Goal: Communication & Community: Share content

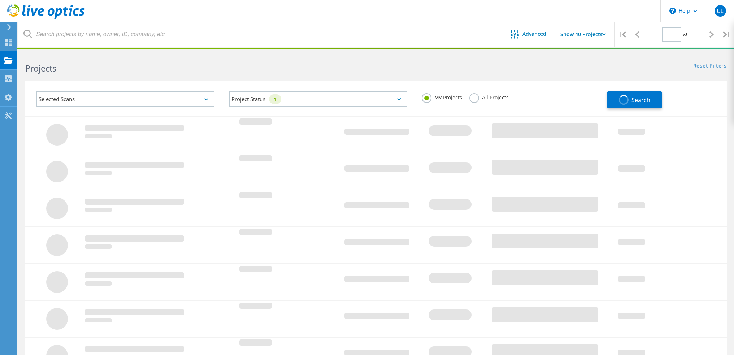
type input "3"
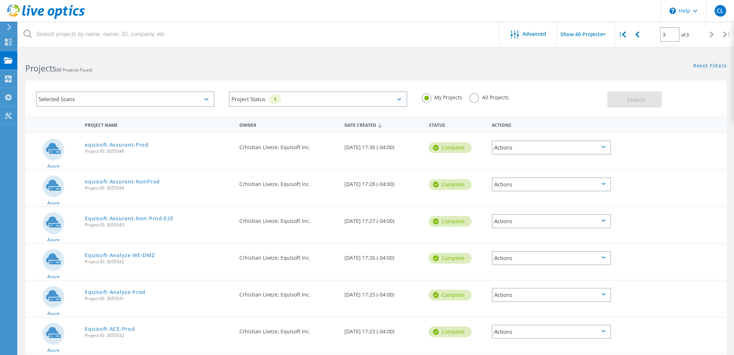
click at [607, 151] on div "Actions" at bounding box center [551, 147] width 119 height 14
click at [661, 188] on div at bounding box center [643, 179] width 56 height 19
click at [602, 182] on div "Actions" at bounding box center [551, 184] width 119 height 14
click at [534, 189] on div "Share" at bounding box center [552, 190] width 118 height 11
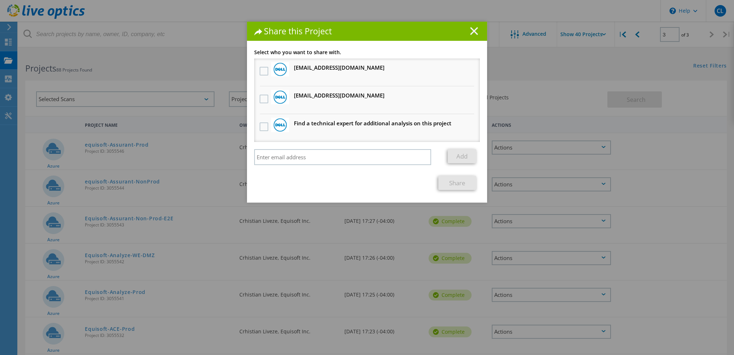
click at [473, 31] on icon at bounding box center [474, 31] width 8 height 8
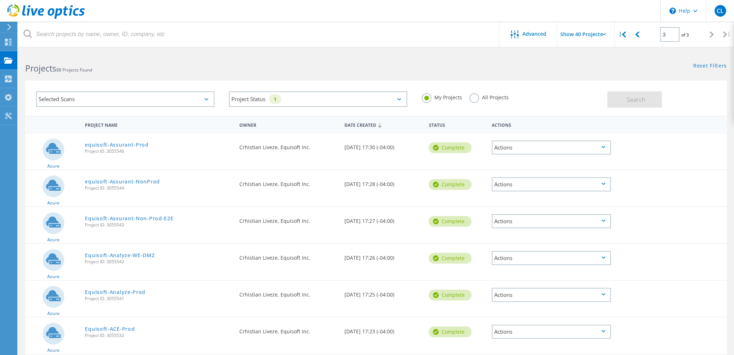
click at [606, 223] on div "Actions" at bounding box center [551, 221] width 119 height 14
click at [568, 229] on div "Share" at bounding box center [552, 226] width 118 height 11
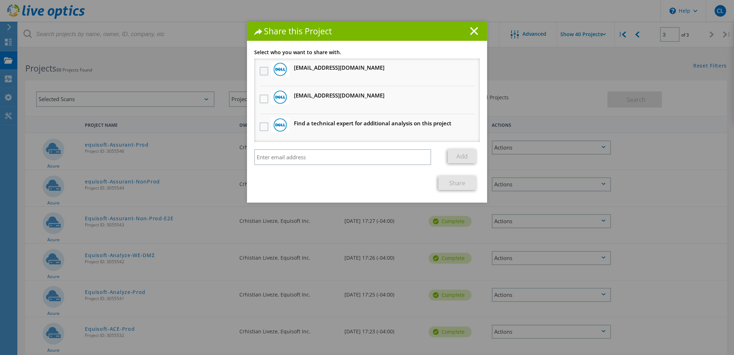
click at [260, 71] on label at bounding box center [265, 71] width 10 height 9
click at [0, 0] on input "checkbox" at bounding box center [0, 0] width 0 height 0
click at [261, 99] on label at bounding box center [265, 99] width 10 height 9
click at [0, 0] on input "checkbox" at bounding box center [0, 0] width 0 height 0
click at [474, 31] on icon at bounding box center [474, 31] width 8 height 8
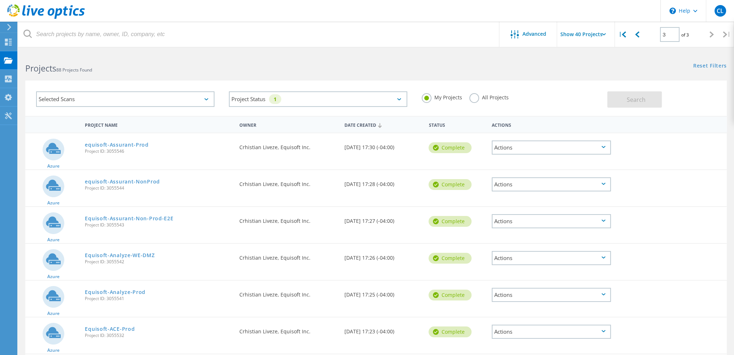
click at [606, 183] on div "Actions" at bounding box center [551, 184] width 119 height 14
click at [533, 185] on div "Share" at bounding box center [552, 190] width 118 height 11
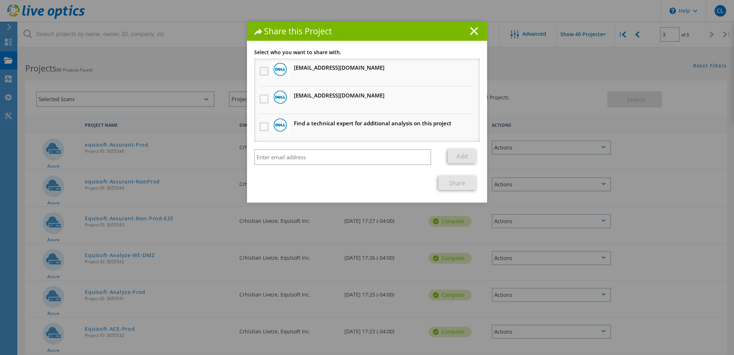
click at [263, 73] on label at bounding box center [265, 71] width 10 height 9
click at [0, 0] on input "checkbox" at bounding box center [0, 0] width 0 height 0
click at [260, 99] on label at bounding box center [265, 99] width 10 height 9
click at [0, 0] on input "checkbox" at bounding box center [0, 0] width 0 height 0
click at [454, 182] on link "Share" at bounding box center [457, 183] width 38 height 14
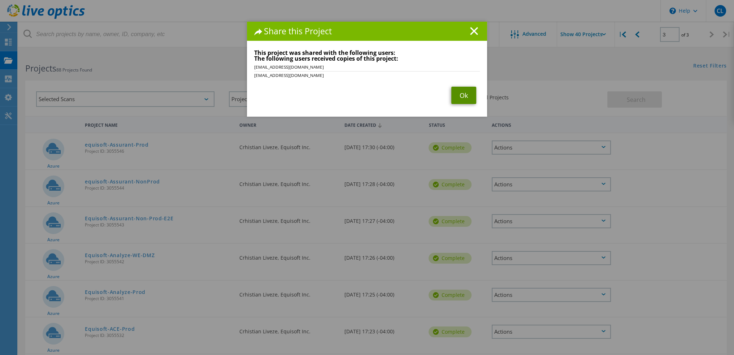
click at [458, 101] on link "Ok" at bounding box center [463, 95] width 25 height 17
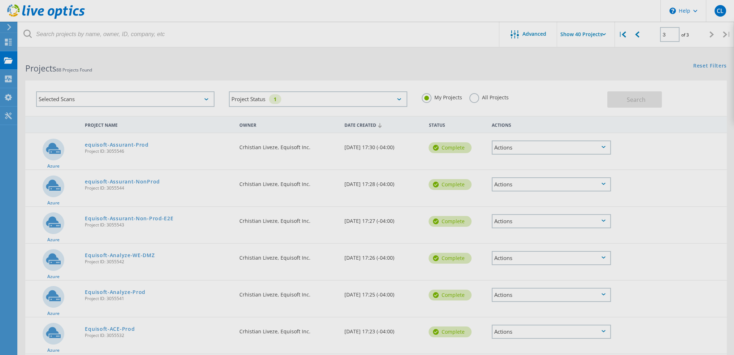
click at [505, 221] on div at bounding box center [367, 177] width 734 height 355
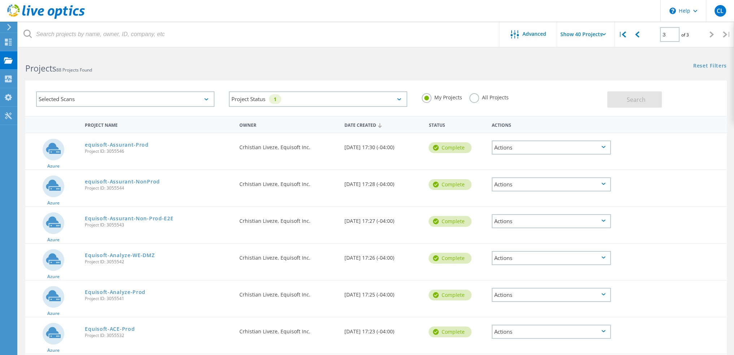
click at [539, 222] on div "Actions" at bounding box center [551, 221] width 119 height 14
click at [517, 227] on div "Share" at bounding box center [552, 226] width 118 height 11
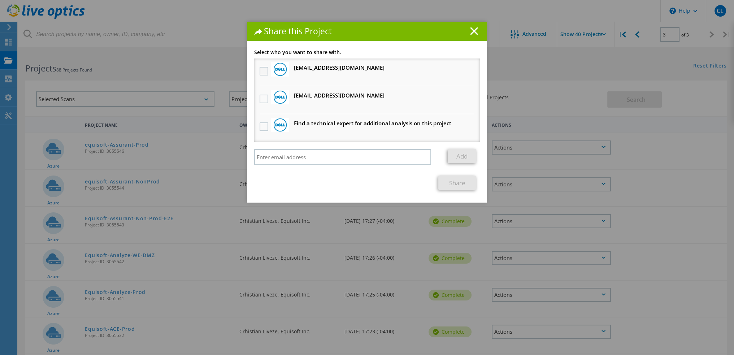
click at [263, 69] on label at bounding box center [265, 71] width 10 height 9
click at [0, 0] on input "checkbox" at bounding box center [0, 0] width 0 height 0
click at [261, 102] on label at bounding box center [265, 99] width 10 height 9
click at [0, 0] on input "checkbox" at bounding box center [0, 0] width 0 height 0
click at [453, 183] on link "Share" at bounding box center [457, 183] width 38 height 14
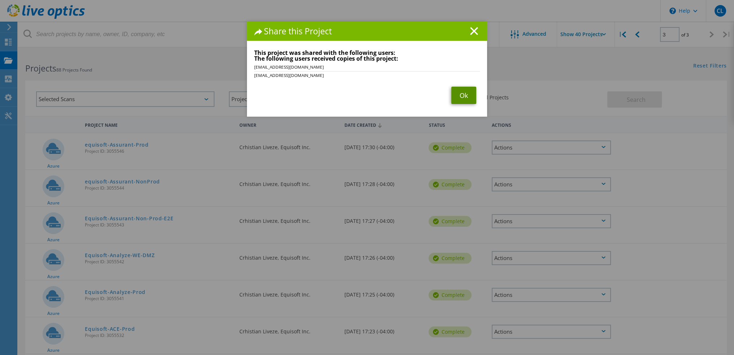
click at [461, 90] on link "Ok" at bounding box center [463, 95] width 25 height 17
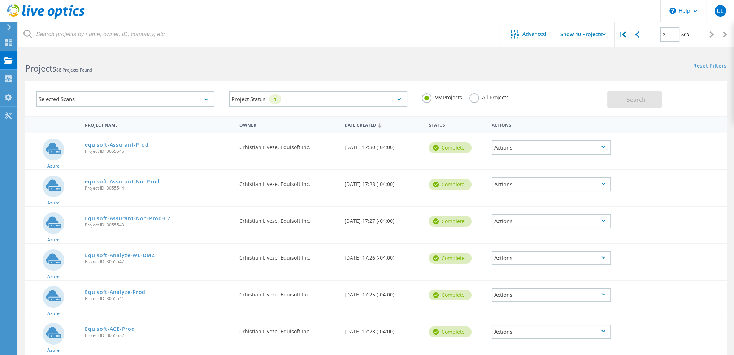
click at [605, 255] on div "Actions" at bounding box center [551, 258] width 119 height 14
click at [578, 260] on div "Share" at bounding box center [552, 263] width 118 height 11
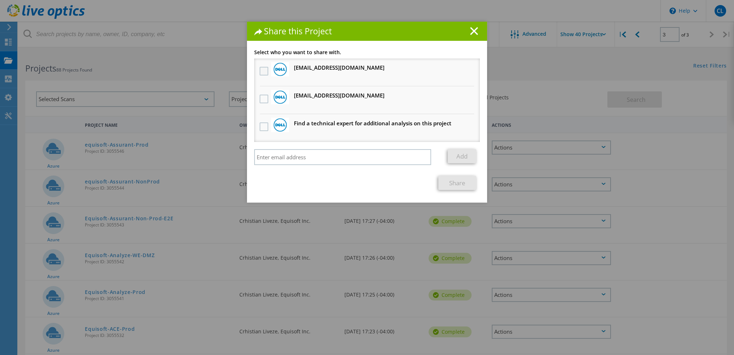
click at [263, 73] on label at bounding box center [265, 71] width 10 height 9
click at [0, 0] on input "checkbox" at bounding box center [0, 0] width 0 height 0
click at [261, 97] on label at bounding box center [265, 99] width 10 height 9
click at [0, 0] on input "checkbox" at bounding box center [0, 0] width 0 height 0
click at [451, 181] on link "Share" at bounding box center [457, 183] width 38 height 14
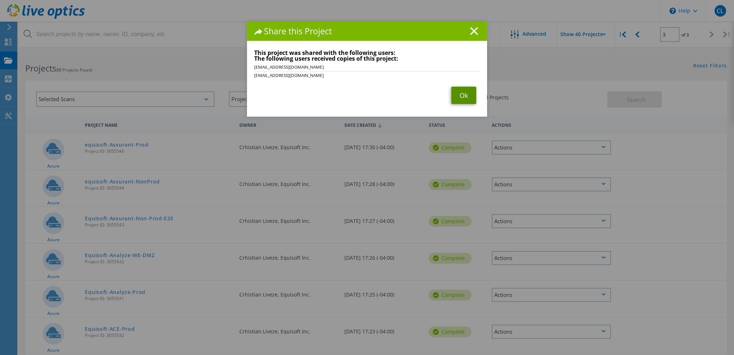
click at [463, 92] on link "Ok" at bounding box center [463, 95] width 25 height 17
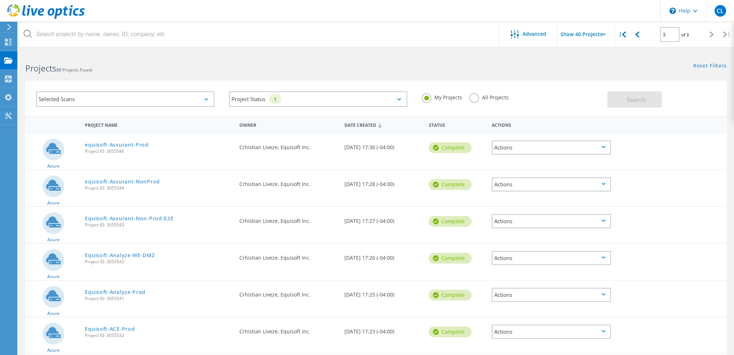
click at [45, 6] on icon at bounding box center [46, 11] width 78 height 15
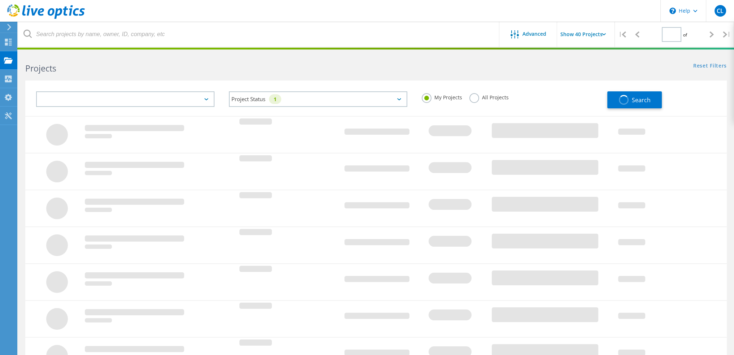
type input "3"
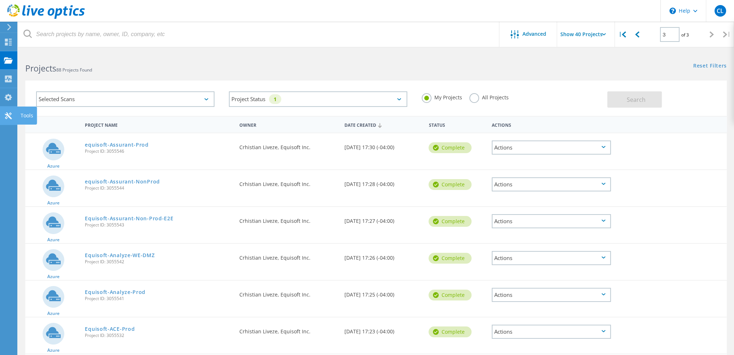
click at [10, 115] on icon at bounding box center [8, 115] width 9 height 7
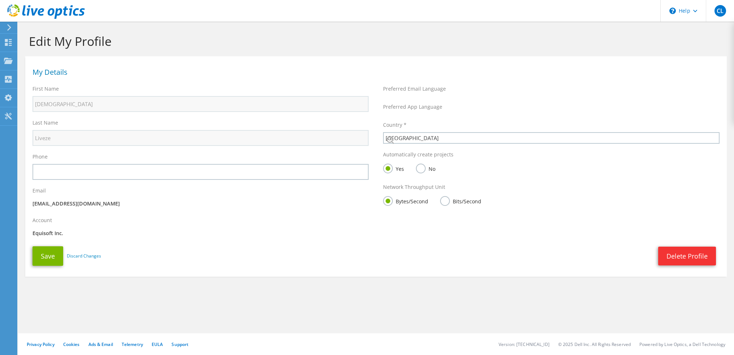
select select "37"
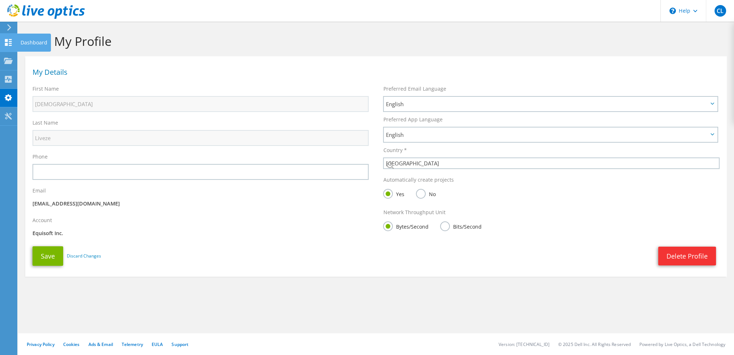
click at [11, 39] on use at bounding box center [8, 42] width 7 height 7
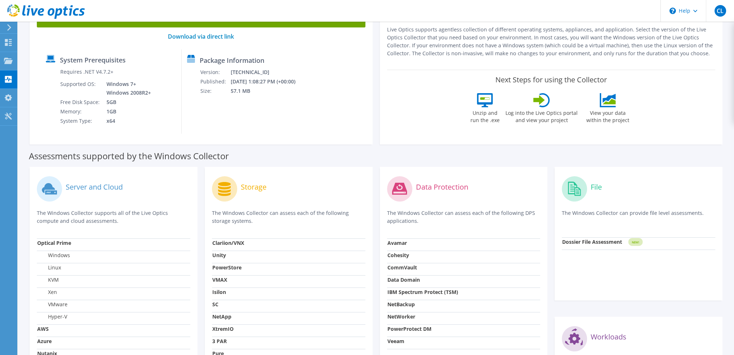
scroll to position [72, 0]
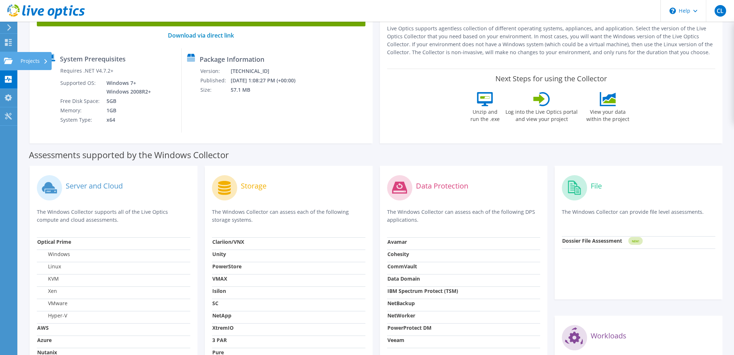
click at [30, 62] on div "Projects" at bounding box center [34, 61] width 35 height 18
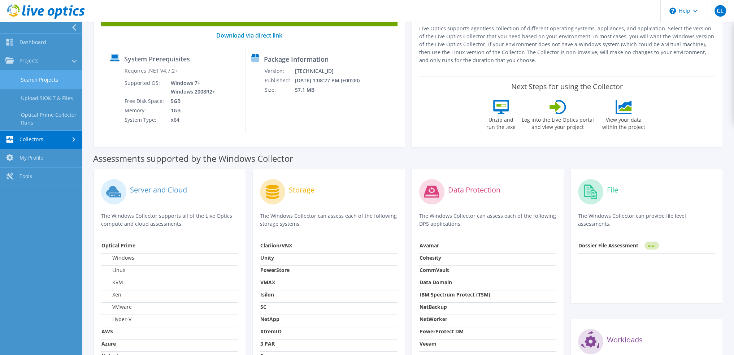
click at [38, 80] on link "Search Projects" at bounding box center [41, 79] width 82 height 18
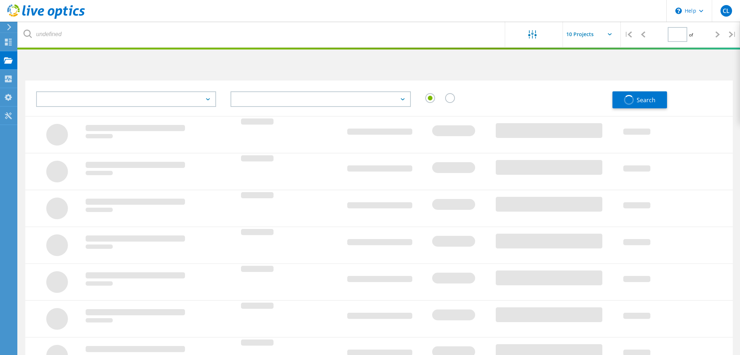
type input "1"
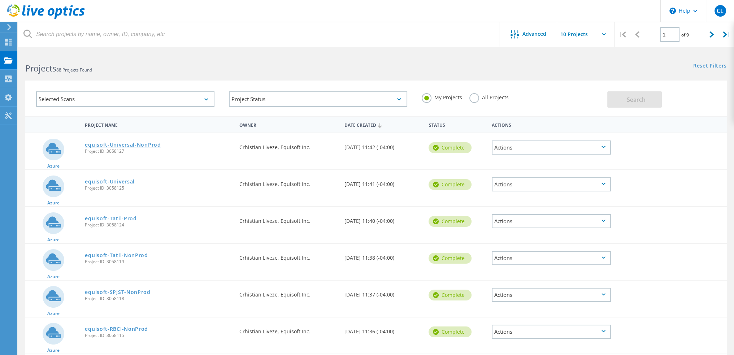
click at [130, 142] on link "equisoft-Universal-NonProd" at bounding box center [123, 144] width 76 height 5
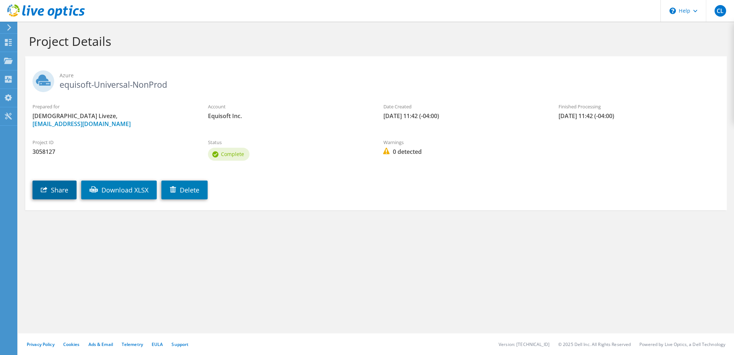
click at [38, 190] on link "Share" at bounding box center [54, 190] width 44 height 19
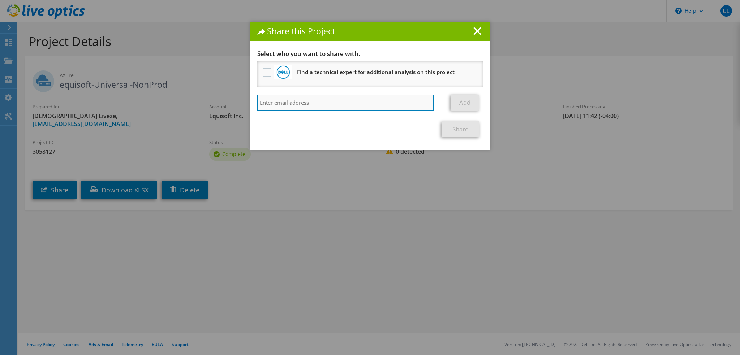
click at [302, 103] on input "search" at bounding box center [345, 103] width 177 height 16
click at [298, 104] on input "search" at bounding box center [345, 103] width 177 height 16
paste input "[PERSON_NAME][EMAIL_ADDRESS][DOMAIN_NAME]"
type input "[PERSON_NAME][EMAIL_ADDRESS][DOMAIN_NAME]"
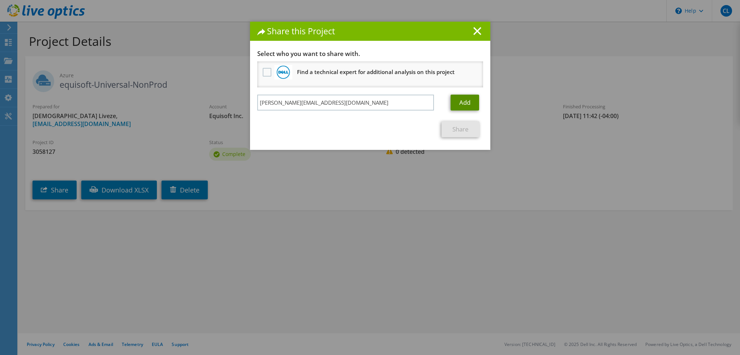
click at [467, 100] on link "Add" at bounding box center [464, 103] width 29 height 16
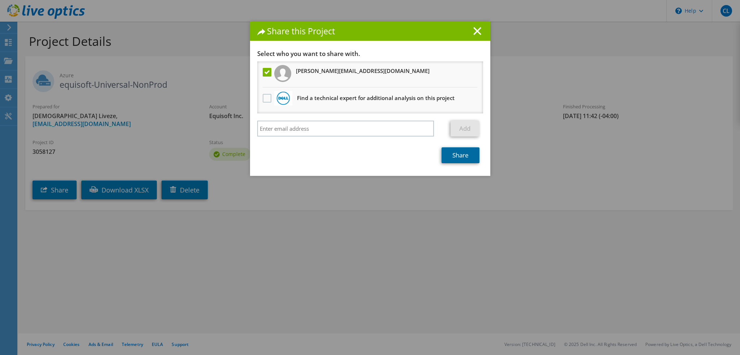
click at [453, 160] on link "Share" at bounding box center [460, 155] width 38 height 16
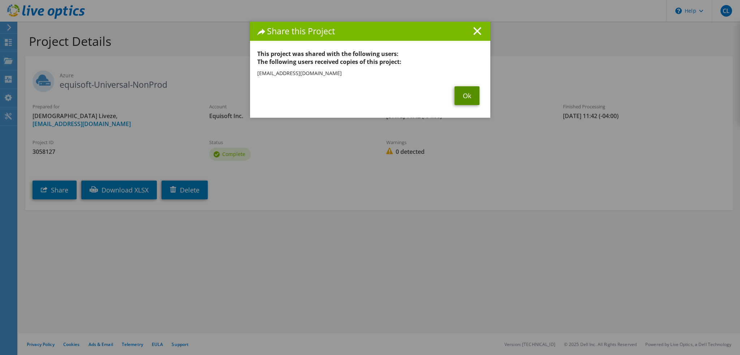
click at [466, 98] on link "Ok" at bounding box center [466, 95] width 25 height 19
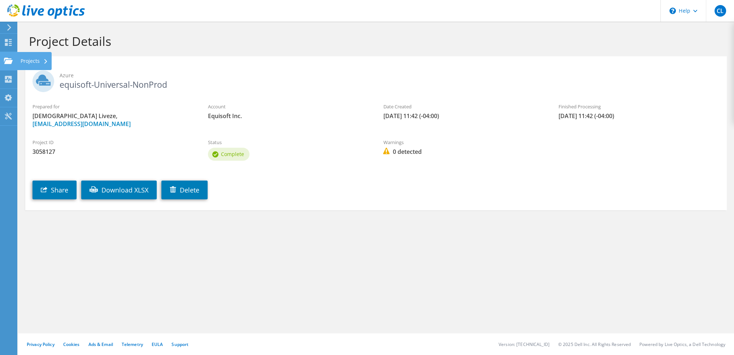
click at [33, 59] on div "Projects" at bounding box center [34, 61] width 35 height 18
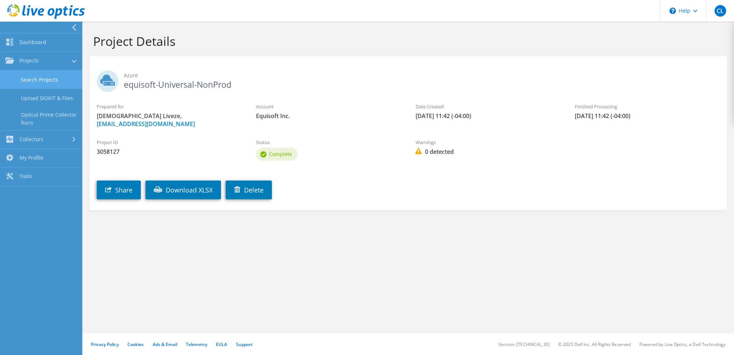
click at [33, 75] on link "Search Projects" at bounding box center [41, 79] width 82 height 18
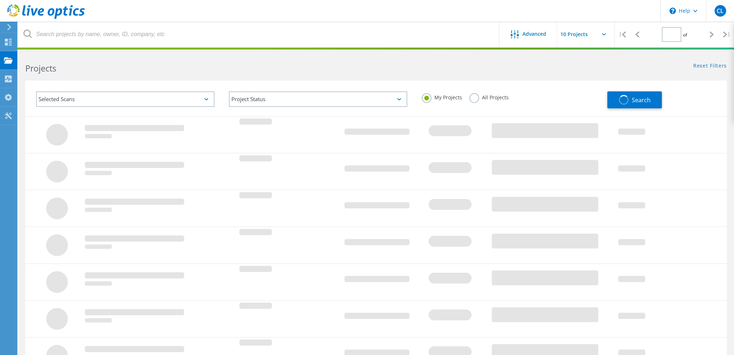
type input "1"
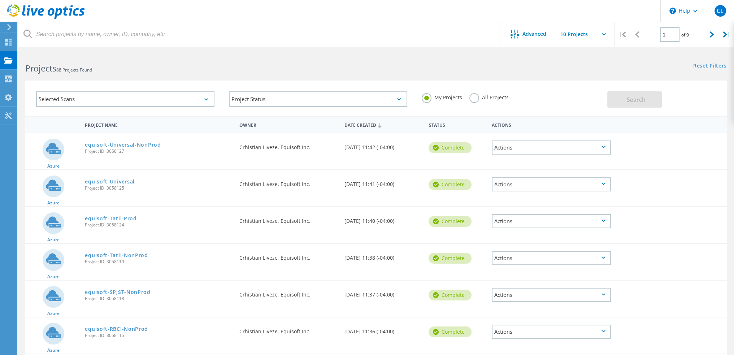
drag, startPoint x: 690, startPoint y: 34, endPoint x: 686, endPoint y: 34, distance: 4.3
click at [686, 34] on div "1 of 9" at bounding box center [675, 32] width 60 height 20
click at [598, 34] on input "text" at bounding box center [593, 34] width 72 height 25
click at [573, 88] on div "Show 40 Projects" at bounding box center [593, 89] width 71 height 12
type input "Show 40 Projects"
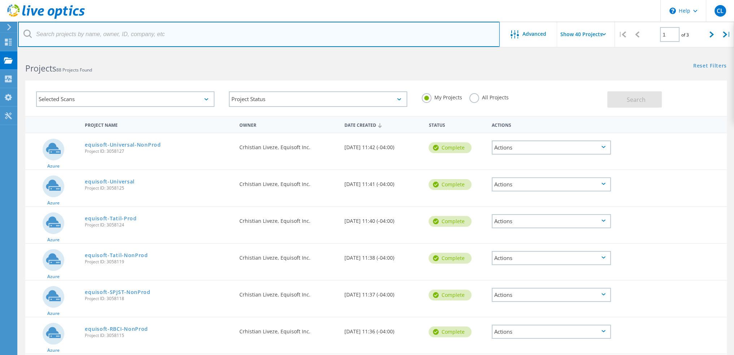
click at [216, 43] on input "text" at bounding box center [259, 34] width 482 height 25
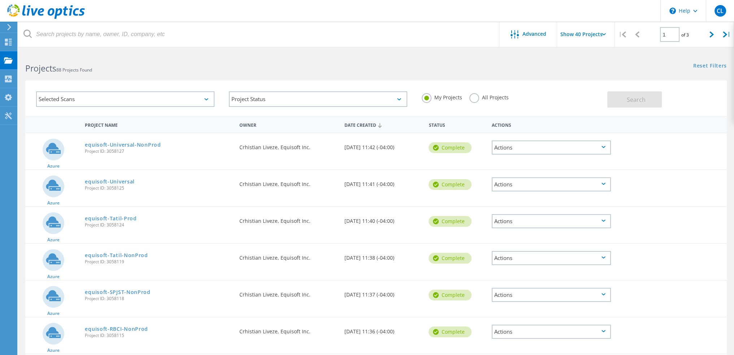
drag, startPoint x: 125, startPoint y: 152, endPoint x: 107, endPoint y: 153, distance: 18.1
click at [107, 153] on span "Project ID: 3058127" at bounding box center [158, 151] width 147 height 4
click at [117, 188] on span "Project ID: 3058125" at bounding box center [158, 188] width 147 height 4
click at [609, 147] on div "Actions" at bounding box center [551, 147] width 119 height 14
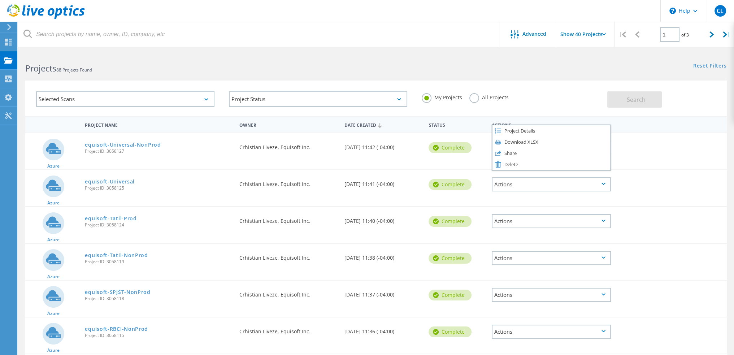
click at [660, 147] on div at bounding box center [643, 142] width 56 height 19
click at [607, 185] on div "Actions" at bounding box center [551, 184] width 119 height 14
click at [573, 109] on div "My Projects All Projects" at bounding box center [511, 97] width 193 height 27
click at [534, 32] on span "Advanced" at bounding box center [535, 33] width 24 height 5
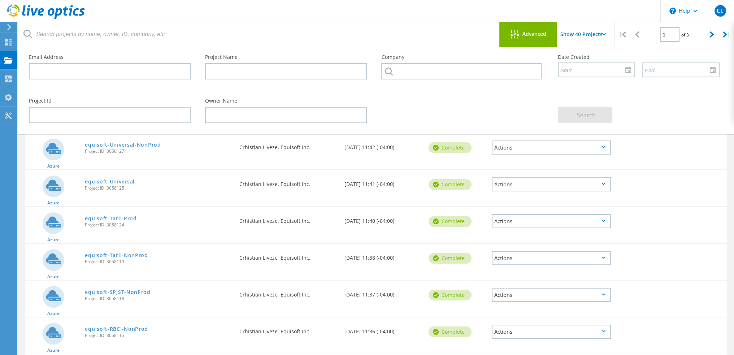
click at [677, 150] on div "Azure equisoft-Universal-NonProd Project ID: 3058127 Requested By Crhistian Liv…" at bounding box center [376, 151] width 702 height 36
click at [532, 29] on div "Advanced" at bounding box center [528, 34] width 58 height 25
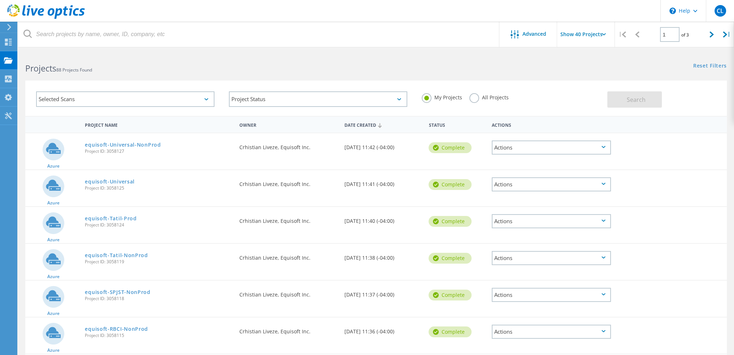
click at [597, 149] on div "Actions" at bounding box center [551, 147] width 119 height 14
click at [529, 152] on div "Share" at bounding box center [552, 153] width 118 height 11
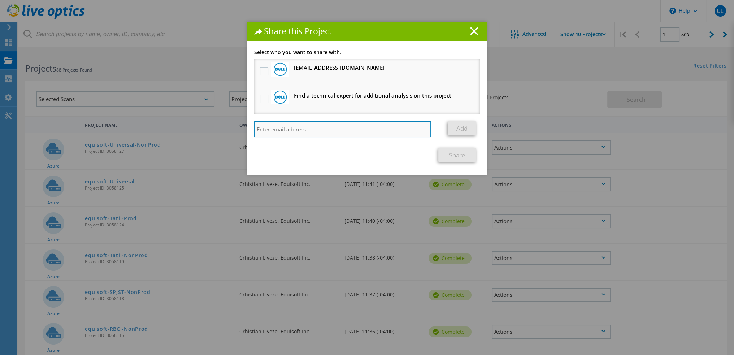
click at [311, 129] on input "search" at bounding box center [342, 129] width 177 height 16
paste input "gaelle.tandol@dell.com"
type input "gaelle.tandol@dell.com"
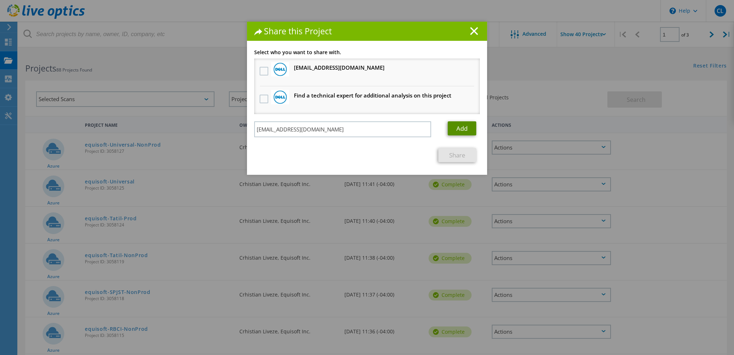
click at [459, 121] on link "Add" at bounding box center [462, 128] width 29 height 14
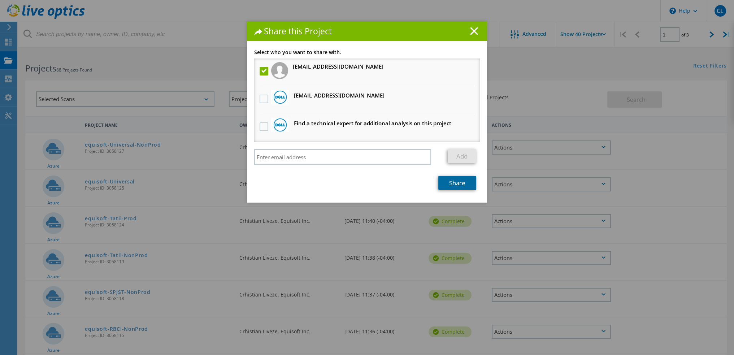
click at [462, 176] on link "Share" at bounding box center [457, 183] width 38 height 14
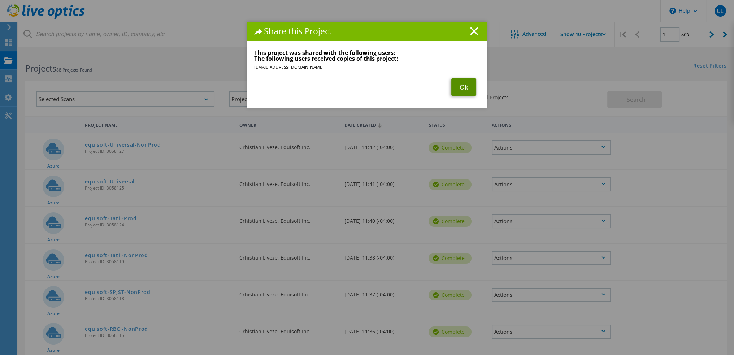
click at [460, 88] on link "Ok" at bounding box center [463, 86] width 25 height 17
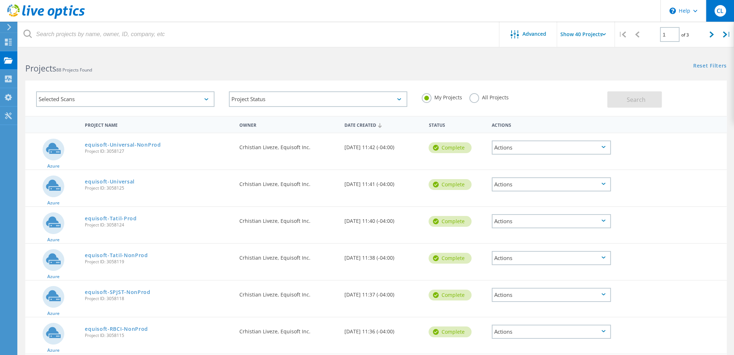
click at [716, 11] on div "CL" at bounding box center [721, 11] width 12 height 12
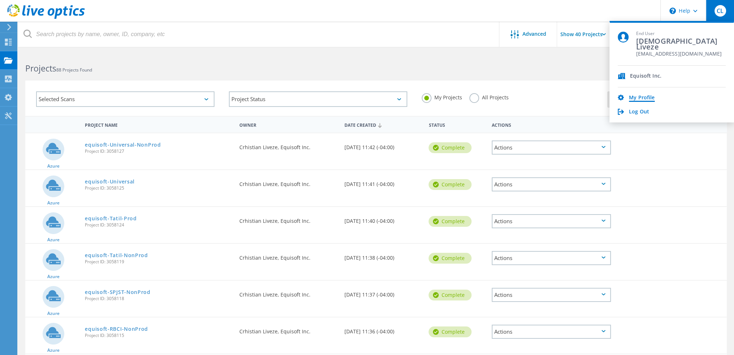
click at [637, 95] on link "My Profile" at bounding box center [642, 98] width 26 height 7
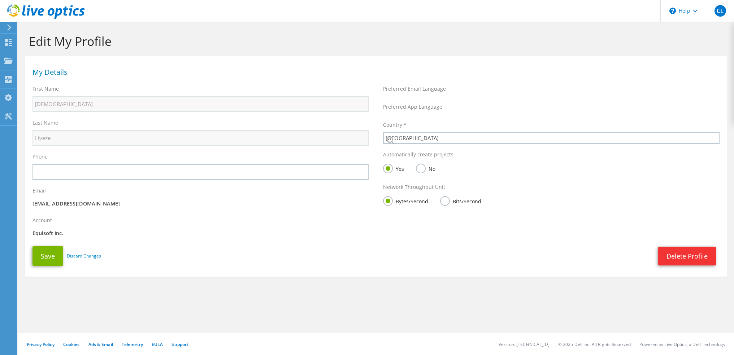
select select "37"
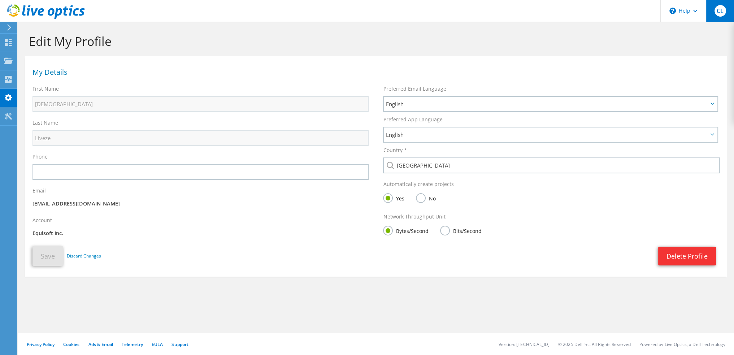
click at [714, 14] on div "CL" at bounding box center [720, 11] width 28 height 22
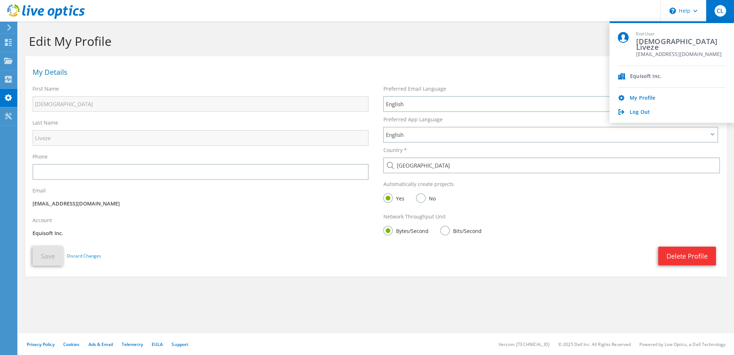
click at [640, 75] on div "Equisoft Inc." at bounding box center [645, 76] width 31 height 7
click at [178, 70] on h1 "My Details" at bounding box center [374, 72] width 684 height 7
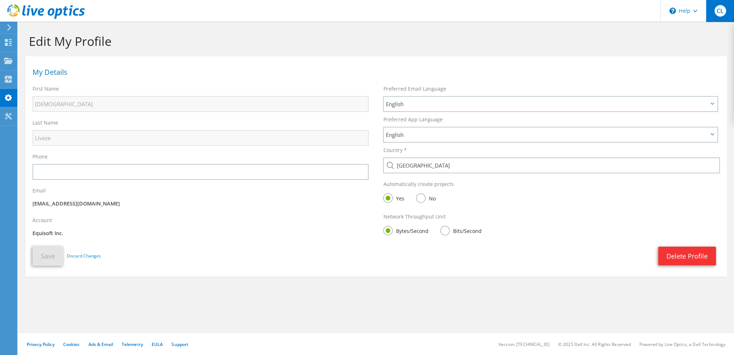
click at [720, 16] on span "CL" at bounding box center [721, 11] width 12 height 12
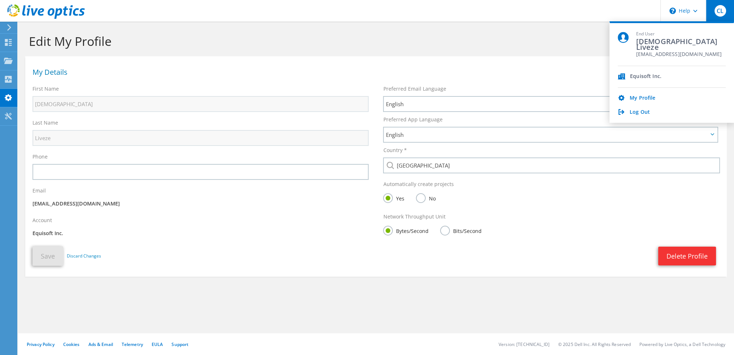
drag, startPoint x: 661, startPoint y: 78, endPoint x: 634, endPoint y: 78, distance: 27.4
click at [634, 78] on div "Equisoft Inc." at bounding box center [672, 77] width 108 height 22
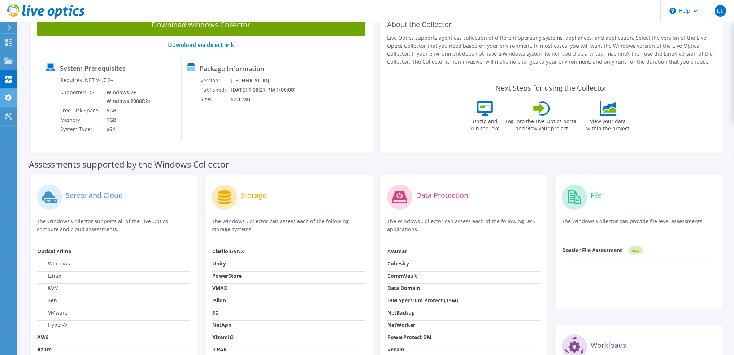
scroll to position [23, 0]
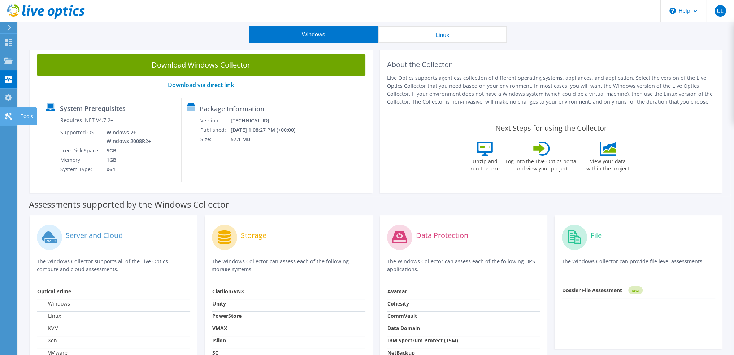
click at [6, 115] on use at bounding box center [8, 116] width 7 height 7
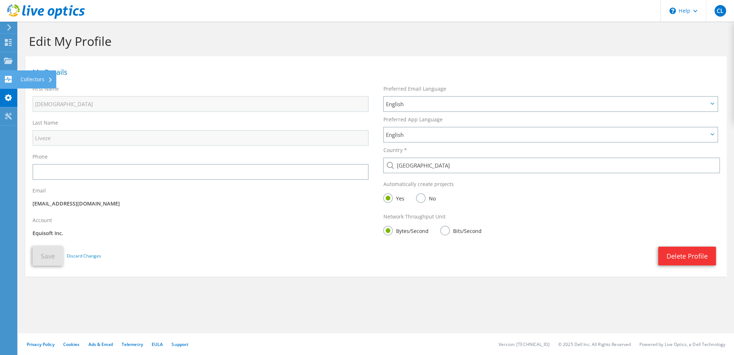
click at [34, 81] on div "Collectors" at bounding box center [36, 79] width 39 height 18
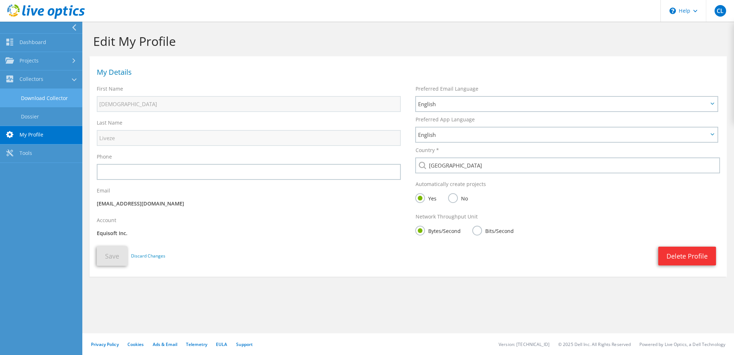
click at [44, 96] on link "Download Collector" at bounding box center [41, 98] width 82 height 18
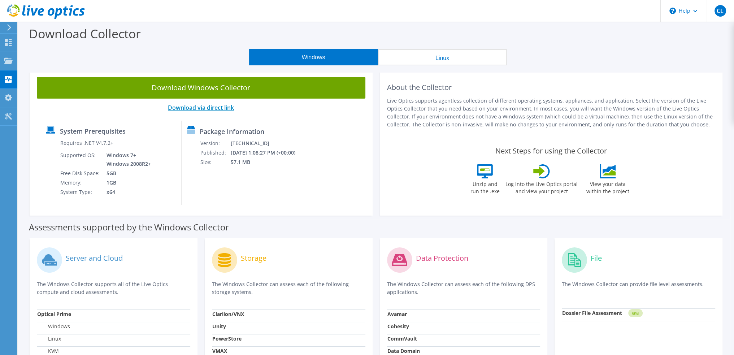
click at [205, 107] on link "Download via direct link" at bounding box center [201, 108] width 66 height 8
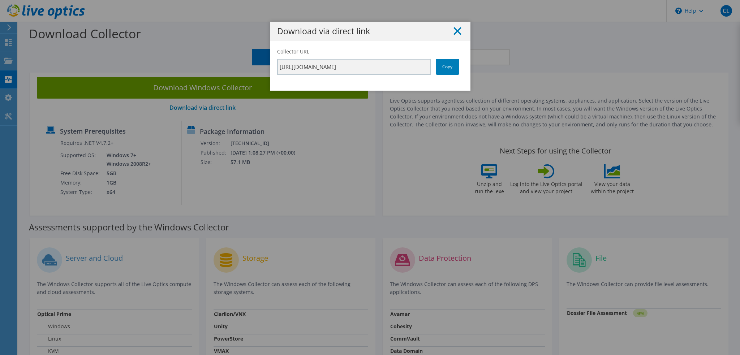
click at [455, 30] on icon at bounding box center [457, 31] width 8 height 8
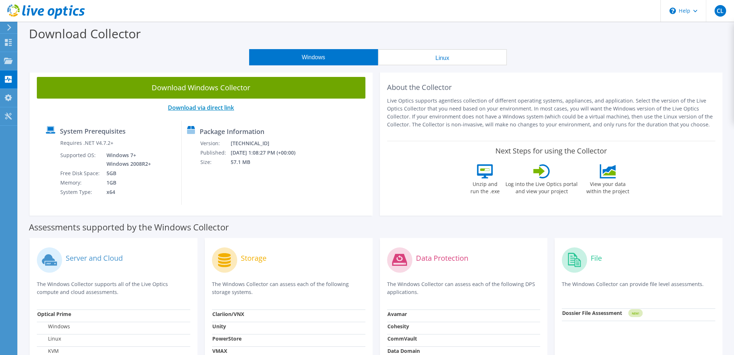
click at [221, 107] on link "Download via direct link" at bounding box center [201, 108] width 66 height 8
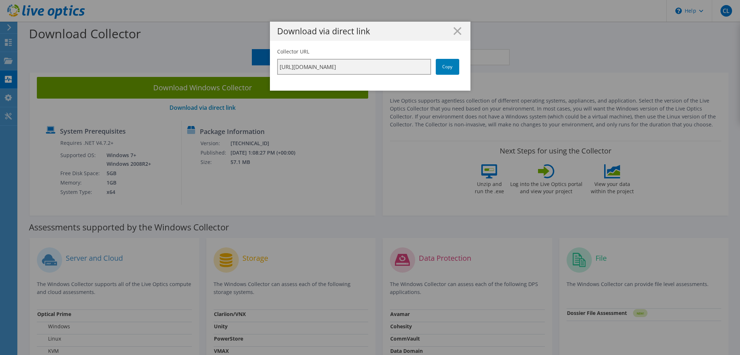
click at [389, 68] on input "https://app.liveoptics.com/collector/direct?request=982b6c7b-b1b4-4e97-81df-154…" at bounding box center [354, 67] width 154 height 16
click at [384, 68] on input "https://app.liveoptics.com/collector/direct?request=982b6c7b-b1b4-4e97-81df-154…" at bounding box center [354, 67] width 154 height 16
click at [451, 68] on link "Copy" at bounding box center [446, 67] width 23 height 16
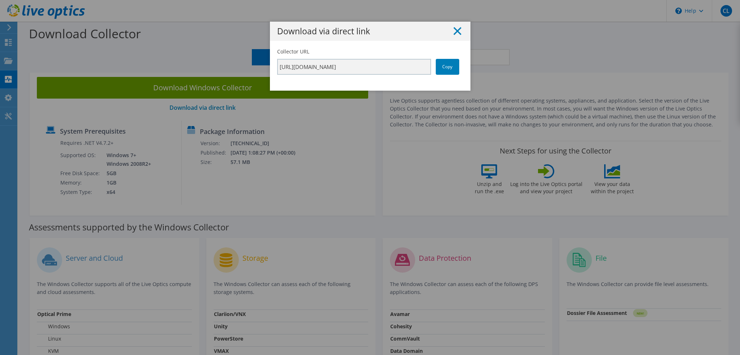
click at [455, 29] on icon at bounding box center [457, 31] width 8 height 8
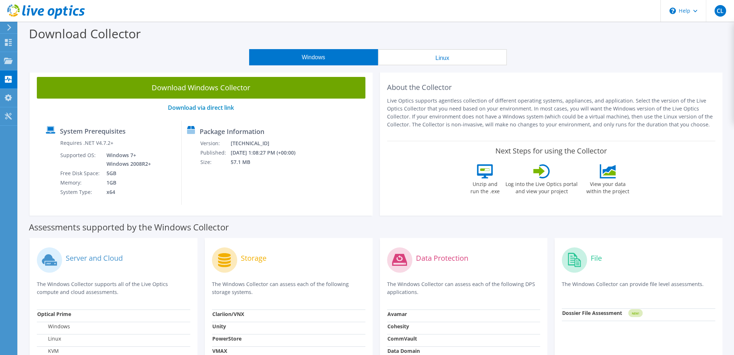
click at [591, 21] on header "CL End User Crhistian Liveze christian.liveze@equisoft.com Equisoft Inc. My Pro…" at bounding box center [367, 11] width 734 height 22
click at [36, 61] on div "Projects" at bounding box center [34, 61] width 35 height 18
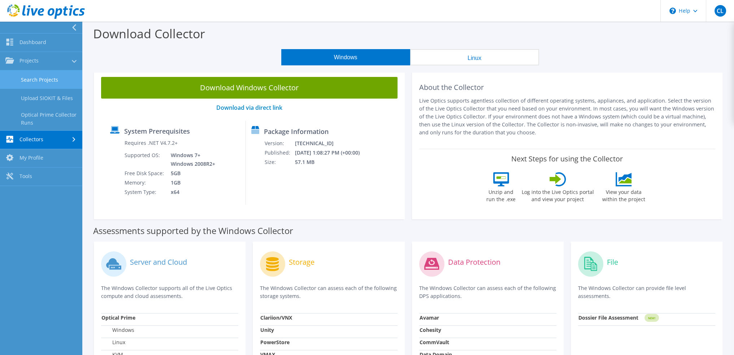
click at [41, 81] on link "Search Projects" at bounding box center [41, 79] width 82 height 18
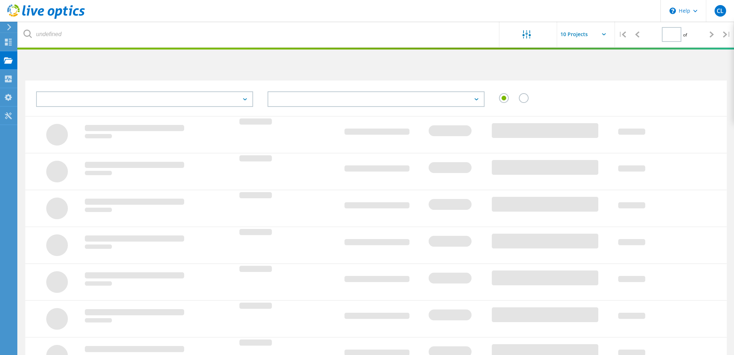
type input "1"
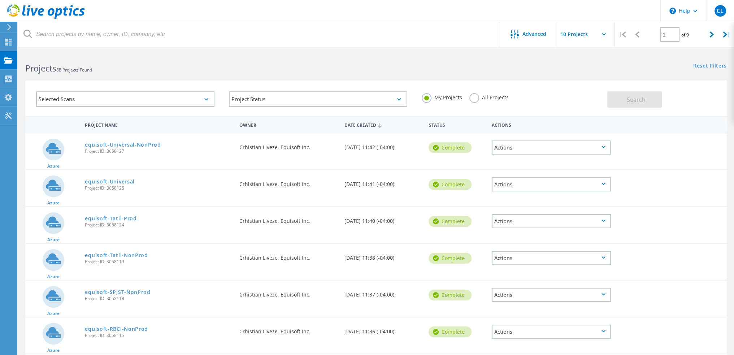
click at [604, 34] on icon at bounding box center [604, 34] width 4 height 2
click at [600, 34] on input "text" at bounding box center [593, 34] width 72 height 25
click at [595, 86] on div "Show 40 Projects" at bounding box center [593, 89] width 71 height 12
type input "Show 40 Projects"
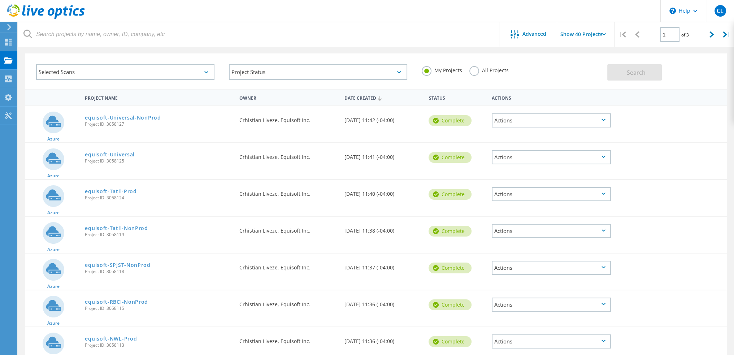
scroll to position [36, 0]
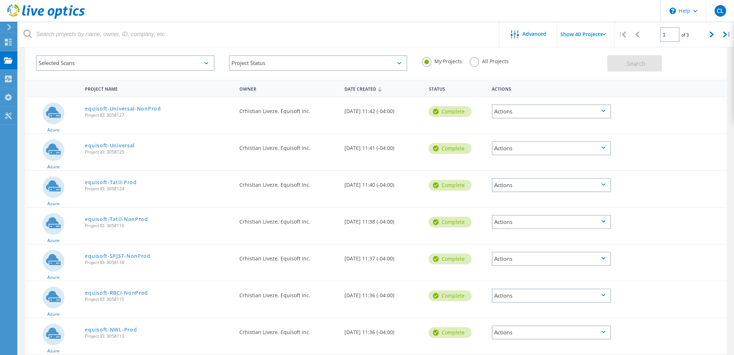
click at [599, 187] on div "Actions" at bounding box center [551, 185] width 119 height 14
click at [529, 191] on div "Share" at bounding box center [552, 190] width 118 height 11
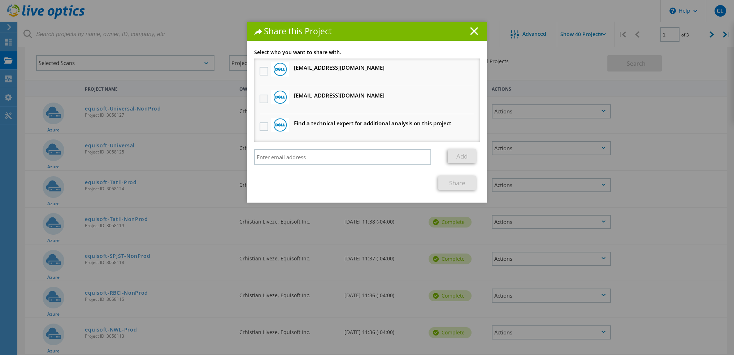
click at [260, 97] on label at bounding box center [265, 99] width 10 height 9
click at [0, 0] on input "checkbox" at bounding box center [0, 0] width 0 height 0
click at [261, 72] on label at bounding box center [265, 71] width 10 height 9
click at [0, 0] on input "checkbox" at bounding box center [0, 0] width 0 height 0
click at [456, 183] on link "Share" at bounding box center [457, 183] width 38 height 14
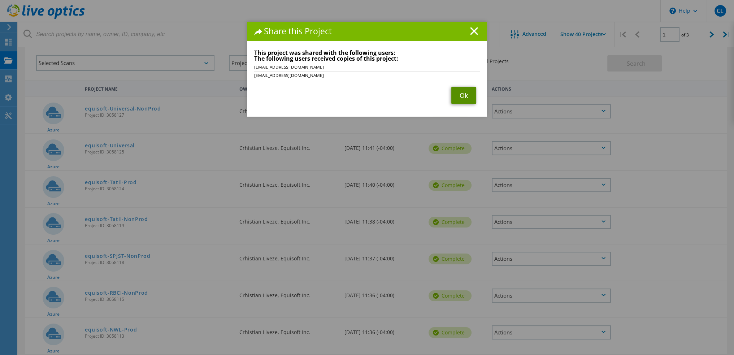
click at [453, 97] on link "Ok" at bounding box center [463, 95] width 25 height 17
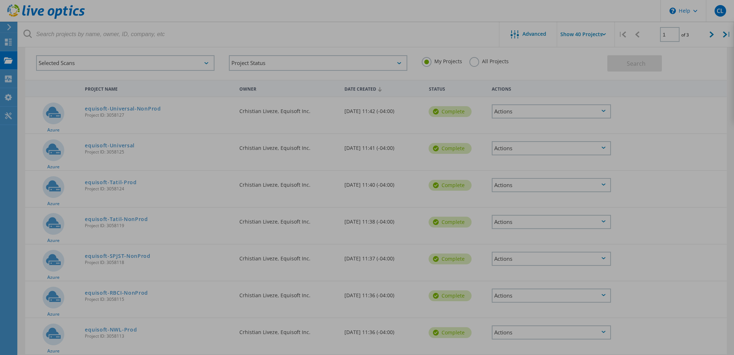
click at [538, 224] on div at bounding box center [367, 177] width 734 height 355
click at [601, 219] on div at bounding box center [367, 177] width 734 height 355
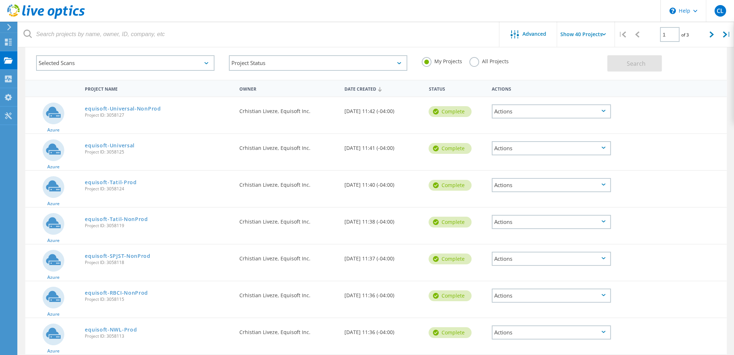
click at [603, 222] on div "Actions" at bounding box center [551, 222] width 119 height 14
click at [560, 222] on div "Share" at bounding box center [552, 227] width 118 height 11
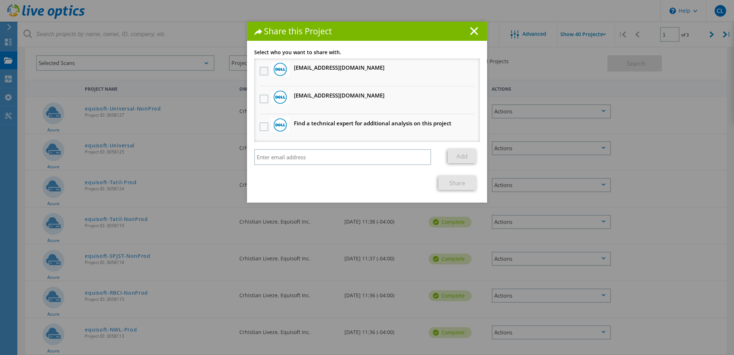
click at [262, 70] on label at bounding box center [265, 71] width 10 height 9
click at [0, 0] on input "checkbox" at bounding box center [0, 0] width 0 height 0
click at [260, 98] on label at bounding box center [265, 99] width 10 height 9
click at [0, 0] on input "checkbox" at bounding box center [0, 0] width 0 height 0
click at [452, 184] on link "Share" at bounding box center [457, 183] width 38 height 14
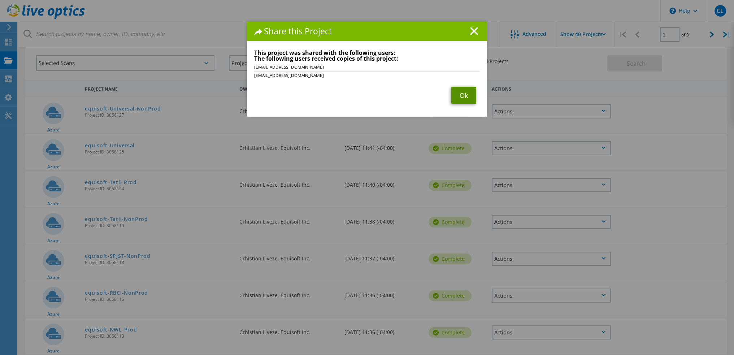
click at [462, 96] on link "Ok" at bounding box center [463, 95] width 25 height 17
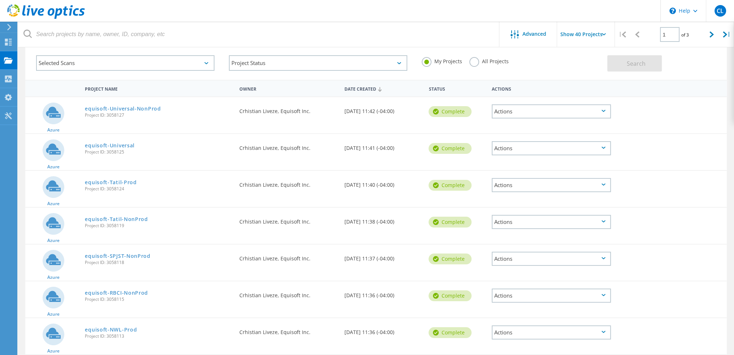
click at [597, 256] on div "Actions" at bounding box center [551, 259] width 119 height 14
click at [567, 261] on div "Share" at bounding box center [552, 264] width 118 height 11
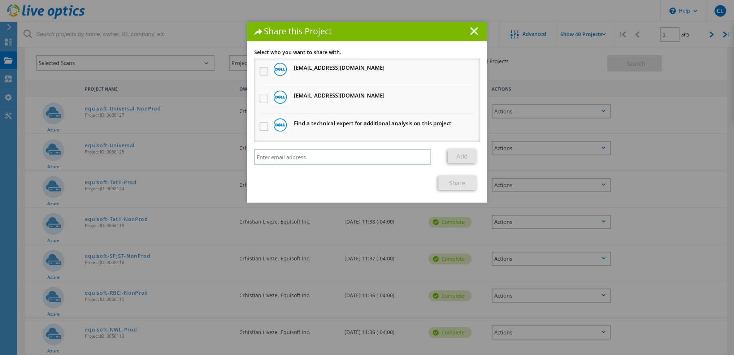
click at [264, 73] on label at bounding box center [265, 71] width 10 height 9
click at [0, 0] on input "checkbox" at bounding box center [0, 0] width 0 height 0
click at [264, 97] on label at bounding box center [265, 99] width 10 height 9
click at [0, 0] on input "checkbox" at bounding box center [0, 0] width 0 height 0
click at [452, 182] on link "Share" at bounding box center [457, 183] width 38 height 14
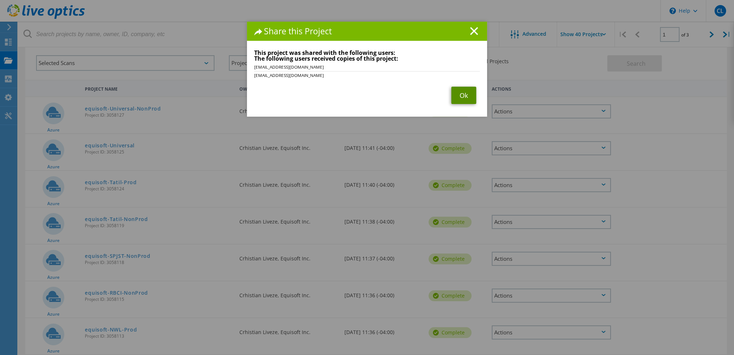
click at [462, 93] on link "Ok" at bounding box center [463, 95] width 25 height 17
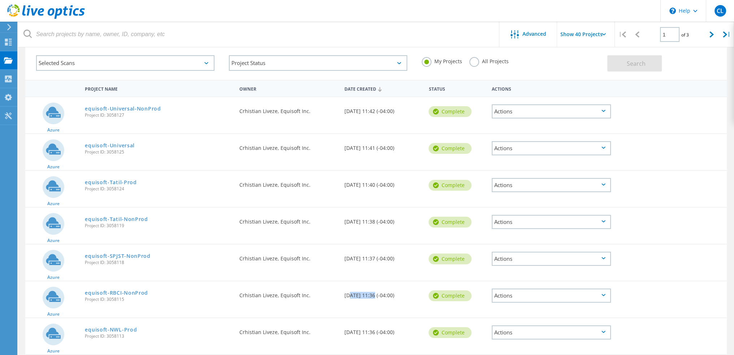
drag, startPoint x: 347, startPoint y: 290, endPoint x: 414, endPoint y: 289, distance: 66.8
click at [373, 290] on div "Date Created [DATE] 11:36 (-04:00)" at bounding box center [383, 293] width 84 height 24
click at [527, 295] on div "Actions" at bounding box center [551, 296] width 119 height 14
click at [527, 297] on div "Share" at bounding box center [552, 301] width 118 height 11
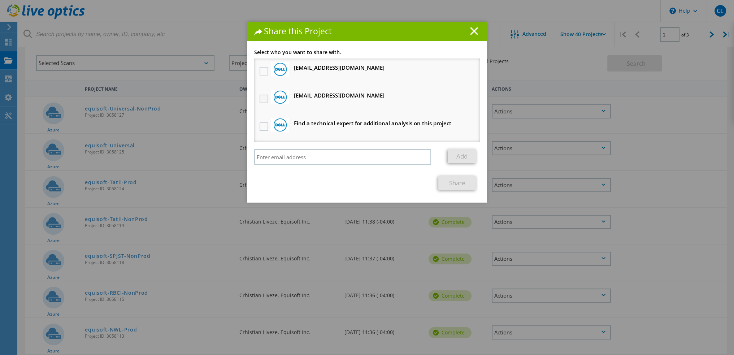
click at [263, 96] on label at bounding box center [265, 99] width 10 height 9
click at [0, 0] on input "checkbox" at bounding box center [0, 0] width 0 height 0
click at [262, 69] on label at bounding box center [265, 71] width 10 height 9
click at [0, 0] on input "checkbox" at bounding box center [0, 0] width 0 height 0
click at [442, 182] on link "Share" at bounding box center [457, 183] width 38 height 14
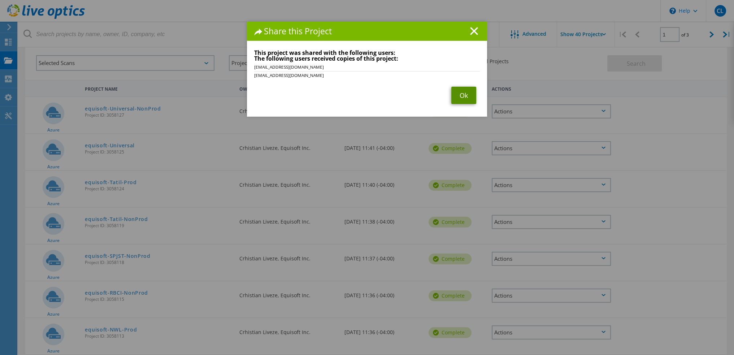
click at [456, 94] on link "Ok" at bounding box center [463, 95] width 25 height 17
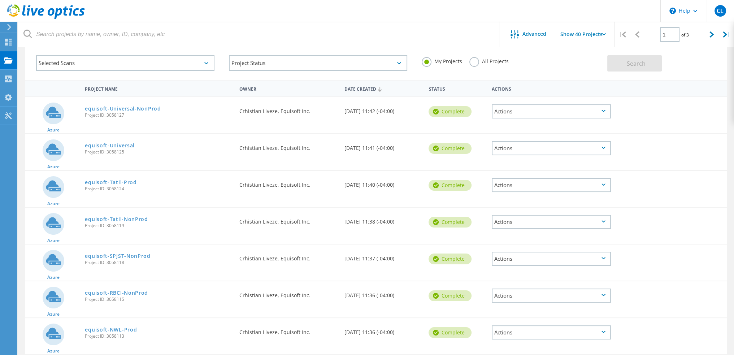
click at [565, 297] on div "Actions" at bounding box center [551, 296] width 119 height 14
click at [547, 298] on div "Share" at bounding box center [552, 301] width 118 height 11
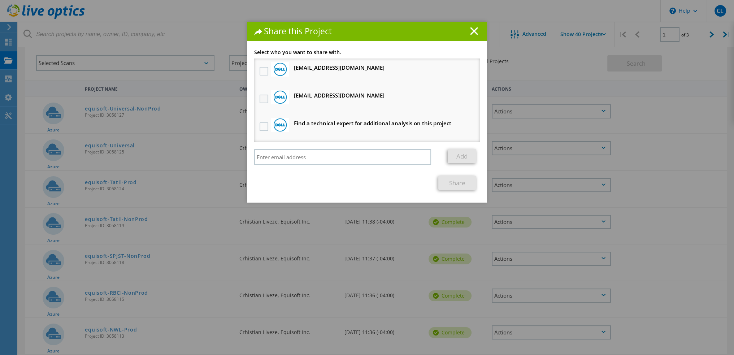
click at [261, 99] on label at bounding box center [265, 99] width 10 height 9
click at [0, 0] on input "checkbox" at bounding box center [0, 0] width 0 height 0
click at [260, 69] on label at bounding box center [265, 71] width 10 height 9
click at [0, 0] on input "checkbox" at bounding box center [0, 0] width 0 height 0
click at [454, 186] on link "Share" at bounding box center [457, 183] width 38 height 14
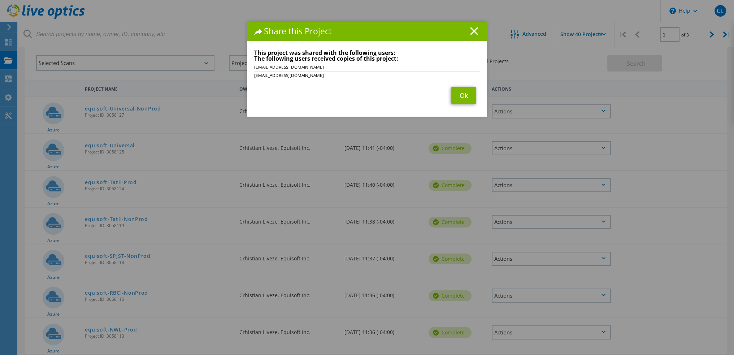
click at [597, 259] on div "Share this Project Link other users to this project Changes can be overwritten …" at bounding box center [367, 188] width 734 height 333
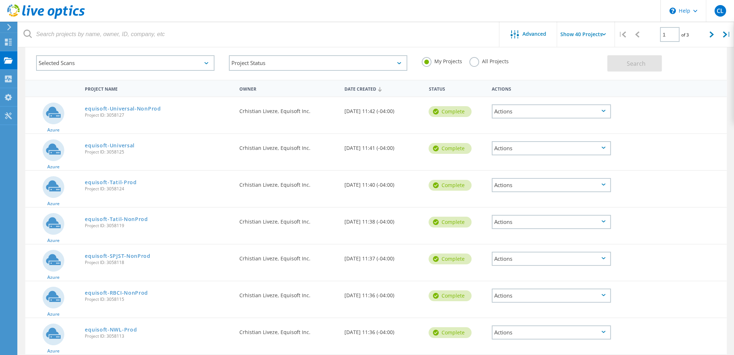
click at [605, 257] on icon at bounding box center [604, 258] width 4 height 2
click at [539, 261] on div "Share" at bounding box center [552, 264] width 118 height 11
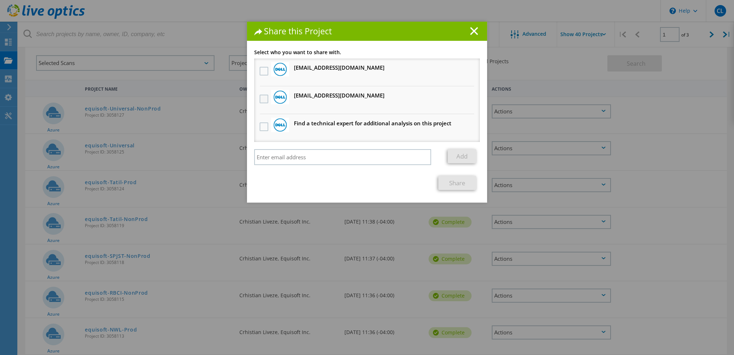
click at [265, 97] on label at bounding box center [265, 99] width 10 height 9
click at [0, 0] on input "checkbox" at bounding box center [0, 0] width 0 height 0
click at [264, 70] on label at bounding box center [265, 71] width 10 height 9
click at [0, 0] on input "checkbox" at bounding box center [0, 0] width 0 height 0
click at [457, 189] on div "Link other users to this project Changes can be overwritten by users with acces…" at bounding box center [367, 126] width 240 height 153
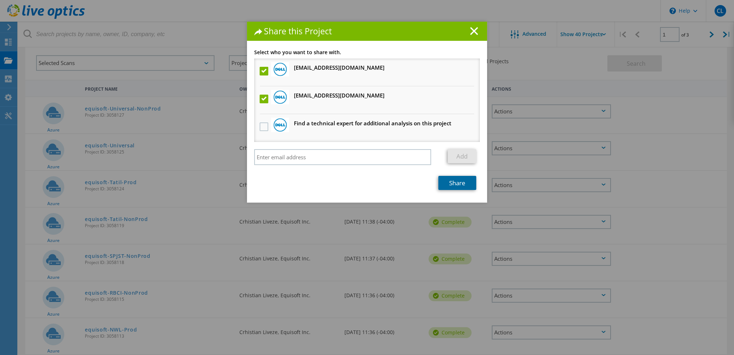
click at [458, 185] on link "Share" at bounding box center [457, 183] width 38 height 14
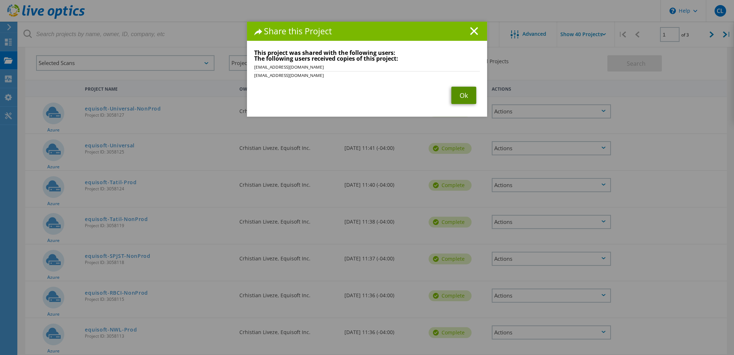
click at [459, 89] on link "Ok" at bounding box center [463, 95] width 25 height 17
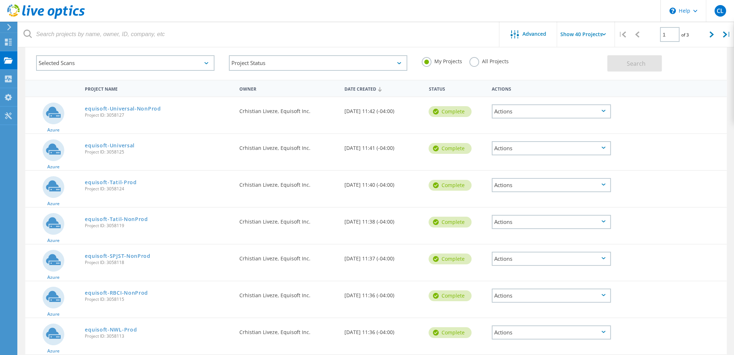
click at [576, 330] on div "Actions" at bounding box center [551, 332] width 119 height 14
click at [539, 340] on div "Share" at bounding box center [552, 338] width 118 height 11
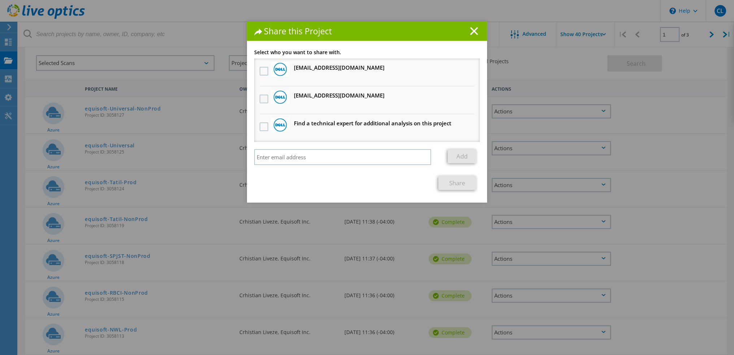
click at [264, 101] on label at bounding box center [265, 99] width 10 height 9
click at [0, 0] on input "checkbox" at bounding box center [0, 0] width 0 height 0
click at [266, 72] on label at bounding box center [265, 71] width 10 height 9
click at [0, 0] on input "checkbox" at bounding box center [0, 0] width 0 height 0
click at [445, 185] on link "Share" at bounding box center [457, 183] width 38 height 14
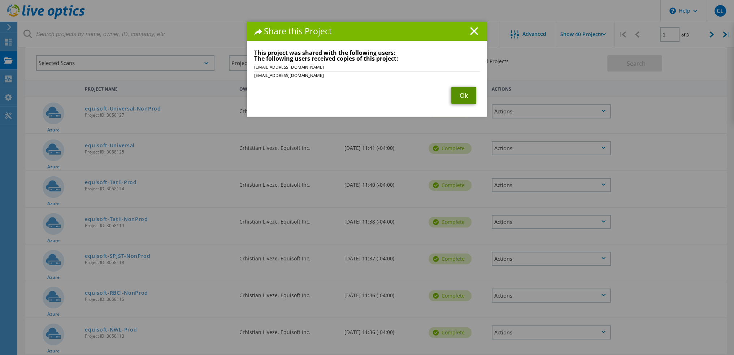
click at [464, 91] on link "Ok" at bounding box center [463, 95] width 25 height 17
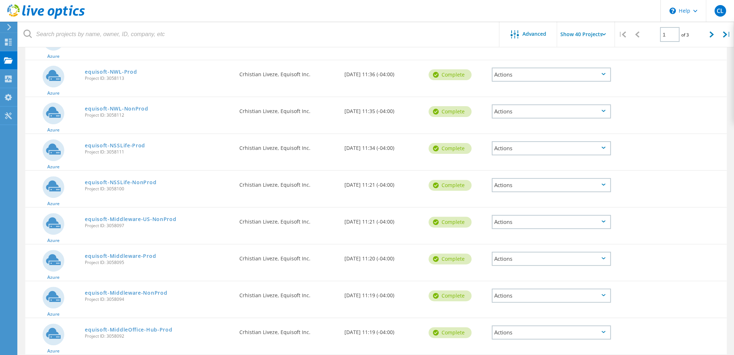
scroll to position [325, 0]
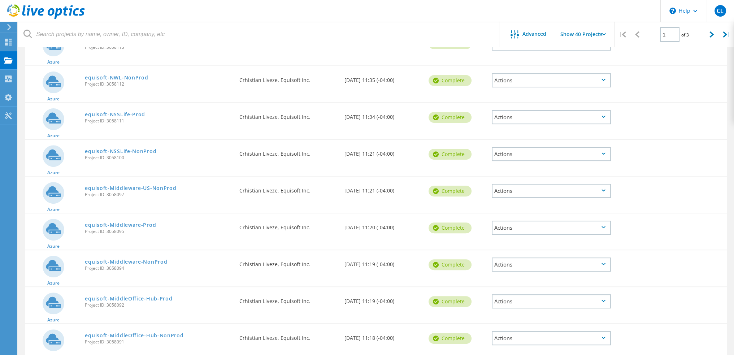
click at [605, 79] on icon at bounding box center [604, 80] width 4 height 2
click at [551, 83] on div "Share" at bounding box center [552, 86] width 118 height 11
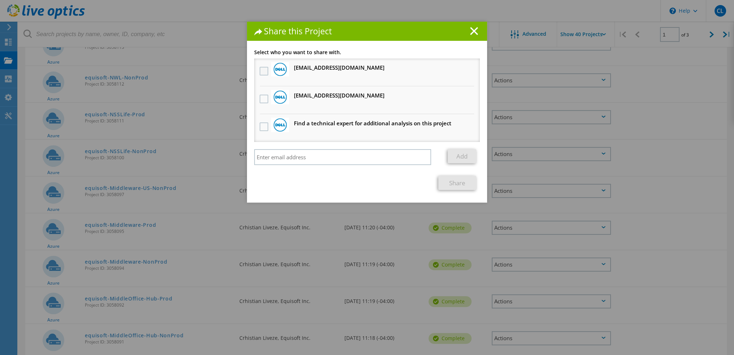
click at [263, 70] on label at bounding box center [265, 71] width 10 height 9
click at [0, 0] on input "checkbox" at bounding box center [0, 0] width 0 height 0
click at [261, 96] on label at bounding box center [265, 99] width 10 height 9
click at [0, 0] on input "checkbox" at bounding box center [0, 0] width 0 height 0
click at [458, 183] on link "Share" at bounding box center [457, 183] width 38 height 14
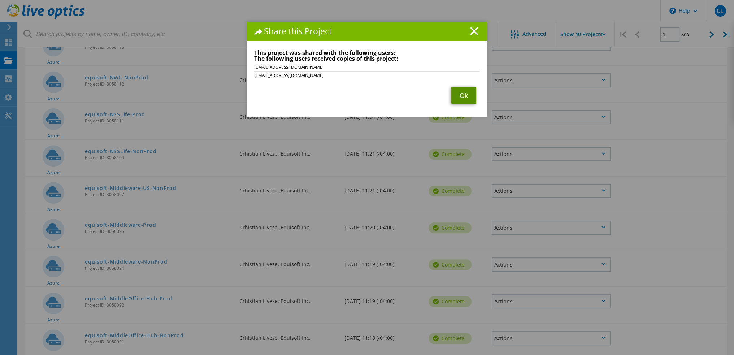
click at [457, 97] on link "Ok" at bounding box center [463, 95] width 25 height 17
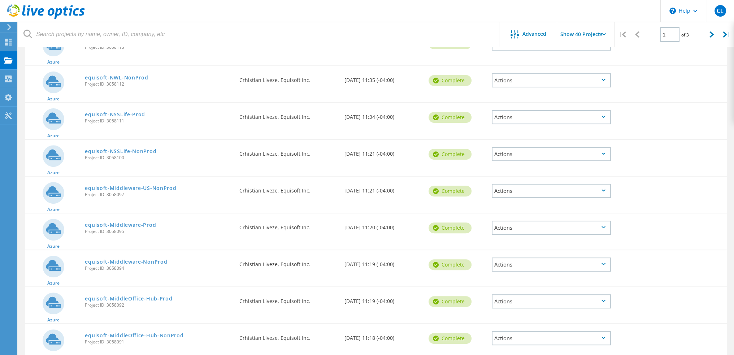
click at [541, 120] on div "Actions" at bounding box center [551, 117] width 119 height 14
click at [521, 123] on div "Share" at bounding box center [552, 122] width 118 height 11
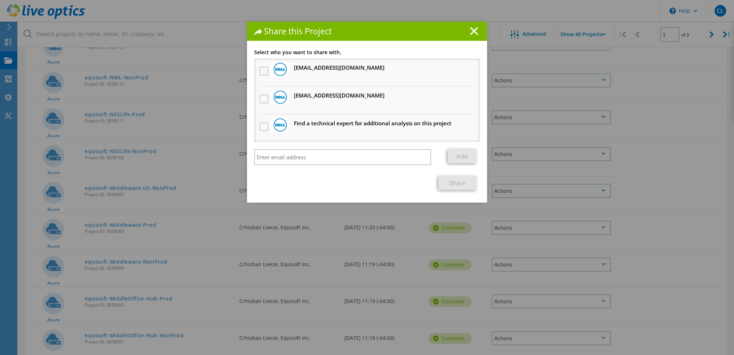
click at [273, 72] on img at bounding box center [280, 69] width 14 height 14
click at [263, 73] on label at bounding box center [265, 71] width 10 height 9
click at [0, 0] on input "checkbox" at bounding box center [0, 0] width 0 height 0
click at [262, 100] on label at bounding box center [265, 99] width 10 height 9
click at [0, 0] on input "checkbox" at bounding box center [0, 0] width 0 height 0
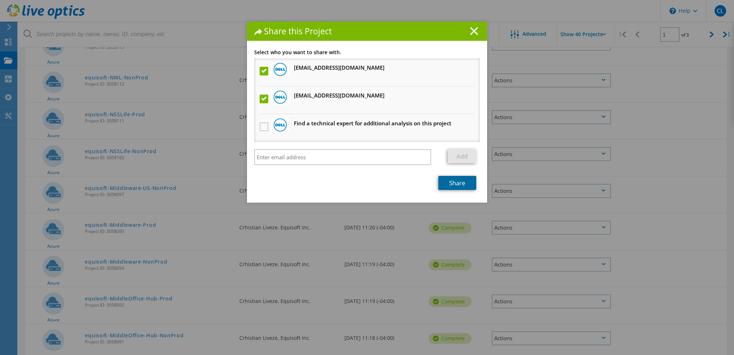
click at [451, 179] on link "Share" at bounding box center [457, 183] width 38 height 14
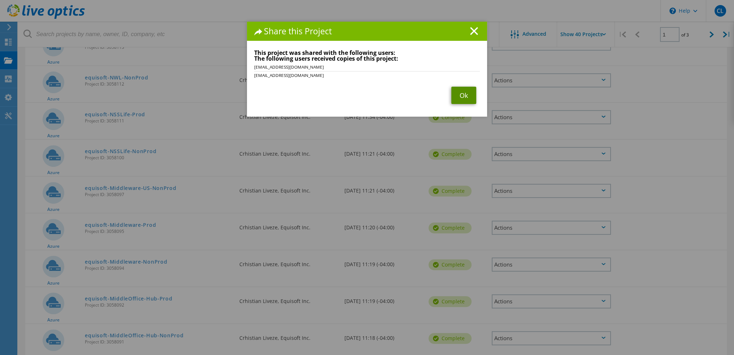
click at [459, 97] on link "Ok" at bounding box center [463, 95] width 25 height 17
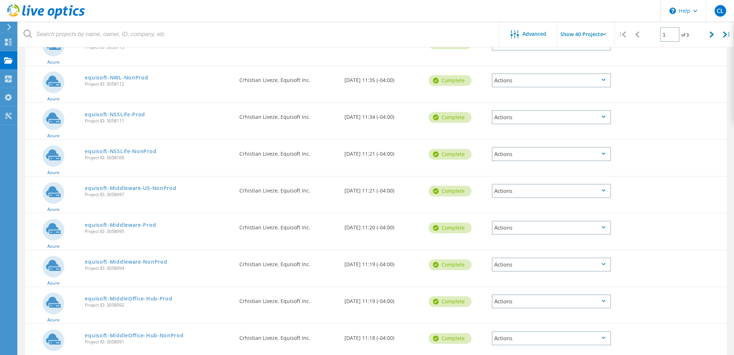
click at [519, 152] on div "Actions" at bounding box center [551, 154] width 119 height 14
click at [510, 157] on div "Share" at bounding box center [552, 159] width 118 height 11
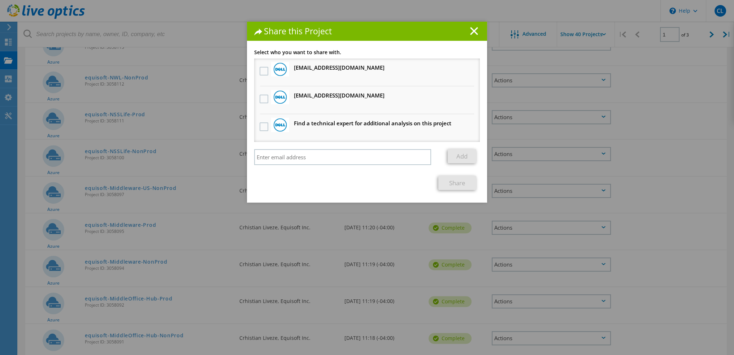
click at [267, 98] on li "[EMAIL_ADDRESS][DOMAIN_NAME] Will receive an anonymous copy" at bounding box center [367, 100] width 226 height 28
click at [260, 97] on label at bounding box center [265, 99] width 10 height 9
click at [0, 0] on input "checkbox" at bounding box center [0, 0] width 0 height 0
click at [260, 75] on label at bounding box center [265, 71] width 10 height 9
click at [0, 0] on input "checkbox" at bounding box center [0, 0] width 0 height 0
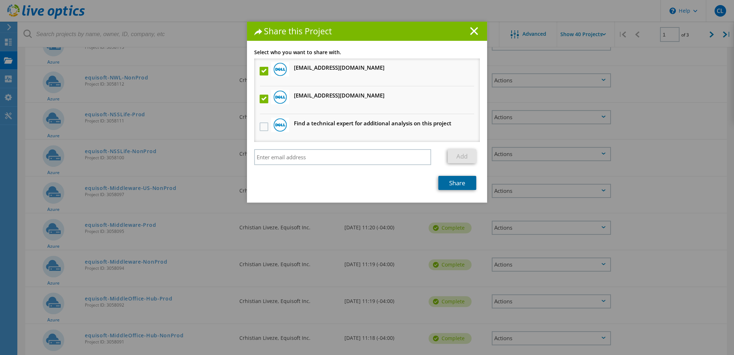
click at [445, 180] on link "Share" at bounding box center [457, 183] width 38 height 14
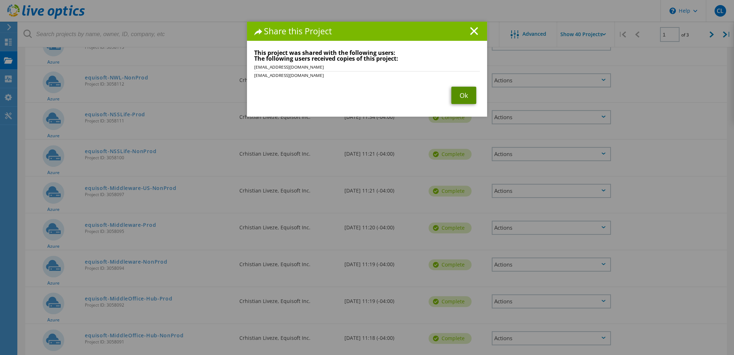
click at [462, 94] on link "Ok" at bounding box center [463, 95] width 25 height 17
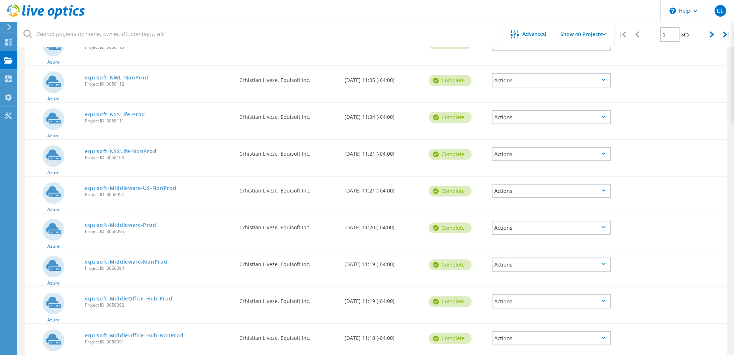
click at [523, 190] on div "Actions" at bounding box center [551, 191] width 119 height 14
click at [523, 191] on div "Share" at bounding box center [552, 196] width 118 height 11
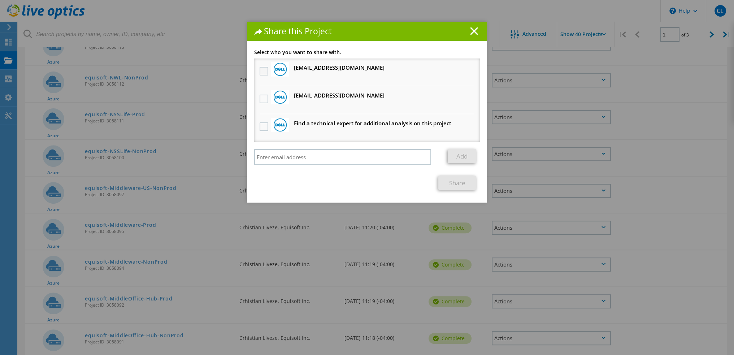
click at [263, 74] on label at bounding box center [265, 71] width 10 height 9
click at [0, 0] on input "checkbox" at bounding box center [0, 0] width 0 height 0
drag, startPoint x: 260, startPoint y: 99, endPoint x: 263, endPoint y: 104, distance: 6.0
click at [262, 102] on label at bounding box center [265, 99] width 10 height 9
click at [0, 0] on input "checkbox" at bounding box center [0, 0] width 0 height 0
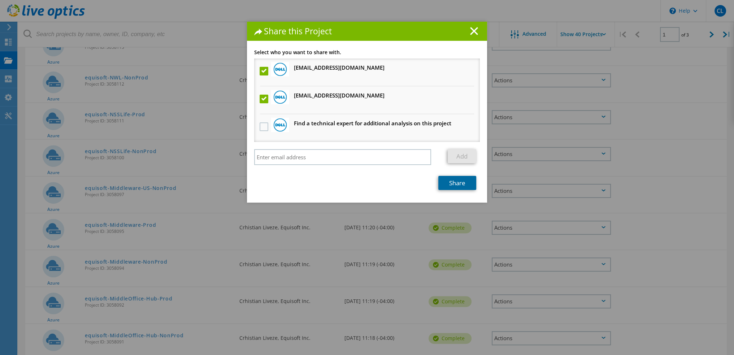
click at [458, 185] on link "Share" at bounding box center [457, 183] width 38 height 14
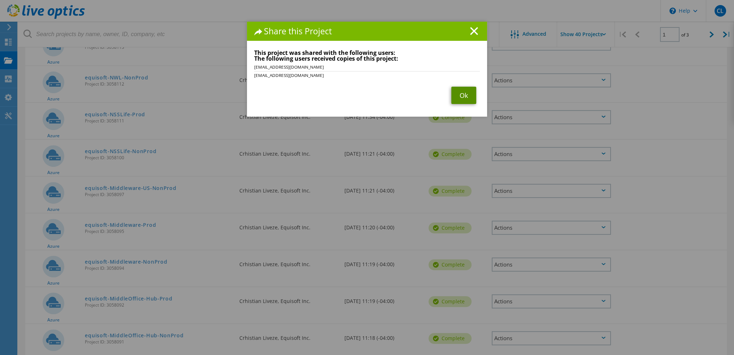
click at [462, 98] on link "Ok" at bounding box center [463, 95] width 25 height 17
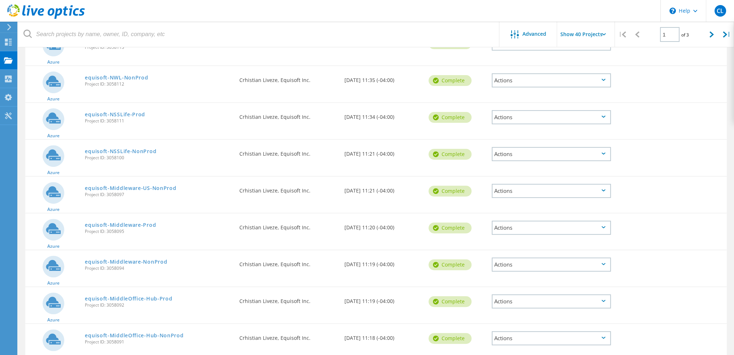
click at [528, 228] on div "Actions" at bounding box center [551, 228] width 119 height 14
click at [512, 231] on div "Share" at bounding box center [552, 233] width 118 height 11
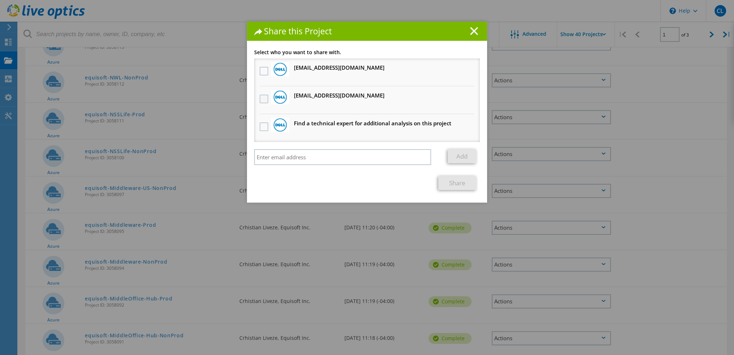
click at [261, 98] on label at bounding box center [265, 99] width 10 height 9
click at [0, 0] on input "checkbox" at bounding box center [0, 0] width 0 height 0
click at [263, 74] on label at bounding box center [265, 71] width 10 height 9
click at [0, 0] on input "checkbox" at bounding box center [0, 0] width 0 height 0
click at [448, 179] on link "Share" at bounding box center [457, 183] width 38 height 14
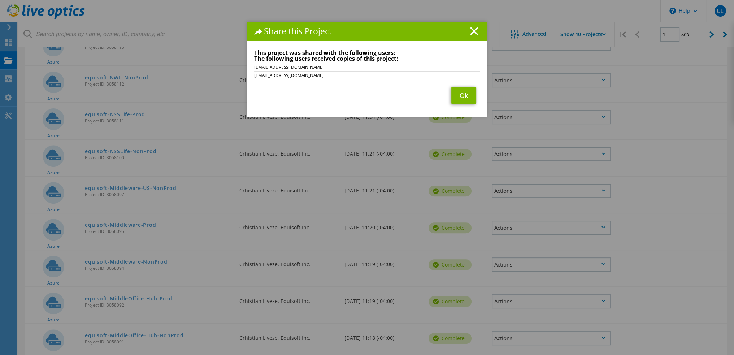
click at [523, 264] on div "Share this Project Link other users to this project Changes can be overwritten …" at bounding box center [367, 188] width 734 height 333
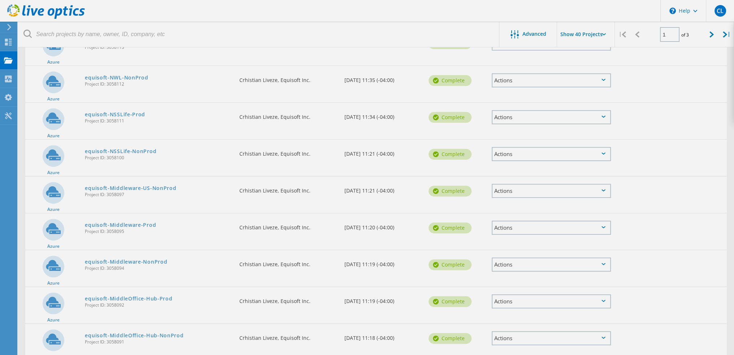
click at [523, 264] on div "Actions" at bounding box center [551, 264] width 119 height 14
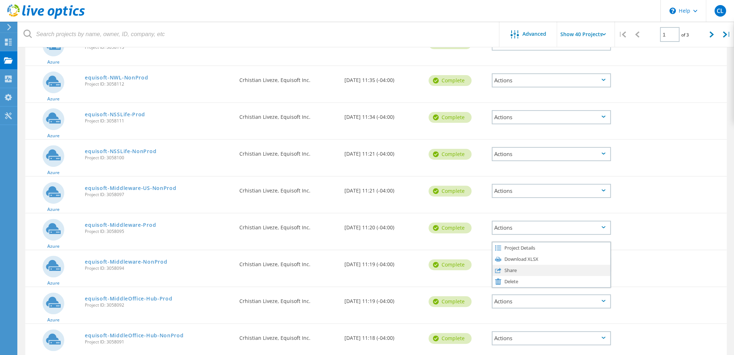
click at [520, 265] on div "Share" at bounding box center [552, 270] width 118 height 11
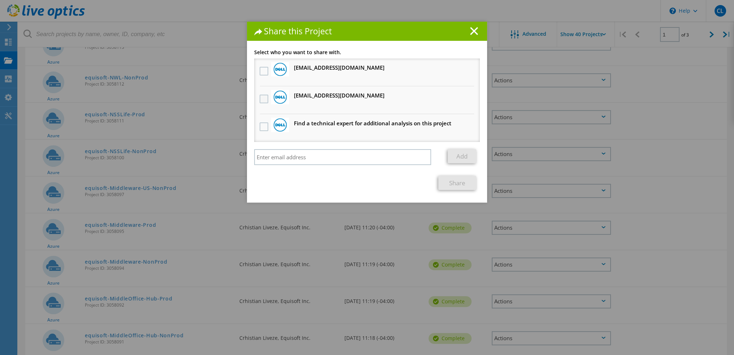
click at [260, 99] on label at bounding box center [265, 99] width 10 height 9
click at [0, 0] on input "checkbox" at bounding box center [0, 0] width 0 height 0
click at [263, 79] on li "[EMAIL_ADDRESS][DOMAIN_NAME] Will receive an anonymous copy" at bounding box center [367, 72] width 226 height 28
click at [264, 74] on label at bounding box center [265, 71] width 10 height 9
click at [0, 0] on input "checkbox" at bounding box center [0, 0] width 0 height 0
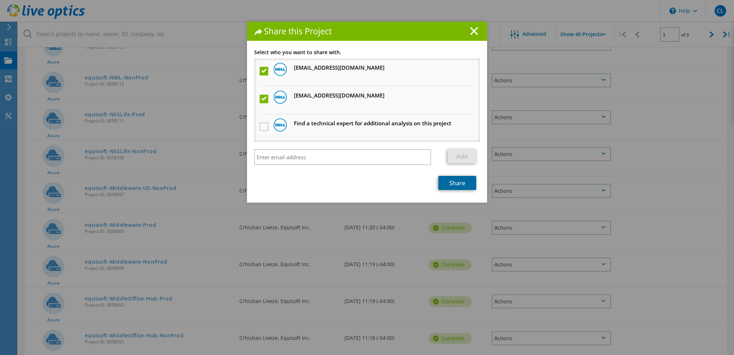
click at [450, 177] on link "Share" at bounding box center [457, 183] width 38 height 14
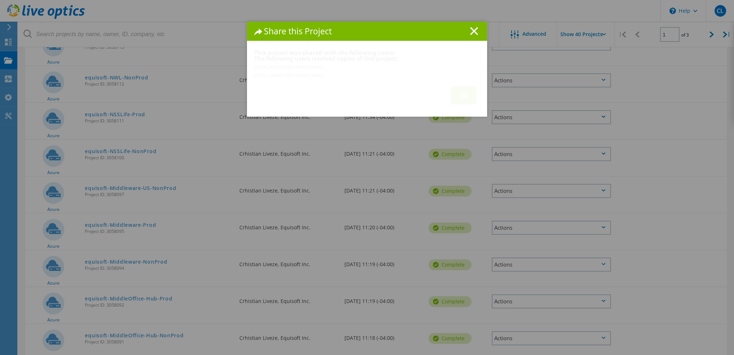
click at [456, 180] on div "Share this Project Link other users to this project Changes can be overwritten …" at bounding box center [367, 188] width 734 height 333
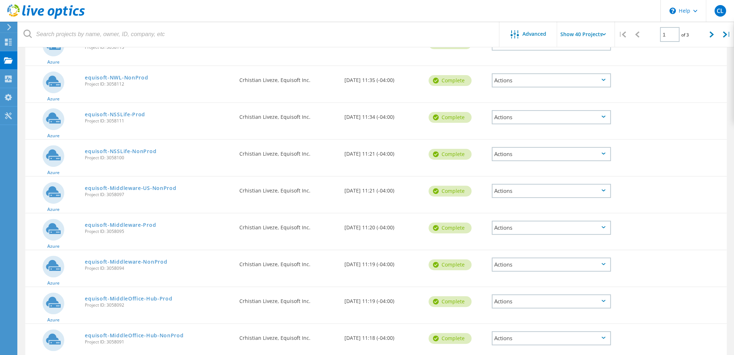
click at [515, 300] on div "Actions" at bounding box center [551, 301] width 119 height 14
drag, startPoint x: 515, startPoint y: 298, endPoint x: 513, endPoint y: 304, distance: 6.7
click at [513, 304] on div "Project Details Download XLSX Share Delete" at bounding box center [551, 301] width 119 height 46
click at [513, 304] on div "Share" at bounding box center [552, 307] width 118 height 11
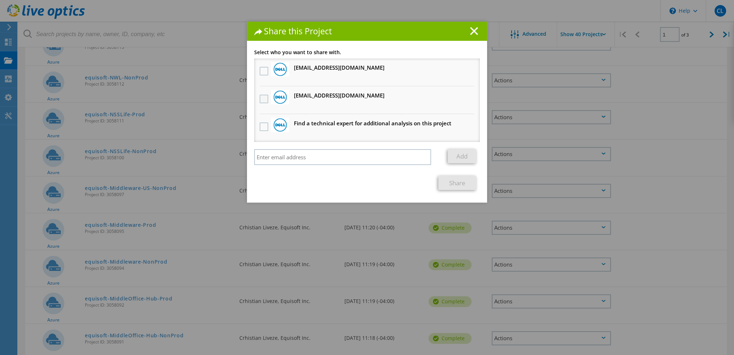
click at [263, 97] on label at bounding box center [265, 99] width 10 height 9
click at [0, 0] on input "checkbox" at bounding box center [0, 0] width 0 height 0
click at [260, 67] on label at bounding box center [265, 71] width 10 height 9
click at [0, 0] on input "checkbox" at bounding box center [0, 0] width 0 height 0
click at [451, 181] on link "Share" at bounding box center [457, 183] width 38 height 14
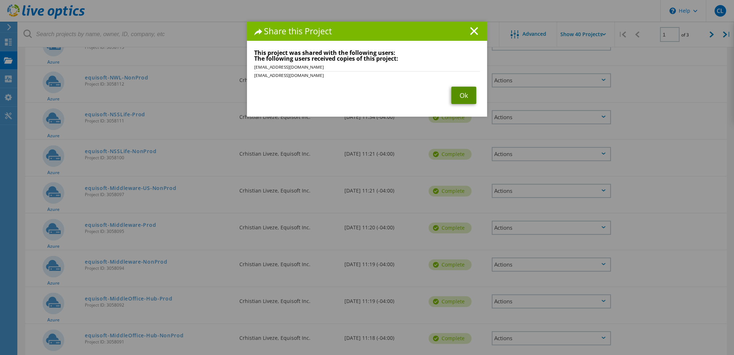
click at [462, 91] on link "Ok" at bounding box center [463, 95] width 25 height 17
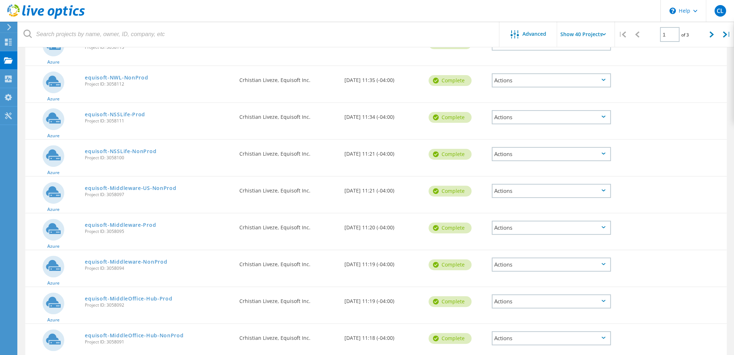
click at [525, 333] on div "Actions" at bounding box center [551, 338] width 119 height 14
click at [500, 338] on div "Share" at bounding box center [552, 343] width 118 height 11
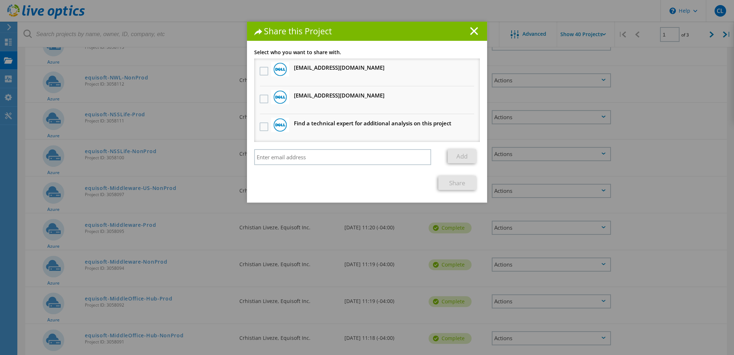
drag, startPoint x: 264, startPoint y: 98, endPoint x: 260, endPoint y: 79, distance: 19.5
click at [263, 96] on label at bounding box center [265, 99] width 10 height 9
click at [0, 0] on input "checkbox" at bounding box center [0, 0] width 0 height 0
click at [262, 71] on label at bounding box center [265, 71] width 10 height 9
click at [0, 0] on input "checkbox" at bounding box center [0, 0] width 0 height 0
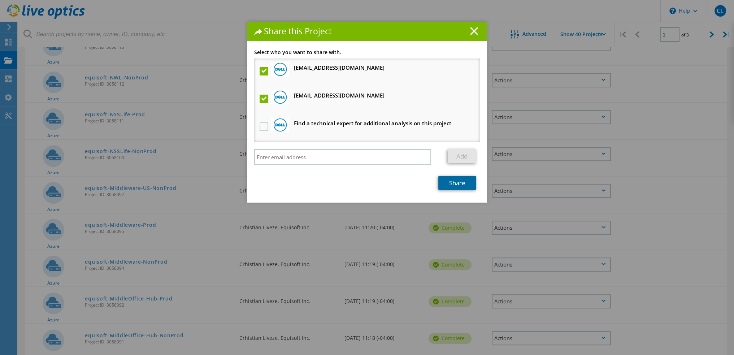
click at [451, 183] on link "Share" at bounding box center [457, 183] width 38 height 14
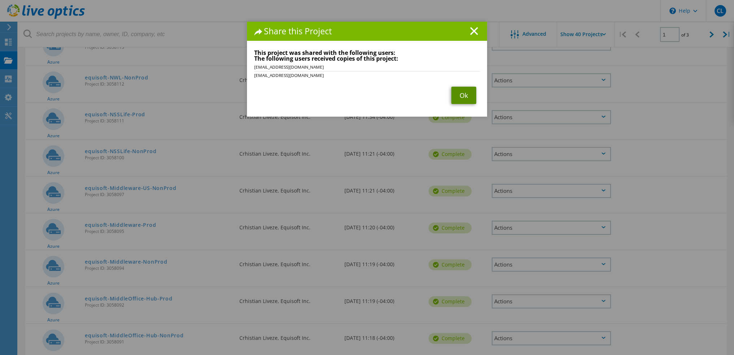
click at [462, 94] on link "Ok" at bounding box center [463, 95] width 25 height 17
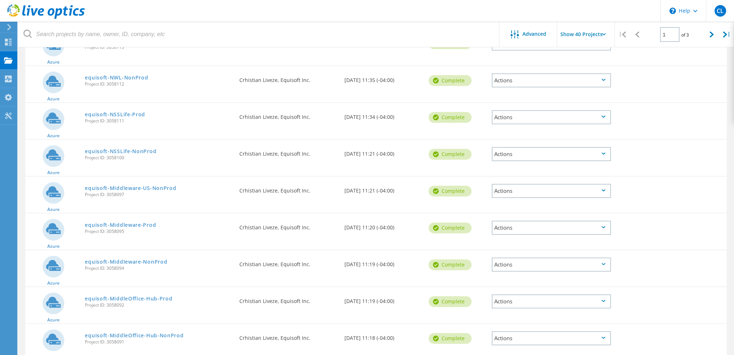
click at [542, 231] on div "Actions" at bounding box center [551, 228] width 119 height 14
click at [511, 228] on div "Share" at bounding box center [552, 233] width 118 height 11
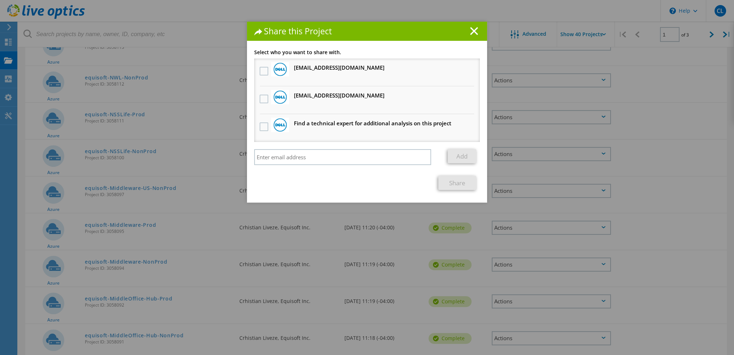
drag, startPoint x: 263, startPoint y: 98, endPoint x: 255, endPoint y: 73, distance: 25.9
click at [263, 96] on label at bounding box center [265, 99] width 10 height 9
click at [0, 0] on input "checkbox" at bounding box center [0, 0] width 0 height 0
click at [260, 66] on div at bounding box center [264, 71] width 12 height 15
click at [261, 70] on label at bounding box center [265, 71] width 10 height 9
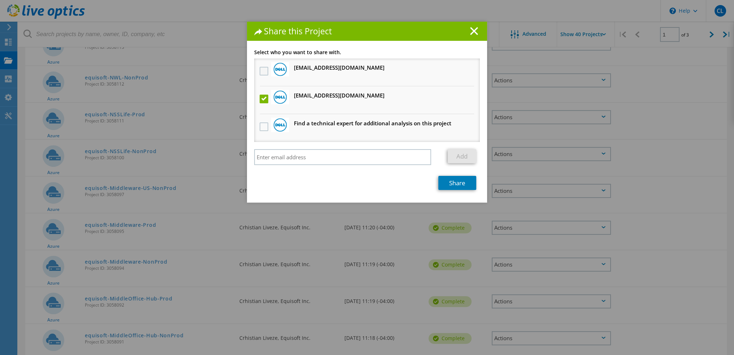
click at [0, 0] on input "checkbox" at bounding box center [0, 0] width 0 height 0
click at [447, 182] on link "Share" at bounding box center [457, 183] width 38 height 14
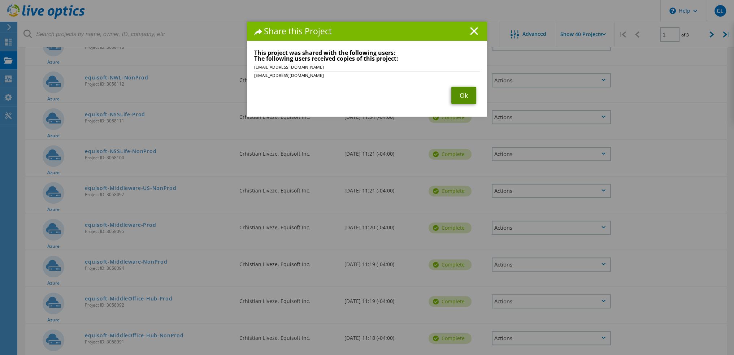
click at [463, 96] on link "Ok" at bounding box center [463, 95] width 25 height 17
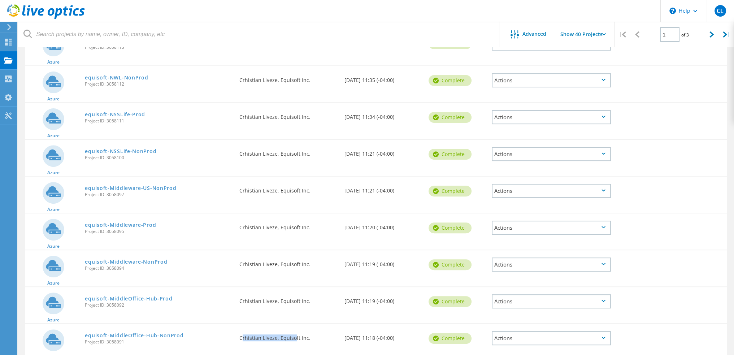
drag, startPoint x: 243, startPoint y: 337, endPoint x: 299, endPoint y: 338, distance: 56.3
click at [298, 338] on div "Requested By Crhistian Liveze, Equisoft Inc." at bounding box center [288, 336] width 105 height 24
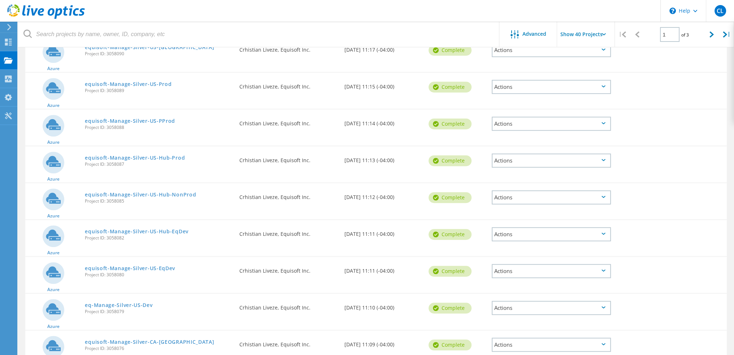
scroll to position [614, 0]
click at [523, 82] on div "Actions" at bounding box center [551, 86] width 119 height 14
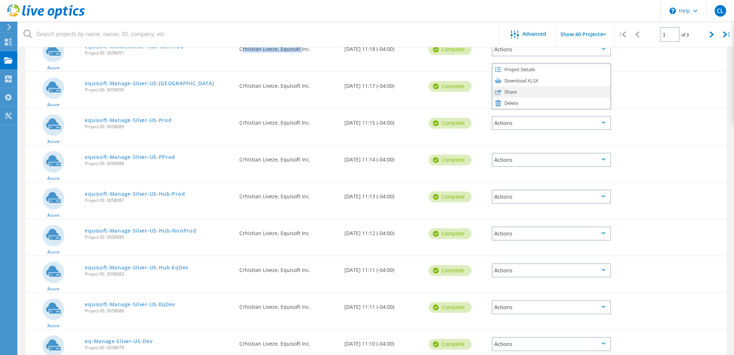
click at [516, 87] on div "Share" at bounding box center [552, 91] width 118 height 11
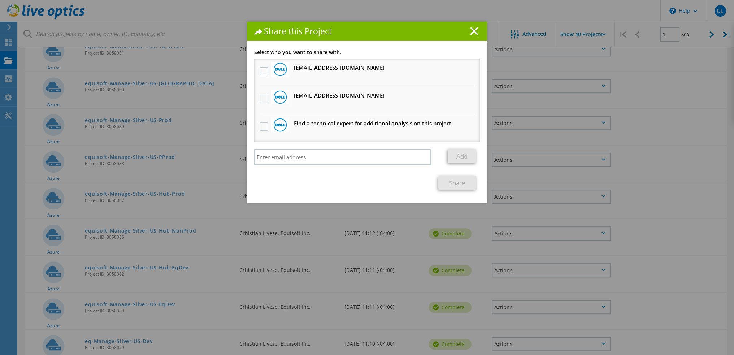
click at [260, 95] on label at bounding box center [265, 99] width 10 height 9
click at [0, 0] on input "checkbox" at bounding box center [0, 0] width 0 height 0
click at [264, 69] on label at bounding box center [265, 71] width 10 height 9
click at [0, 0] on input "checkbox" at bounding box center [0, 0] width 0 height 0
click at [454, 183] on link "Share" at bounding box center [457, 183] width 38 height 14
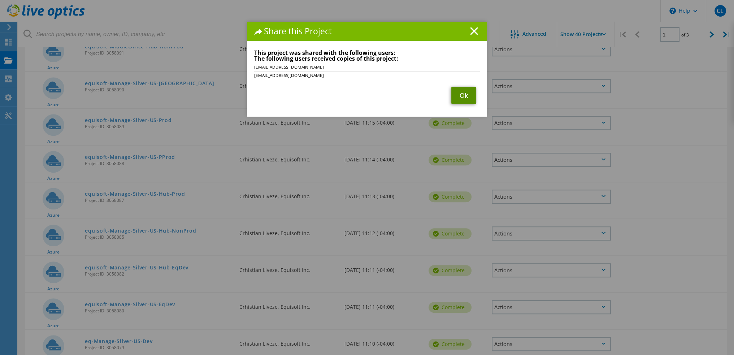
click at [459, 88] on link "Ok" at bounding box center [463, 95] width 25 height 17
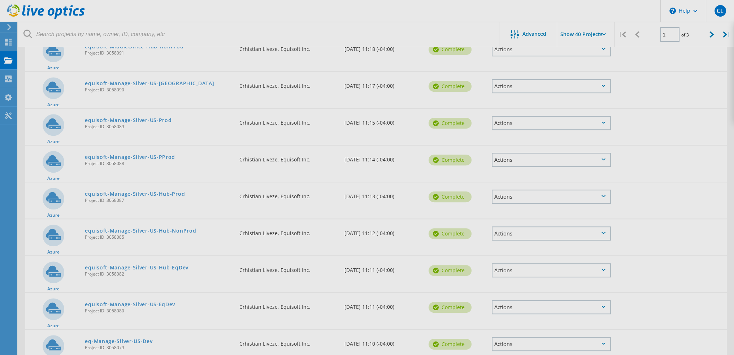
click at [498, 113] on body "\n Help Explore Helpful Articles Contact Support CL End User Crhistian Liveze […" at bounding box center [367, 229] width 734 height 1582
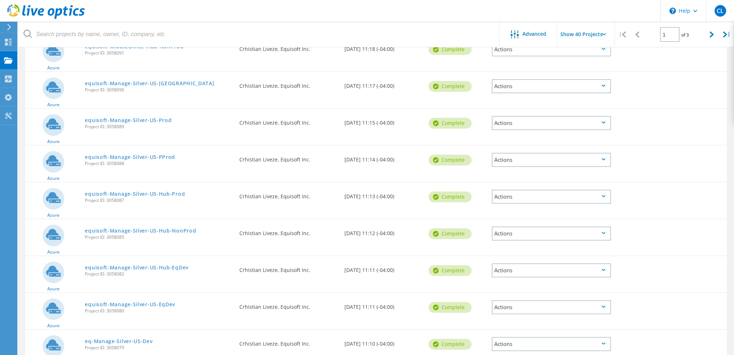
click at [503, 119] on div "Actions" at bounding box center [551, 123] width 119 height 14
click at [496, 128] on use at bounding box center [498, 128] width 6 height 5
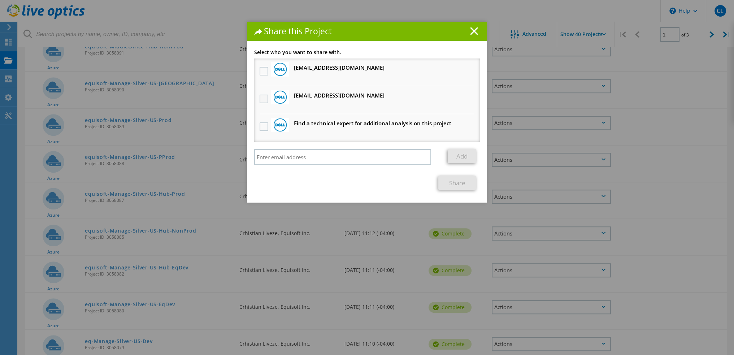
click at [265, 96] on label at bounding box center [265, 99] width 10 height 9
click at [0, 0] on input "checkbox" at bounding box center [0, 0] width 0 height 0
click at [260, 72] on label at bounding box center [265, 71] width 10 height 9
click at [0, 0] on input "checkbox" at bounding box center [0, 0] width 0 height 0
click at [465, 178] on link "Share" at bounding box center [457, 183] width 38 height 14
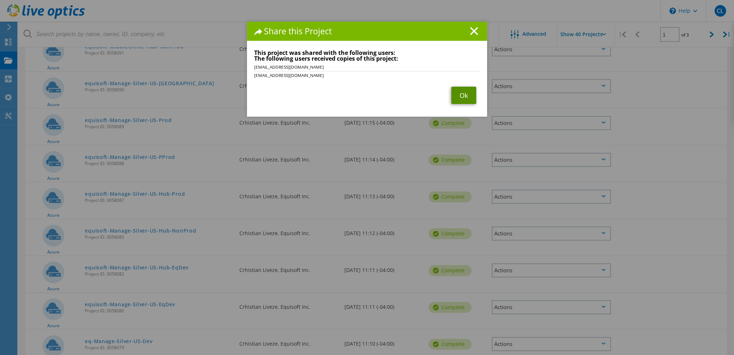
click at [457, 95] on link "Ok" at bounding box center [463, 95] width 25 height 17
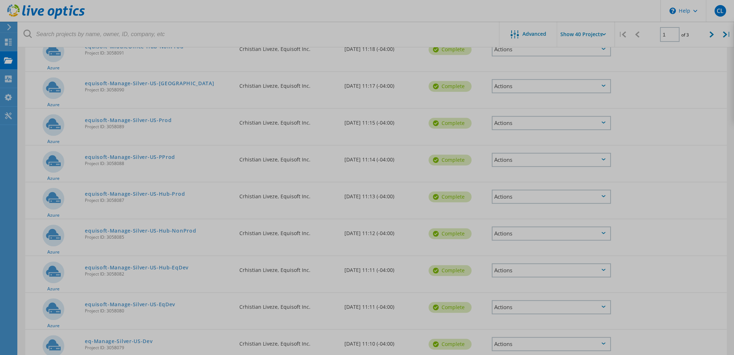
click at [501, 161] on div at bounding box center [367, 177] width 734 height 355
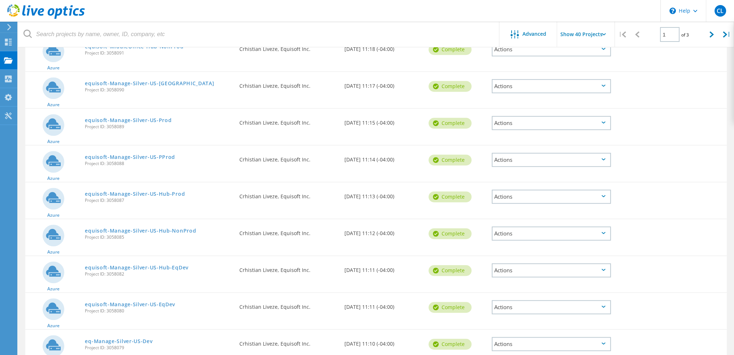
click at [507, 154] on div "Actions" at bounding box center [551, 160] width 119 height 14
click at [507, 163] on div "Share" at bounding box center [552, 165] width 118 height 11
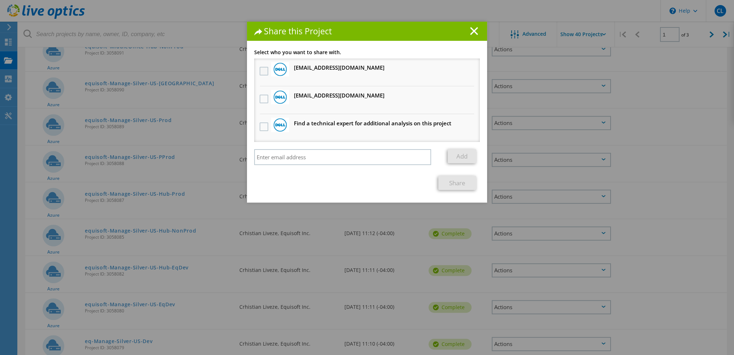
click at [261, 71] on label at bounding box center [265, 71] width 10 height 9
click at [0, 0] on input "checkbox" at bounding box center [0, 0] width 0 height 0
click at [263, 95] on label at bounding box center [265, 99] width 10 height 9
click at [0, 0] on input "checkbox" at bounding box center [0, 0] width 0 height 0
click at [455, 180] on link "Share" at bounding box center [457, 183] width 38 height 14
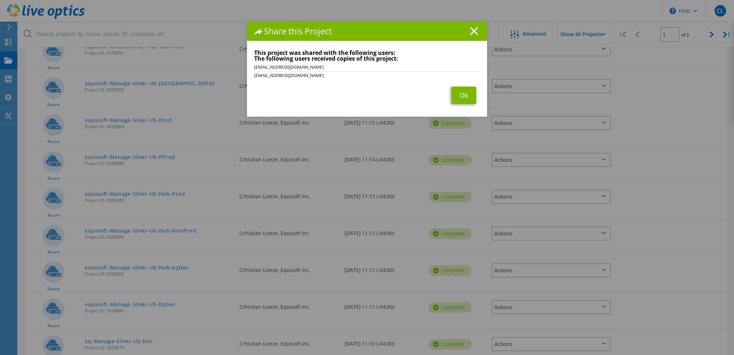
click at [514, 192] on div "Share this Project Link other users to this project Changes can be overwritten …" at bounding box center [367, 188] width 734 height 333
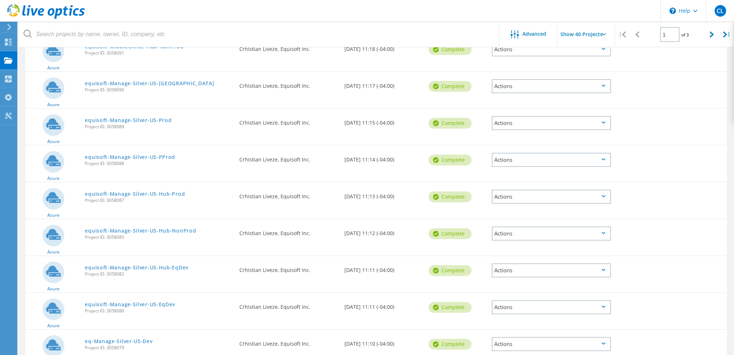
click at [530, 191] on body "\n Help Explore Helpful Articles Contact Support CL End User Crhistian Liveze […" at bounding box center [367, 229] width 734 height 1582
click at [530, 191] on div "Actions" at bounding box center [551, 197] width 119 height 14
click at [511, 198] on div "Share" at bounding box center [552, 202] width 118 height 11
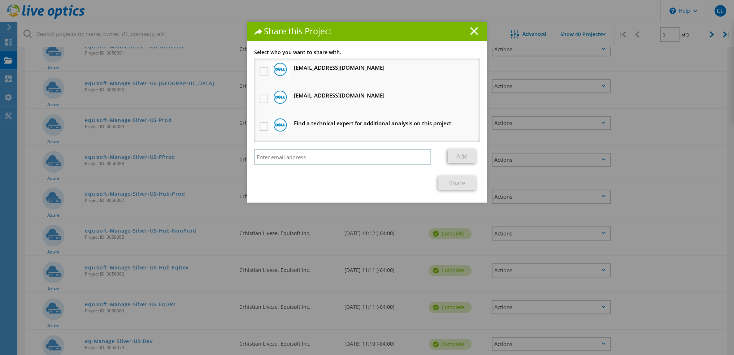
click at [273, 102] on img at bounding box center [280, 97] width 14 height 14
click at [263, 94] on div at bounding box center [264, 99] width 12 height 15
click at [263, 72] on label at bounding box center [265, 71] width 10 height 9
click at [0, 0] on input "checkbox" at bounding box center [0, 0] width 0 height 0
click at [260, 96] on label at bounding box center [265, 99] width 10 height 9
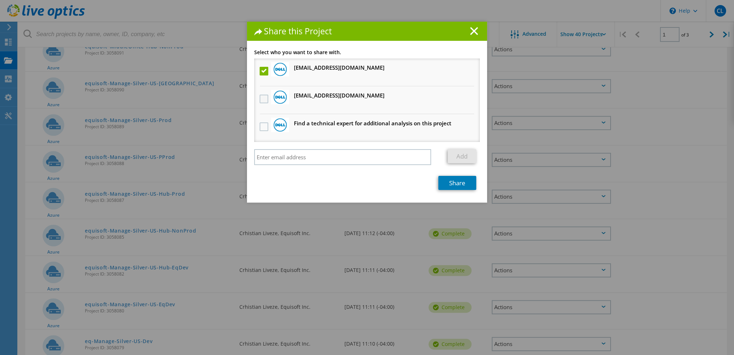
click at [0, 0] on input "checkbox" at bounding box center [0, 0] width 0 height 0
click at [450, 184] on link "Share" at bounding box center [457, 183] width 38 height 14
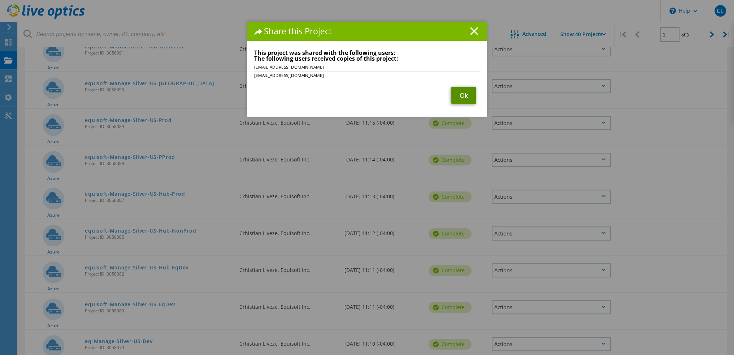
click at [457, 95] on link "Ok" at bounding box center [463, 95] width 25 height 17
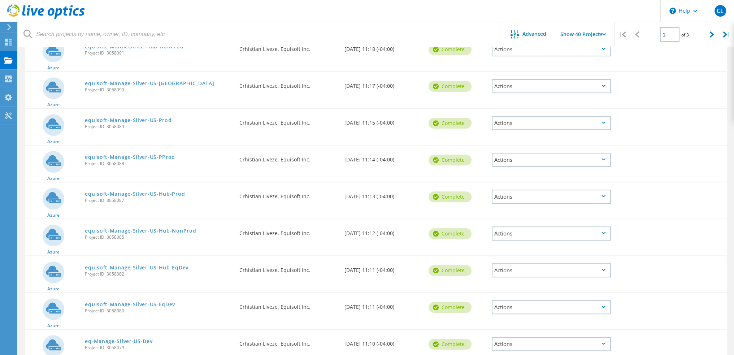
click at [544, 264] on div "Actions" at bounding box center [551, 270] width 119 height 14
click at [540, 270] on div "Share" at bounding box center [552, 275] width 118 height 11
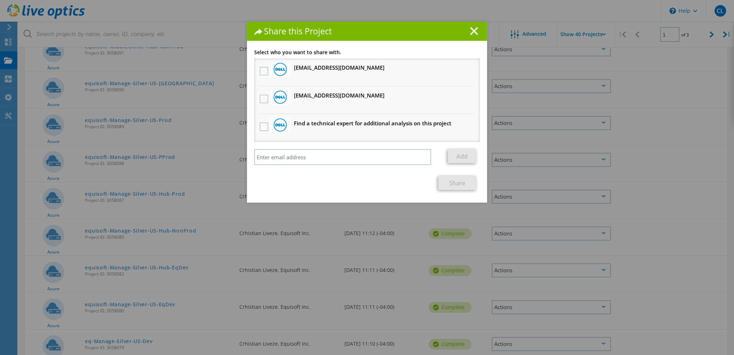
click at [319, 101] on li "[EMAIL_ADDRESS][DOMAIN_NAME] Will receive an anonymous copy" at bounding box center [367, 100] width 226 height 28
click at [254, 70] on li "[EMAIL_ADDRESS][DOMAIN_NAME] Will receive an anonymous copy" at bounding box center [367, 72] width 226 height 28
click at [260, 75] on label at bounding box center [265, 71] width 10 height 9
click at [0, 0] on input "checkbox" at bounding box center [0, 0] width 0 height 0
click at [266, 93] on div at bounding box center [264, 99] width 12 height 15
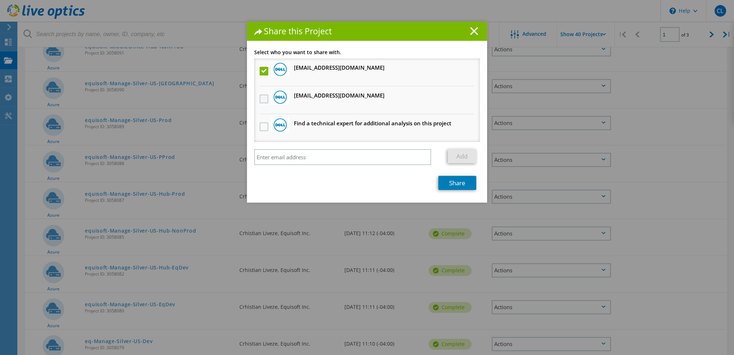
click at [264, 98] on label at bounding box center [265, 99] width 10 height 9
click at [0, 0] on input "checkbox" at bounding box center [0, 0] width 0 height 0
click at [462, 178] on link "Share" at bounding box center [457, 183] width 38 height 14
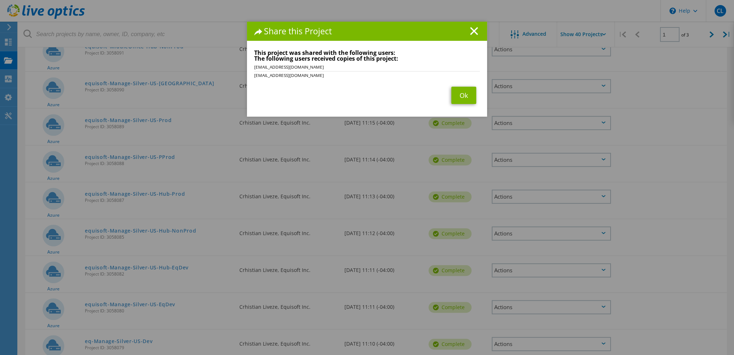
click at [547, 266] on div "Share this Project Link other users to this project Changes can be overwritten …" at bounding box center [367, 188] width 734 height 333
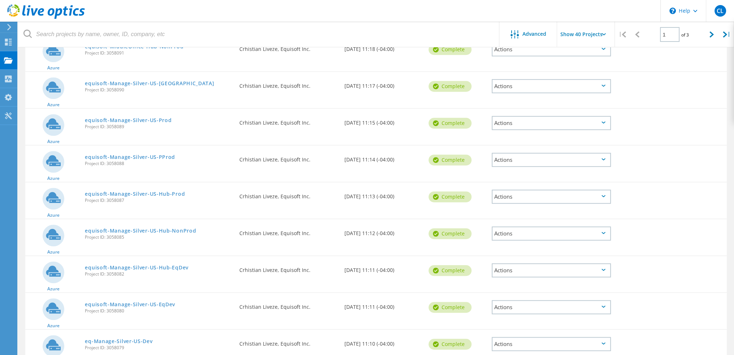
click at [548, 300] on div "Actions" at bounding box center [551, 307] width 119 height 14
click at [533, 307] on div "Share" at bounding box center [552, 312] width 118 height 11
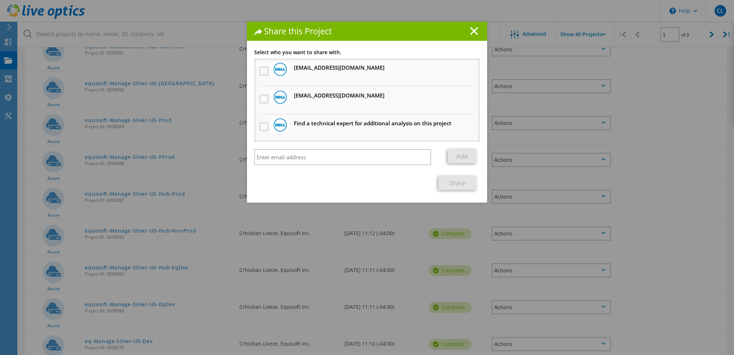
click at [261, 103] on div at bounding box center [264, 99] width 12 height 15
click at [260, 72] on label at bounding box center [265, 71] width 10 height 9
click at [0, 0] on input "checkbox" at bounding box center [0, 0] width 0 height 0
click at [259, 93] on div at bounding box center [264, 99] width 12 height 15
click at [266, 99] on label at bounding box center [265, 99] width 10 height 9
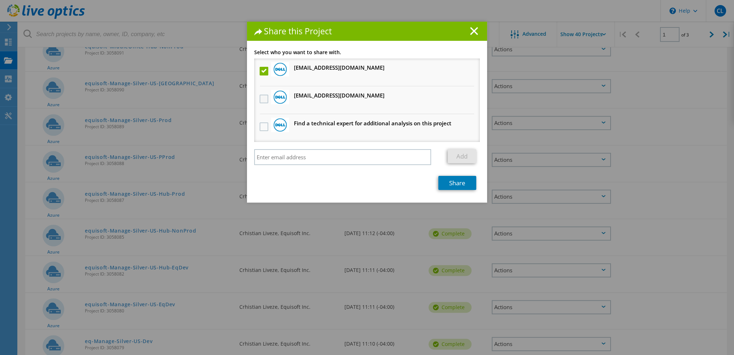
click at [0, 0] on input "checkbox" at bounding box center [0, 0] width 0 height 0
click at [449, 179] on link "Share" at bounding box center [457, 183] width 38 height 14
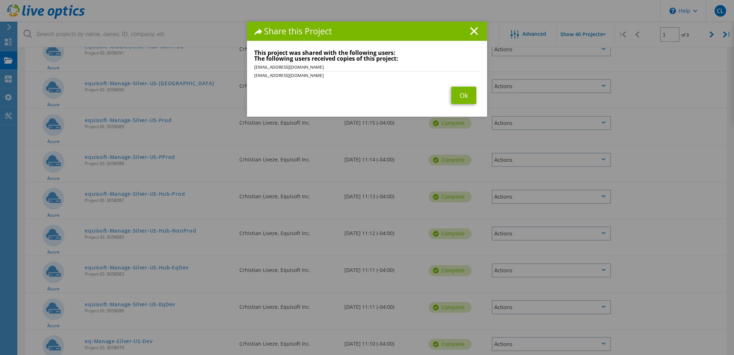
click at [523, 335] on div "Share this Project Link other users to this project Changes can be overwritten …" at bounding box center [367, 188] width 734 height 333
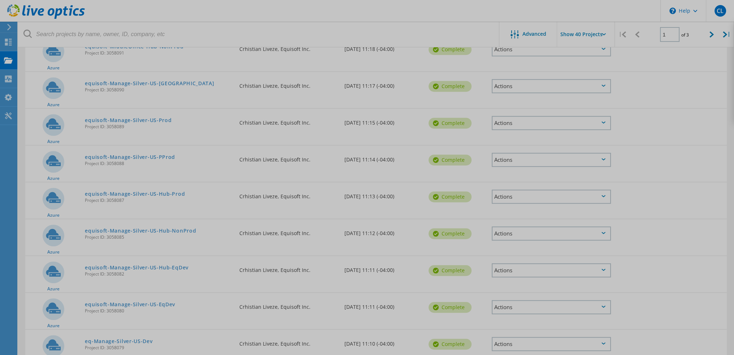
click at [524, 338] on div at bounding box center [367, 177] width 734 height 355
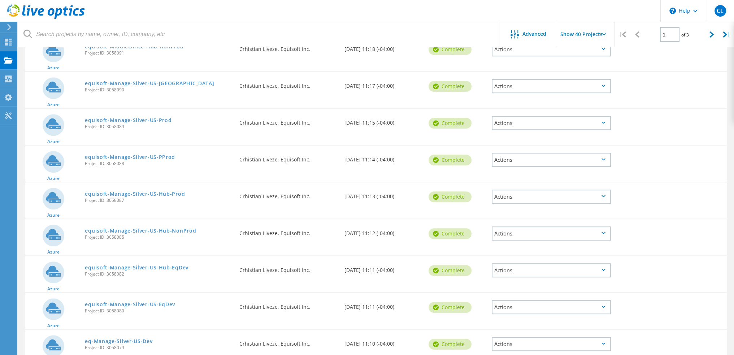
click at [524, 338] on div "Actions" at bounding box center [551, 344] width 119 height 14
drag, startPoint x: 516, startPoint y: 331, endPoint x: 516, endPoint y: 342, distance: 11.2
click at [516, 342] on div "Project Details Download XLSX Share Delete" at bounding box center [551, 344] width 119 height 46
click at [516, 344] on div "Share" at bounding box center [552, 349] width 118 height 11
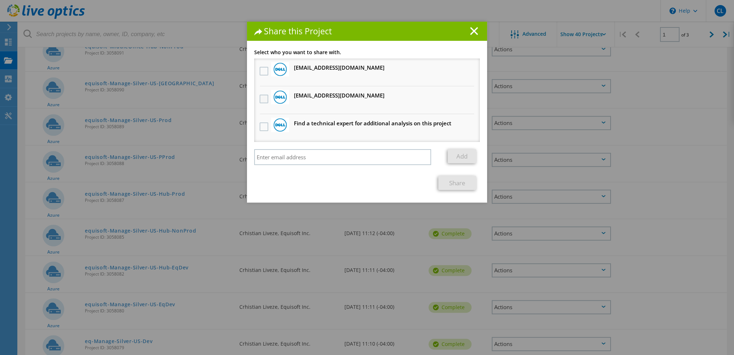
click at [266, 96] on label at bounding box center [265, 99] width 10 height 9
click at [0, 0] on input "checkbox" at bounding box center [0, 0] width 0 height 0
click at [266, 73] on label at bounding box center [265, 71] width 10 height 9
click at [0, 0] on input "checkbox" at bounding box center [0, 0] width 0 height 0
click at [459, 178] on link "Share" at bounding box center [457, 183] width 38 height 14
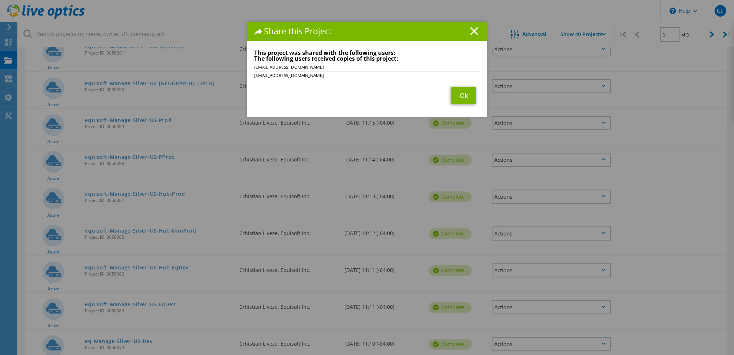
click at [540, 191] on div "Share this Project Link other users to this project Changes can be overwritten …" at bounding box center [367, 188] width 734 height 333
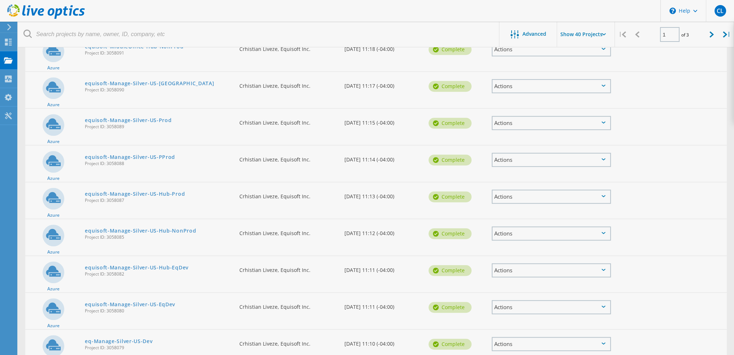
click at [545, 191] on body "\n Help Explore Helpful Articles Contact Support CL End User Crhistian Liveze […" at bounding box center [367, 229] width 734 height 1582
click at [545, 191] on div "Actions" at bounding box center [551, 197] width 119 height 14
click at [516, 200] on div "Share" at bounding box center [552, 202] width 118 height 11
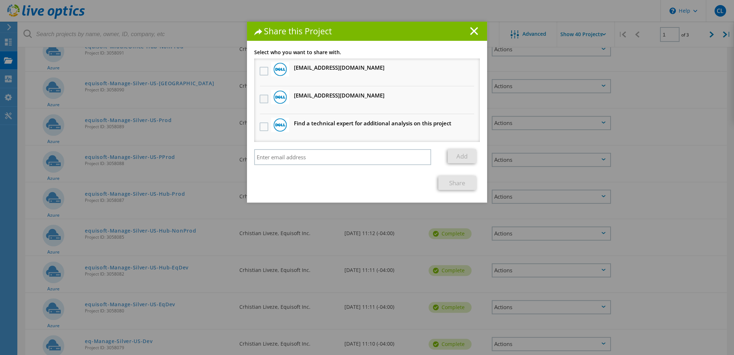
click at [266, 99] on label at bounding box center [265, 99] width 10 height 9
click at [0, 0] on input "checkbox" at bounding box center [0, 0] width 0 height 0
click at [263, 69] on label at bounding box center [265, 71] width 10 height 9
click at [0, 0] on input "checkbox" at bounding box center [0, 0] width 0 height 0
click at [452, 182] on link "Share" at bounding box center [457, 183] width 38 height 14
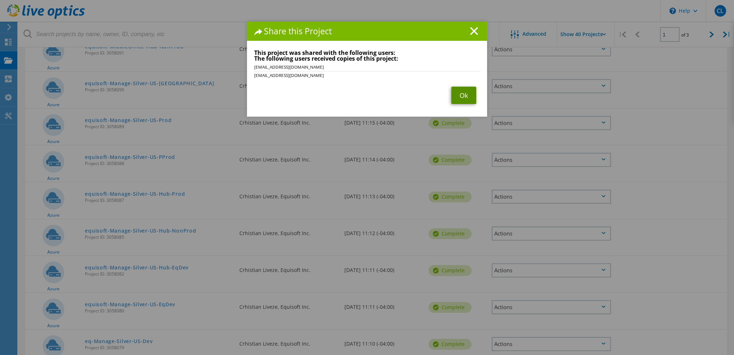
click at [461, 97] on link "Ok" at bounding box center [463, 95] width 25 height 17
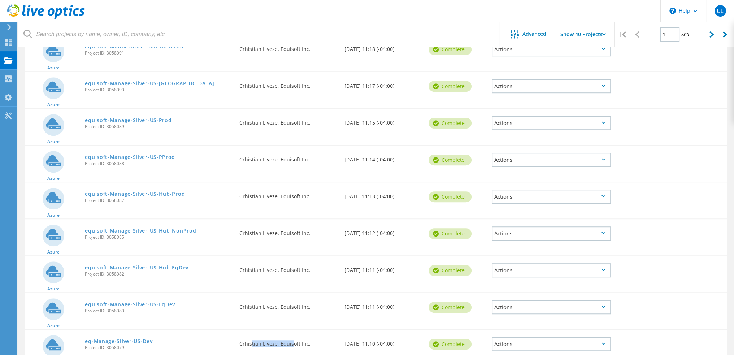
drag, startPoint x: 257, startPoint y: 340, endPoint x: 302, endPoint y: 341, distance: 44.8
click at [295, 341] on div "Requested By Crhistian Liveze, Equisoft Inc." at bounding box center [288, 342] width 105 height 24
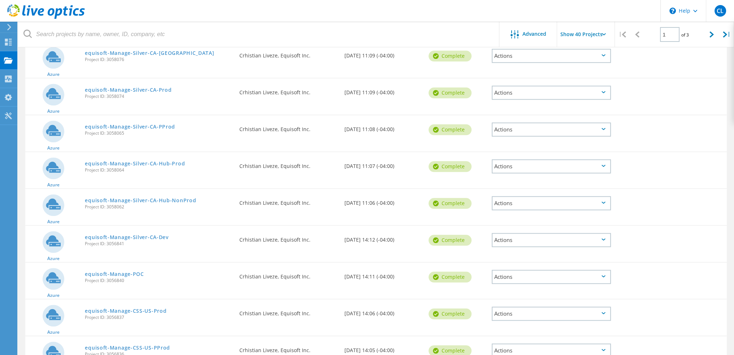
scroll to position [903, 0]
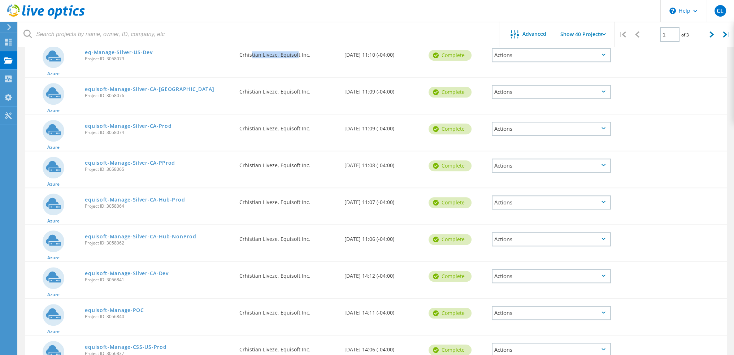
click at [559, 86] on div "Actions" at bounding box center [551, 92] width 119 height 14
click at [536, 96] on div "Share" at bounding box center [552, 97] width 118 height 11
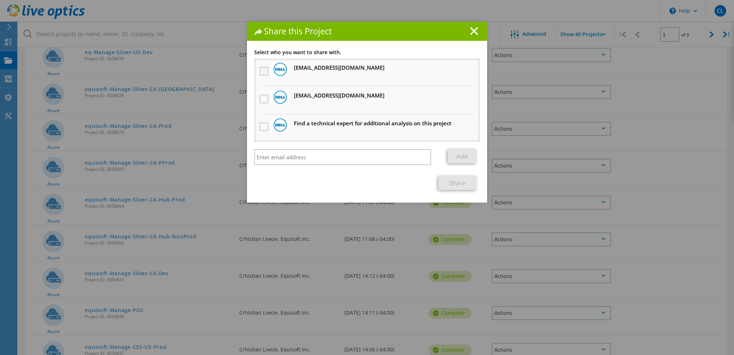
click at [260, 71] on label at bounding box center [265, 71] width 10 height 9
click at [0, 0] on input "checkbox" at bounding box center [0, 0] width 0 height 0
click at [260, 100] on label at bounding box center [265, 99] width 10 height 9
click at [0, 0] on input "checkbox" at bounding box center [0, 0] width 0 height 0
click at [453, 184] on link "Share" at bounding box center [457, 183] width 38 height 14
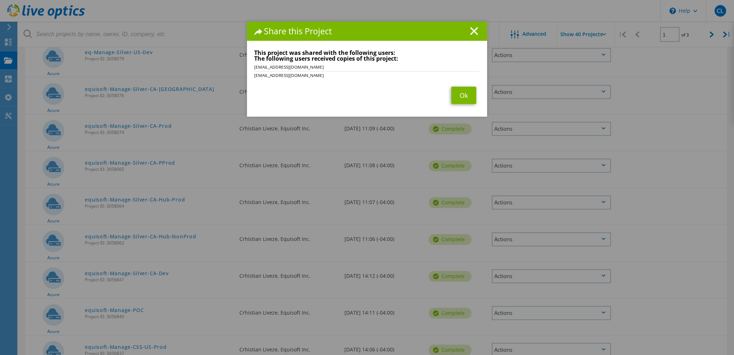
click at [575, 129] on div "Share this Project Link other users to this project Changes can be overwritten …" at bounding box center [367, 188] width 734 height 333
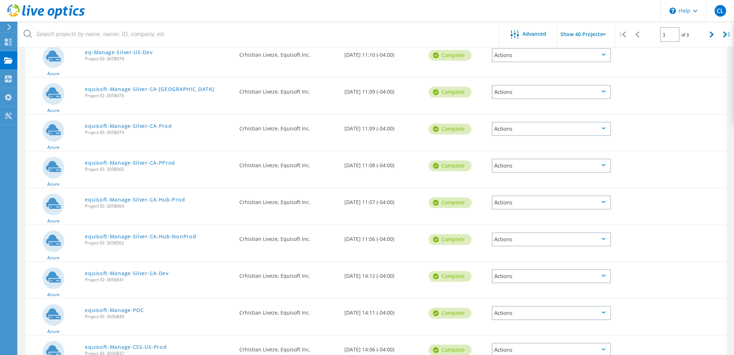
click at [575, 128] on div "Actions" at bounding box center [551, 129] width 119 height 14
click at [580, 87] on div "Actions" at bounding box center [551, 92] width 119 height 14
click at [576, 92] on div "Share" at bounding box center [552, 97] width 118 height 11
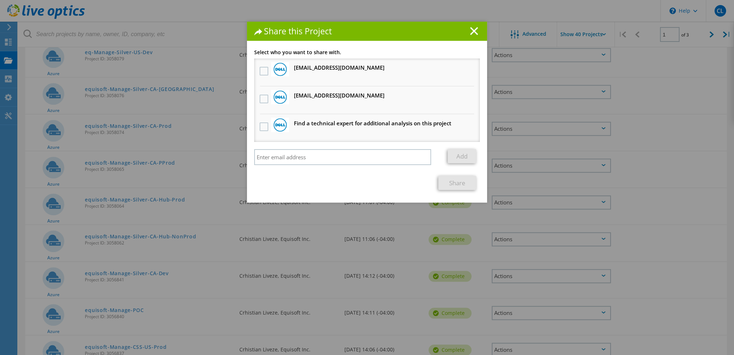
click at [516, 73] on div "Share this Project Link other users to this project Changes can be overwritten …" at bounding box center [367, 188] width 734 height 333
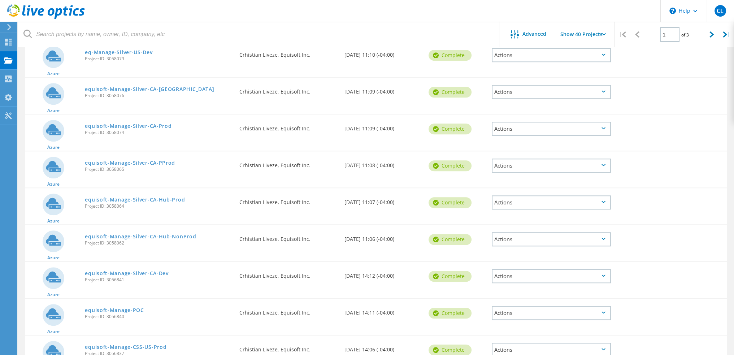
click at [524, 51] on div "Actions" at bounding box center [551, 55] width 119 height 14
click at [524, 126] on div "Actions" at bounding box center [551, 129] width 119 height 14
click at [521, 129] on div "Share" at bounding box center [552, 134] width 118 height 11
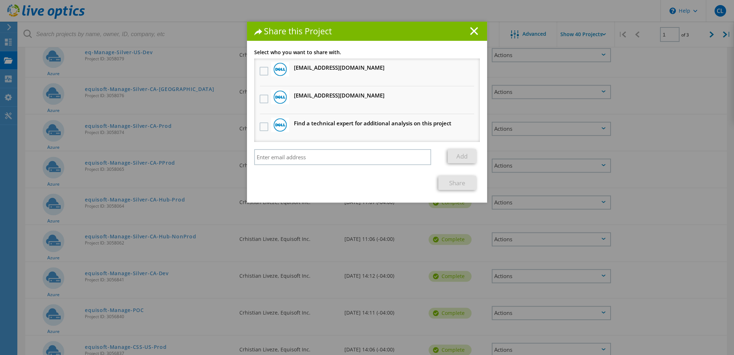
click at [271, 93] on div at bounding box center [280, 97] width 18 height 14
click at [261, 95] on div at bounding box center [264, 99] width 12 height 15
click at [264, 70] on label at bounding box center [265, 71] width 10 height 9
click at [0, 0] on input "checkbox" at bounding box center [0, 0] width 0 height 0
drag, startPoint x: 260, startPoint y: 95, endPoint x: 263, endPoint y: 98, distance: 3.9
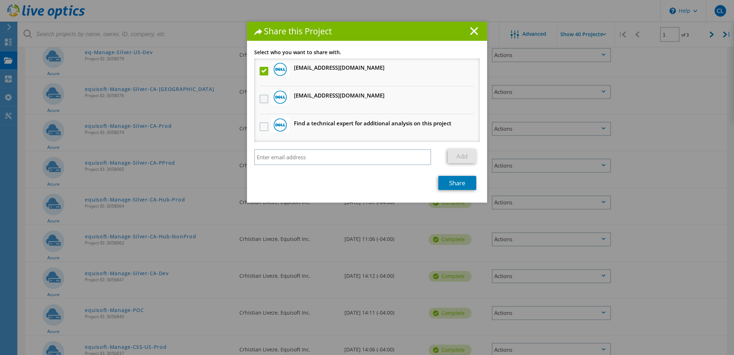
click at [262, 97] on label at bounding box center [265, 99] width 10 height 9
click at [0, 0] on input "checkbox" at bounding box center [0, 0] width 0 height 0
click at [454, 177] on link "Share" at bounding box center [457, 183] width 38 height 14
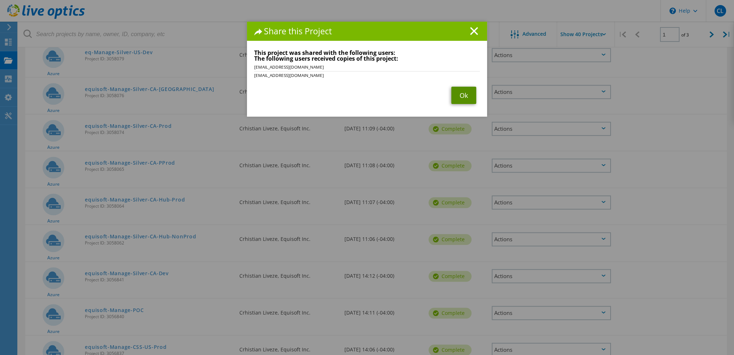
click at [468, 96] on link "Ok" at bounding box center [463, 95] width 25 height 17
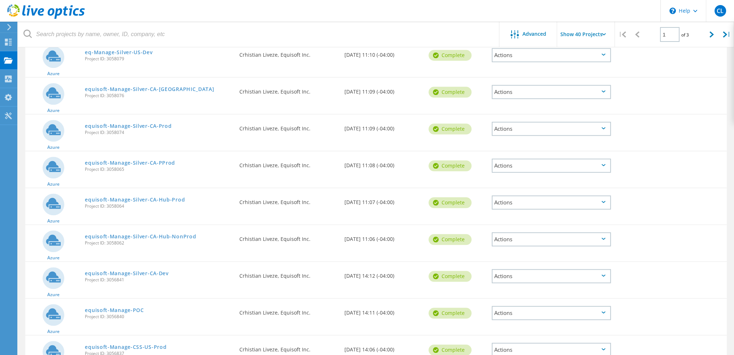
click at [521, 161] on div "Actions" at bounding box center [551, 166] width 119 height 14
click at [516, 166] on div "Share" at bounding box center [552, 171] width 118 height 11
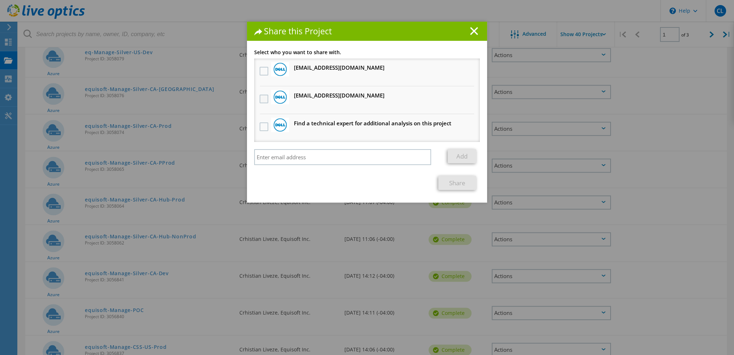
click at [262, 100] on label at bounding box center [265, 99] width 10 height 9
click at [0, 0] on input "checkbox" at bounding box center [0, 0] width 0 height 0
click at [261, 68] on label at bounding box center [265, 71] width 10 height 9
click at [0, 0] on input "checkbox" at bounding box center [0, 0] width 0 height 0
click at [446, 180] on link "Share" at bounding box center [457, 183] width 38 height 14
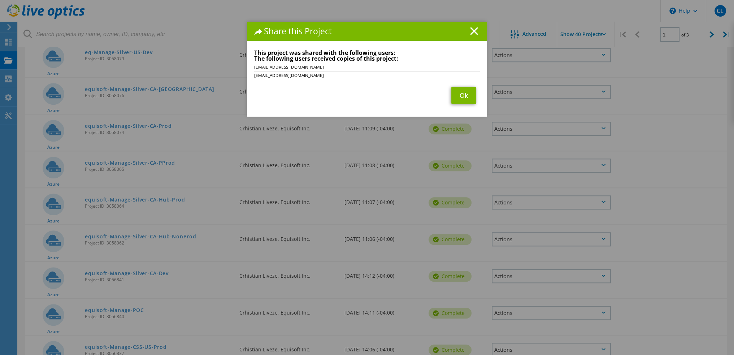
click at [504, 67] on div "Share this Project Link other users to this project Changes can be overwritten …" at bounding box center [367, 188] width 734 height 333
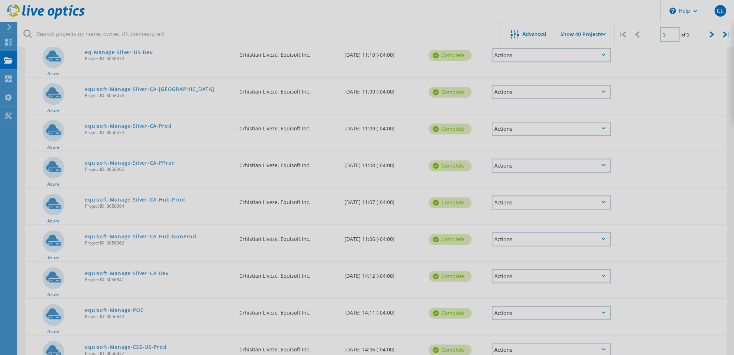
click at [512, 53] on div at bounding box center [367, 177] width 734 height 355
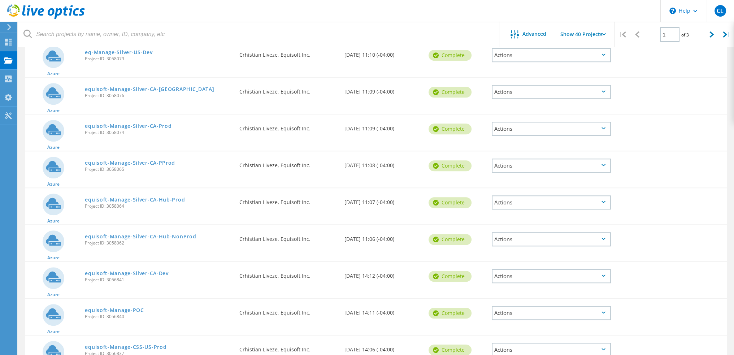
click at [524, 51] on div "Actions" at bounding box center [551, 55] width 119 height 14
drag, startPoint x: 503, startPoint y: 65, endPoint x: 504, endPoint y: 57, distance: 7.3
click at [504, 57] on div "Project Details Download XLSX Share Delete" at bounding box center [551, 55] width 119 height 46
click at [504, 55] on div "Share" at bounding box center [552, 60] width 118 height 11
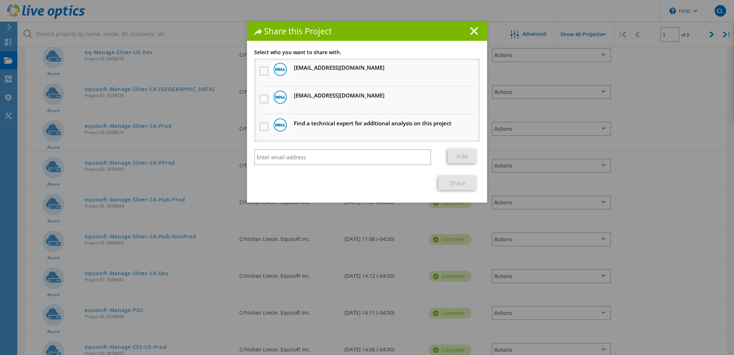
click at [254, 96] on li "[EMAIL_ADDRESS][DOMAIN_NAME] Will receive an anonymous copy" at bounding box center [367, 100] width 226 height 28
drag, startPoint x: 263, startPoint y: 99, endPoint x: 264, endPoint y: 93, distance: 5.7
click at [263, 99] on label at bounding box center [265, 99] width 10 height 9
click at [0, 0] on input "checkbox" at bounding box center [0, 0] width 0 height 0
click at [266, 68] on label at bounding box center [265, 71] width 10 height 9
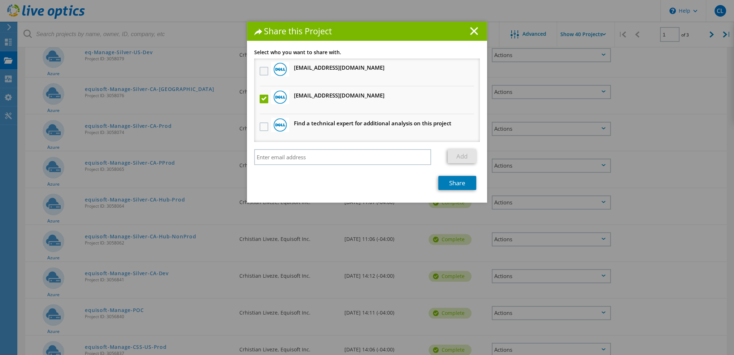
click at [0, 0] on input "checkbox" at bounding box center [0, 0] width 0 height 0
click at [438, 178] on link "Share" at bounding box center [457, 183] width 38 height 14
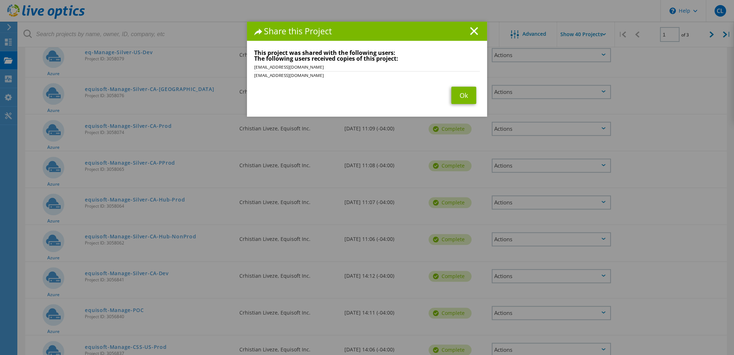
click at [542, 197] on div "Share this Project Link other users to this project Changes can be overwritten …" at bounding box center [367, 188] width 734 height 333
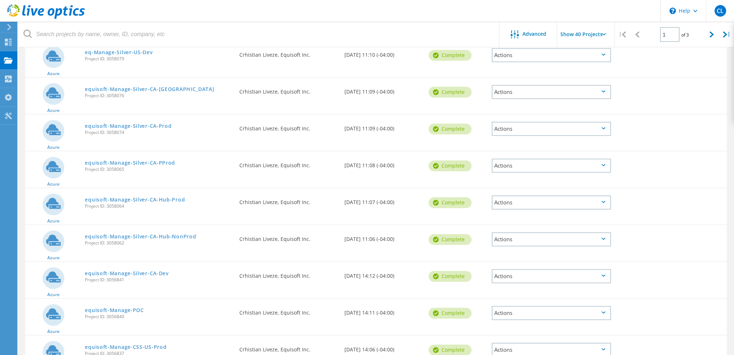
click at [555, 196] on div "Actions" at bounding box center [551, 202] width 119 height 14
click at [534, 203] on div "Share" at bounding box center [552, 208] width 118 height 11
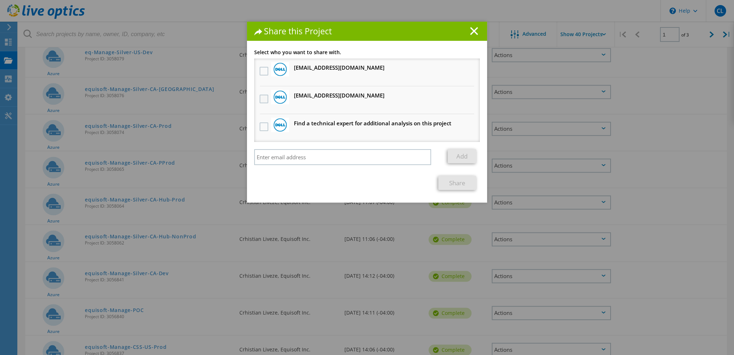
click at [260, 96] on label at bounding box center [265, 99] width 10 height 9
click at [0, 0] on input "checkbox" at bounding box center [0, 0] width 0 height 0
click at [264, 72] on label at bounding box center [265, 71] width 10 height 9
click at [0, 0] on input "checkbox" at bounding box center [0, 0] width 0 height 0
click at [445, 180] on link "Share" at bounding box center [457, 183] width 38 height 14
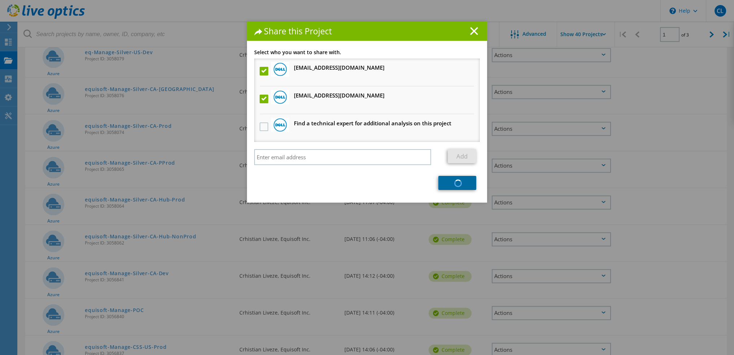
click at [469, 224] on div "Share this Project Link other users to this project Changes can be overwritten …" at bounding box center [367, 188] width 734 height 333
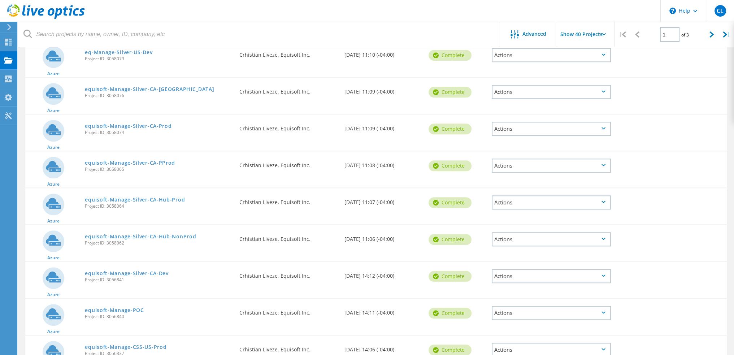
click at [529, 235] on div "Actions" at bounding box center [551, 239] width 119 height 14
click at [500, 242] on use at bounding box center [498, 244] width 6 height 5
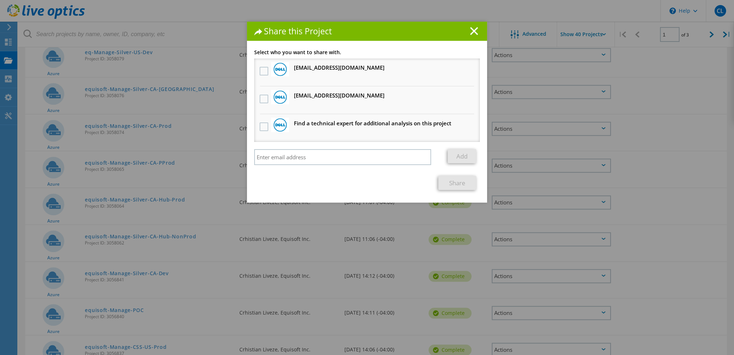
drag, startPoint x: 260, startPoint y: 99, endPoint x: 261, endPoint y: 78, distance: 21.0
click at [260, 99] on label at bounding box center [265, 99] width 10 height 9
click at [0, 0] on input "checkbox" at bounding box center [0, 0] width 0 height 0
click at [260, 70] on label at bounding box center [265, 71] width 10 height 9
click at [0, 0] on input "checkbox" at bounding box center [0, 0] width 0 height 0
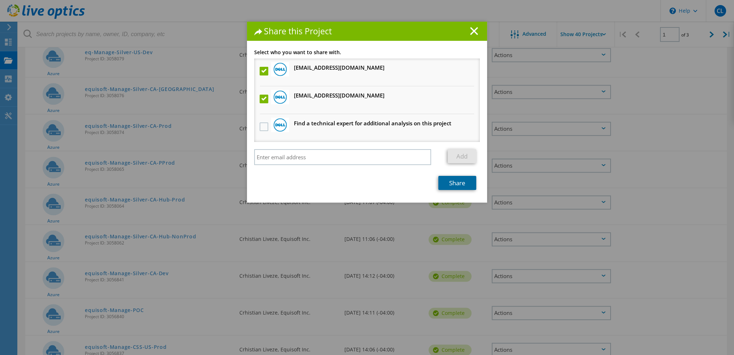
click at [465, 183] on link "Share" at bounding box center [457, 183] width 38 height 14
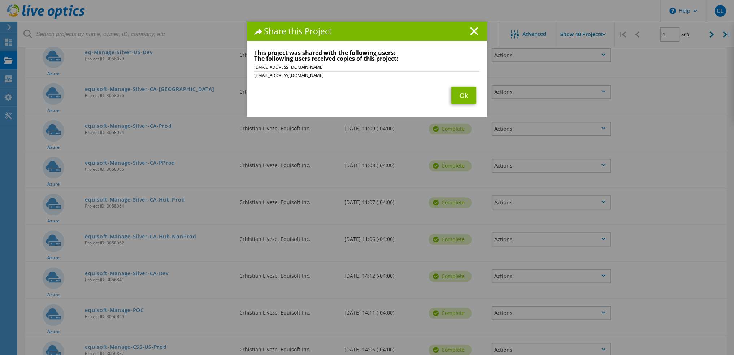
click at [527, 200] on div "Share this Project Link other users to this project Changes can be overwritten …" at bounding box center [367, 188] width 734 height 333
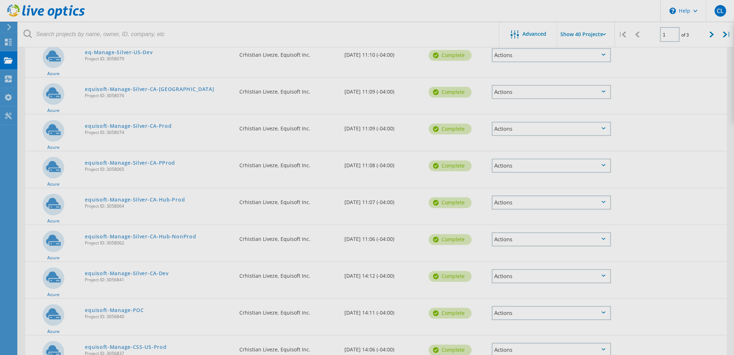
click at [531, 195] on div at bounding box center [367, 177] width 734 height 355
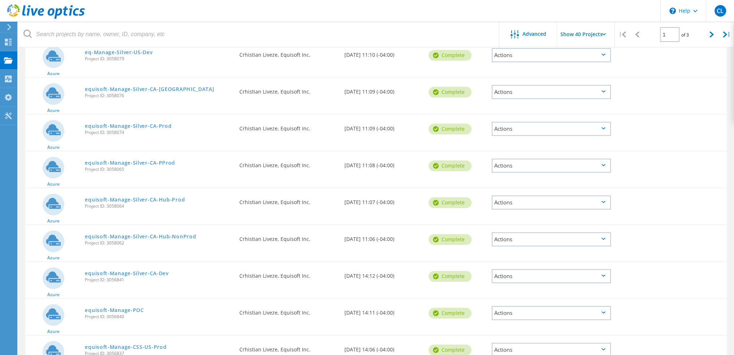
click at [531, 195] on div "Actions" at bounding box center [551, 202] width 119 height 14
click at [511, 203] on div "Share" at bounding box center [552, 208] width 118 height 11
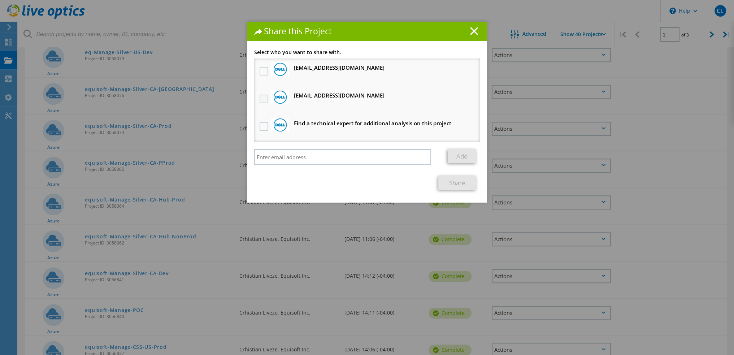
click at [264, 98] on label at bounding box center [265, 99] width 10 height 9
click at [0, 0] on input "checkbox" at bounding box center [0, 0] width 0 height 0
click at [263, 69] on label at bounding box center [265, 71] width 10 height 9
click at [0, 0] on input "checkbox" at bounding box center [0, 0] width 0 height 0
click at [467, 188] on link "Share" at bounding box center [457, 183] width 38 height 14
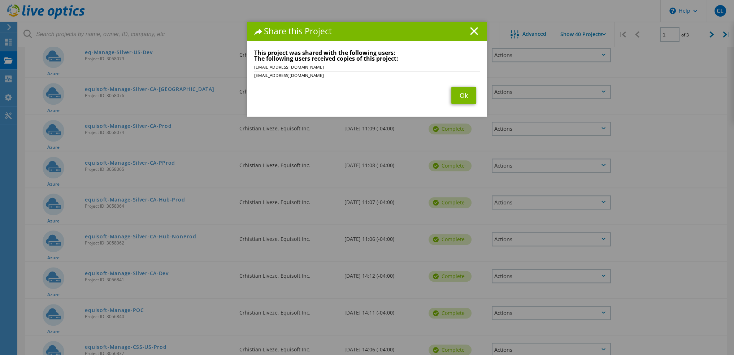
click at [539, 273] on div "Share this Project Link other users to this project Changes can be overwritten …" at bounding box center [367, 188] width 734 height 333
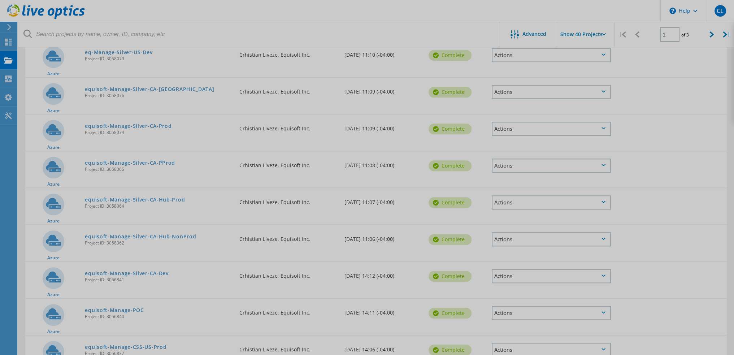
click at [546, 271] on div at bounding box center [367, 177] width 734 height 355
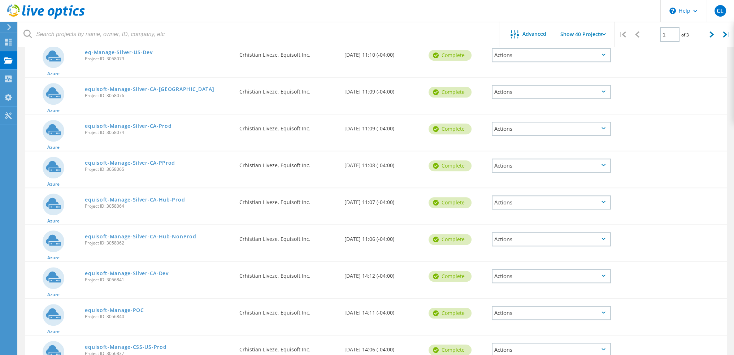
click at [546, 271] on div "Actions" at bounding box center [551, 276] width 119 height 14
drag, startPoint x: 520, startPoint y: 267, endPoint x: 521, endPoint y: 274, distance: 7.3
click at [521, 274] on div "Project Details Download XLSX Share Delete" at bounding box center [551, 276] width 119 height 46
click at [521, 276] on div "Share" at bounding box center [552, 281] width 118 height 11
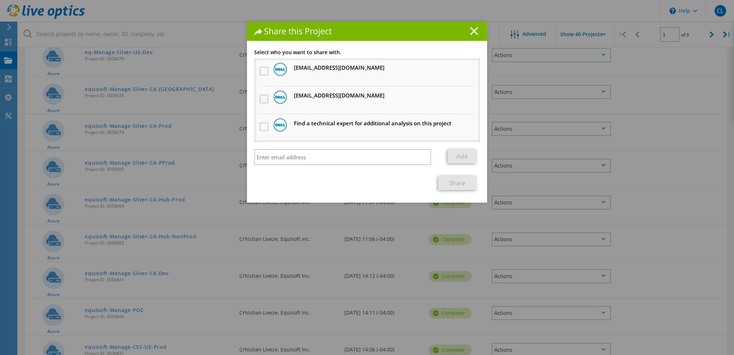
click at [260, 97] on label at bounding box center [265, 99] width 10 height 9
click at [0, 0] on input "checkbox" at bounding box center [0, 0] width 0 height 0
click at [263, 70] on label at bounding box center [265, 71] width 10 height 9
click at [0, 0] on input "checkbox" at bounding box center [0, 0] width 0 height 0
click at [455, 178] on link "Share" at bounding box center [457, 183] width 38 height 14
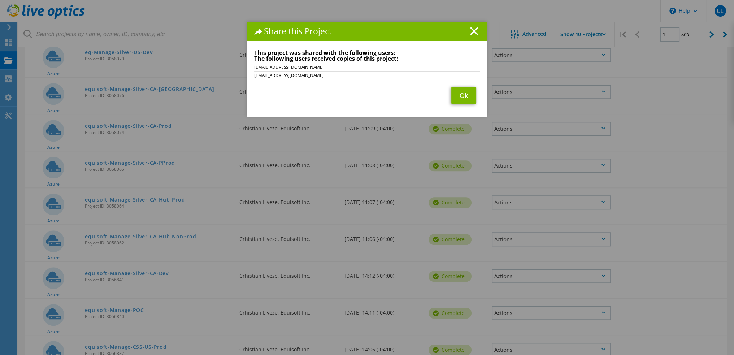
click at [519, 309] on div "Share this Project Link other users to this project Changes can be overwritten …" at bounding box center [367, 188] width 734 height 333
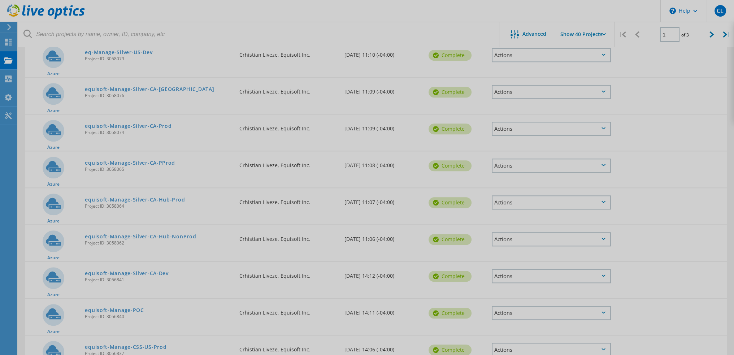
click at [523, 309] on div at bounding box center [367, 177] width 734 height 355
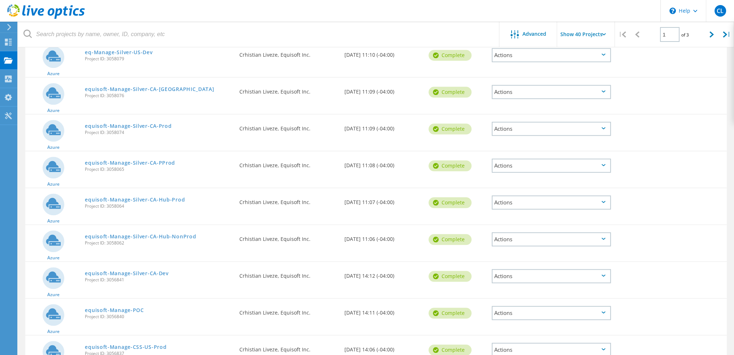
click at [523, 309] on div "Actions" at bounding box center [551, 313] width 119 height 14
drag, startPoint x: 521, startPoint y: 307, endPoint x: 521, endPoint y: 313, distance: 6.1
click at [521, 313] on div "Project Details Download XLSX Share Delete" at bounding box center [551, 313] width 119 height 46
click at [503, 315] on div "Share" at bounding box center [552, 318] width 118 height 11
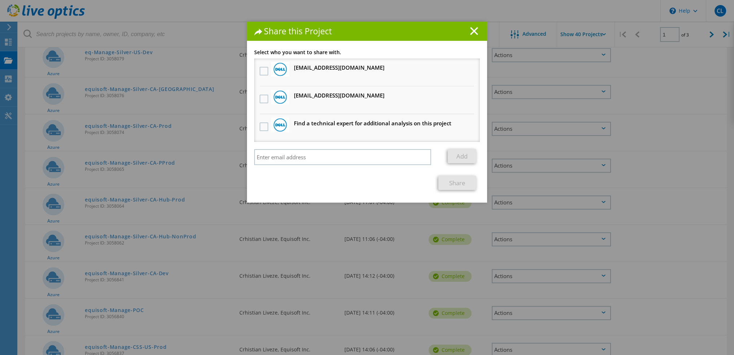
drag, startPoint x: 263, startPoint y: 100, endPoint x: 261, endPoint y: 83, distance: 17.1
click at [263, 100] on label at bounding box center [265, 99] width 10 height 9
click at [0, 0] on input "checkbox" at bounding box center [0, 0] width 0 height 0
click at [261, 74] on label at bounding box center [265, 71] width 10 height 9
click at [0, 0] on input "checkbox" at bounding box center [0, 0] width 0 height 0
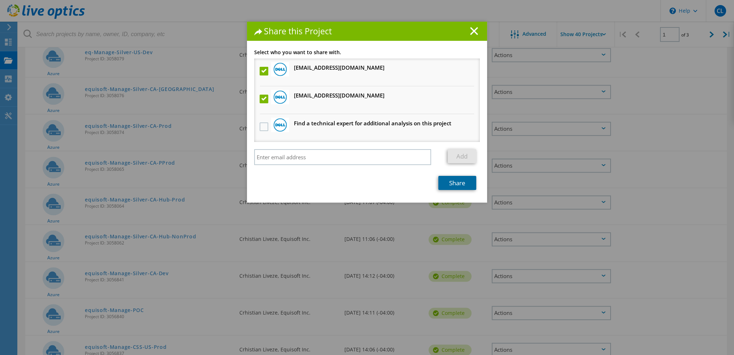
click at [454, 177] on link "Share" at bounding box center [457, 183] width 38 height 14
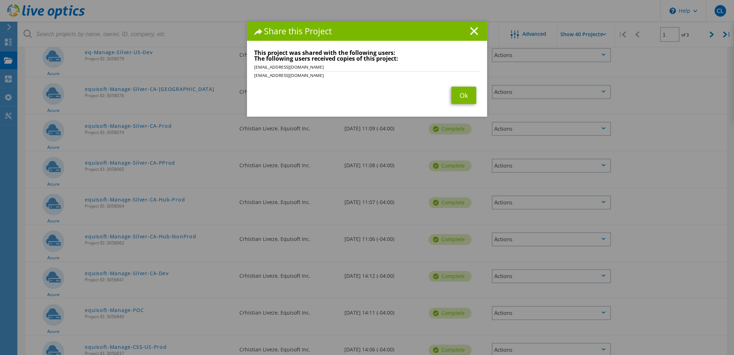
click at [556, 345] on div "Share this Project Link other users to this project Changes can be overwritten …" at bounding box center [367, 188] width 734 height 333
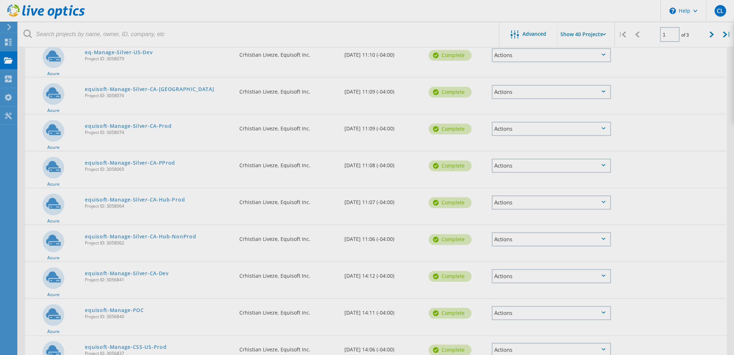
click at [556, 345] on div at bounding box center [367, 177] width 734 height 355
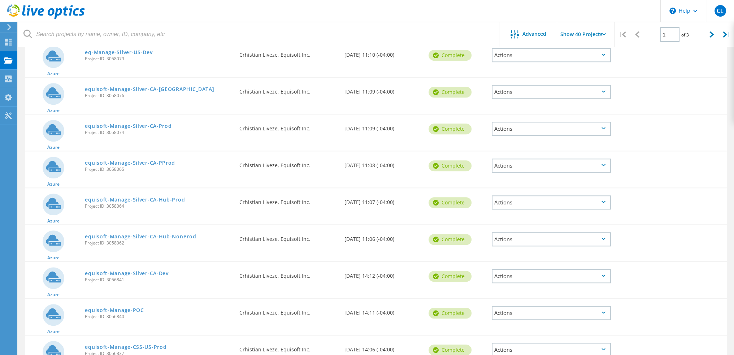
click at [556, 345] on div "Actions" at bounding box center [551, 350] width 119 height 14
drag, startPoint x: 546, startPoint y: 339, endPoint x: 544, endPoint y: 345, distance: 6.0
click at [544, 345] on div "Project Details Download XLSX Share Delete" at bounding box center [551, 350] width 119 height 46
click at [544, 350] on div "Share" at bounding box center [552, 355] width 118 height 11
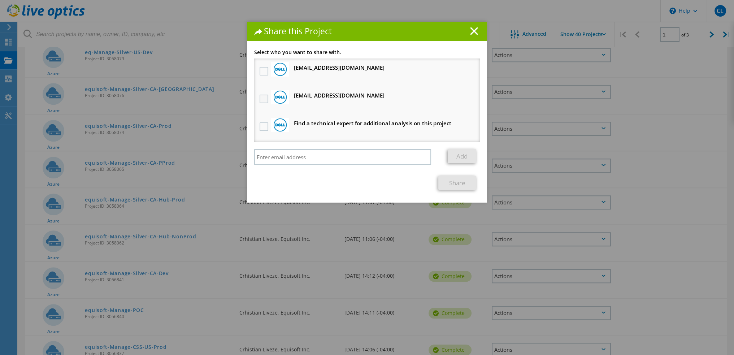
click at [260, 95] on label at bounding box center [265, 99] width 10 height 9
click at [0, 0] on input "checkbox" at bounding box center [0, 0] width 0 height 0
click at [265, 67] on label at bounding box center [265, 71] width 10 height 9
click at [0, 0] on input "checkbox" at bounding box center [0, 0] width 0 height 0
click at [446, 180] on link "Share" at bounding box center [457, 183] width 38 height 14
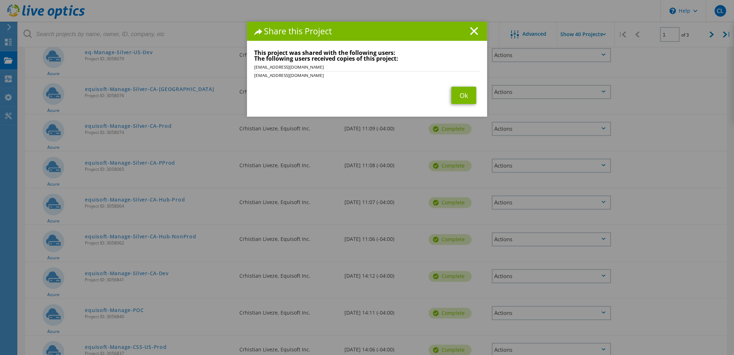
click at [250, 343] on div "Share this Project Link other users to this project Changes can be overwritten …" at bounding box center [367, 188] width 734 height 333
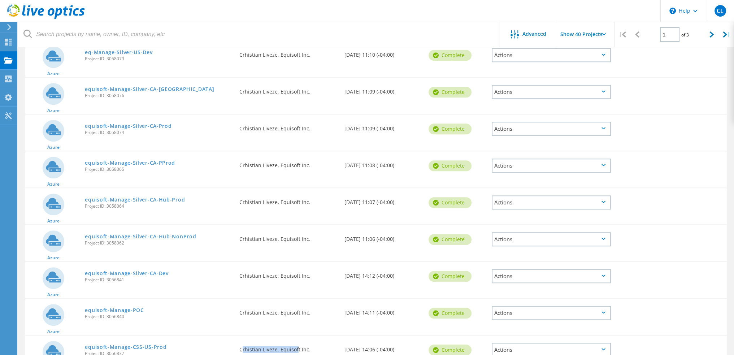
drag, startPoint x: 241, startPoint y: 342, endPoint x: 308, endPoint y: 341, distance: 66.8
click at [296, 345] on div "Requested By Crhistian Liveze, Equisoft Inc." at bounding box center [288, 347] width 105 height 24
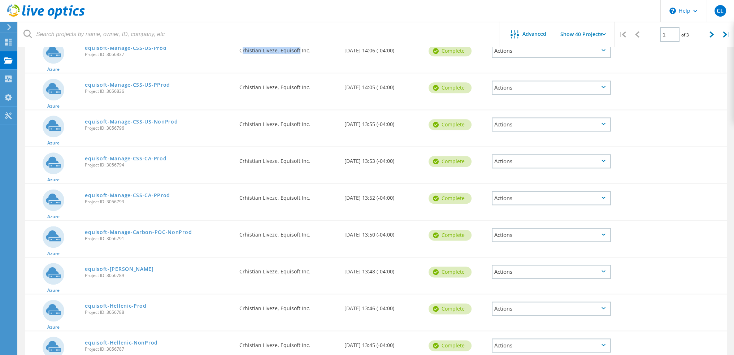
scroll to position [1192, 0]
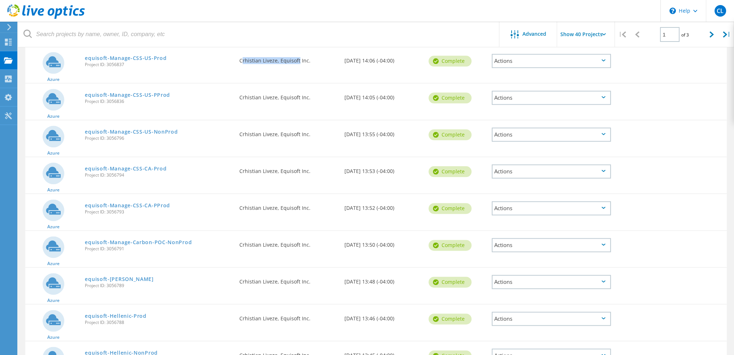
click at [604, 91] on div "Actions" at bounding box center [551, 98] width 119 height 14
click at [587, 102] on div "Share" at bounding box center [552, 103] width 118 height 11
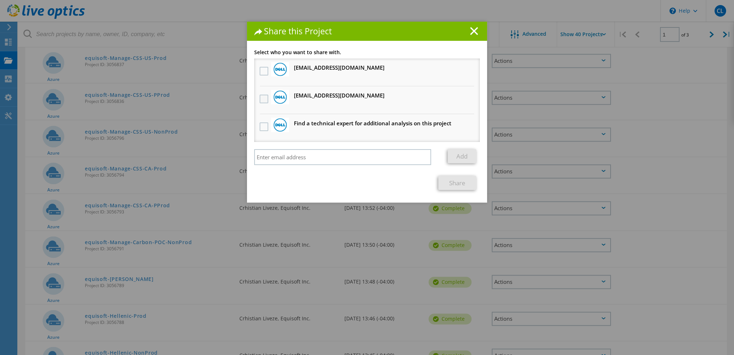
click at [265, 98] on label at bounding box center [265, 99] width 10 height 9
click at [0, 0] on input "checkbox" at bounding box center [0, 0] width 0 height 0
click at [260, 72] on label at bounding box center [265, 71] width 10 height 9
click at [0, 0] on input "checkbox" at bounding box center [0, 0] width 0 height 0
click at [449, 179] on link "Share" at bounding box center [457, 183] width 38 height 14
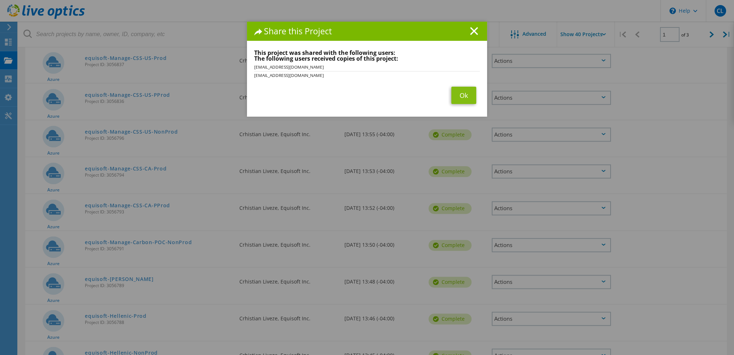
click at [546, 129] on div "Share this Project Link other users to this project Changes can be overwritten …" at bounding box center [367, 188] width 734 height 333
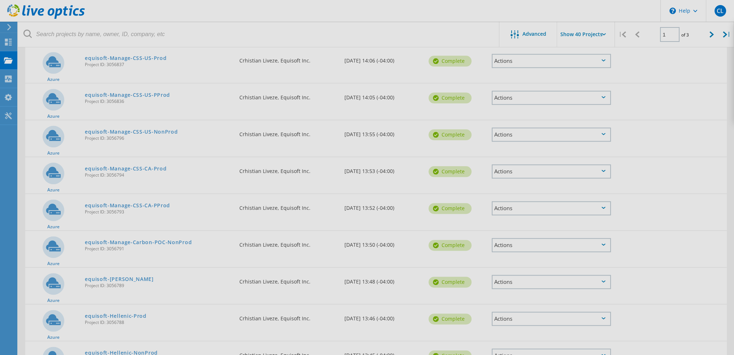
click at [546, 129] on div at bounding box center [367, 177] width 734 height 355
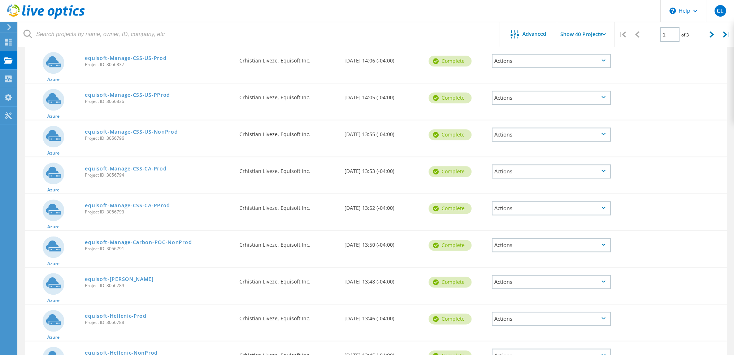
click at [546, 129] on div "Actions" at bounding box center [551, 134] width 119 height 14
click at [523, 135] on div "Share" at bounding box center [552, 140] width 118 height 11
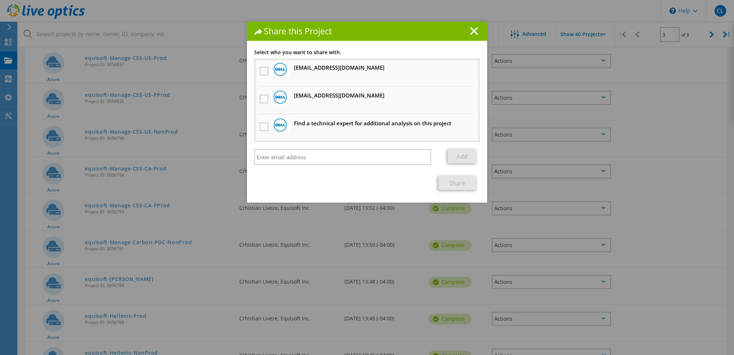
click at [328, 96] on h3 "[EMAIL_ADDRESS][DOMAIN_NAME] Will receive an anonymous copy" at bounding box center [339, 95] width 91 height 9
click at [260, 97] on label at bounding box center [265, 99] width 10 height 9
click at [0, 0] on input "checkbox" at bounding box center [0, 0] width 0 height 0
click at [263, 71] on label at bounding box center [265, 71] width 10 height 9
click at [0, 0] on input "checkbox" at bounding box center [0, 0] width 0 height 0
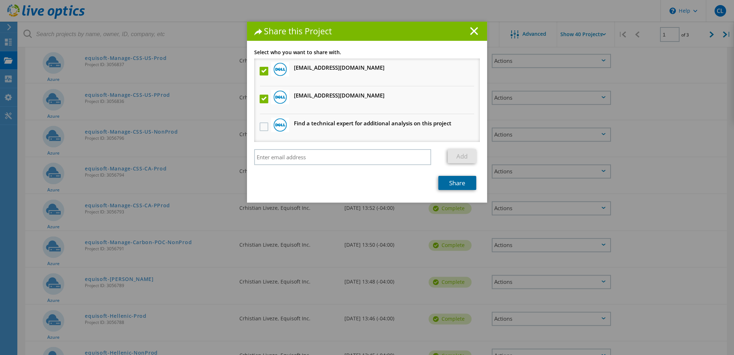
click at [462, 183] on link "Share" at bounding box center [457, 183] width 38 height 14
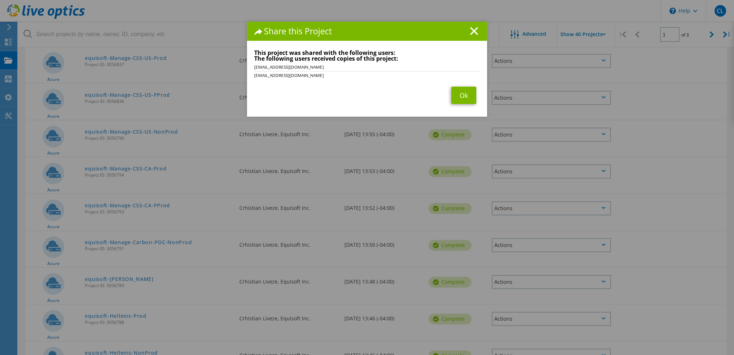
click at [566, 167] on div "Share this Project Link other users to this project Changes can be overwritten …" at bounding box center [367, 188] width 734 height 333
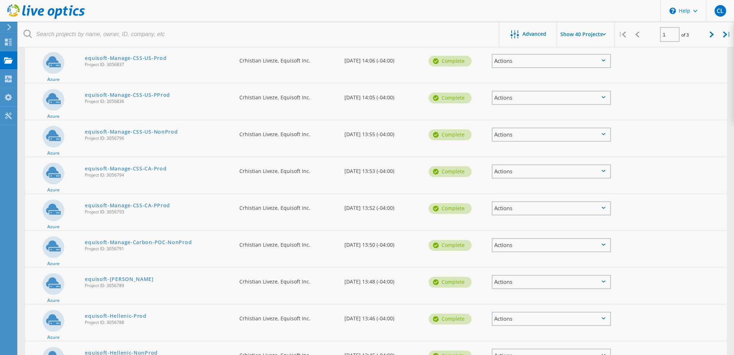
click at [576, 167] on div at bounding box center [367, 177] width 734 height 355
click at [576, 167] on div "Actions" at bounding box center [551, 171] width 119 height 14
click at [572, 172] on div "Share" at bounding box center [552, 177] width 118 height 11
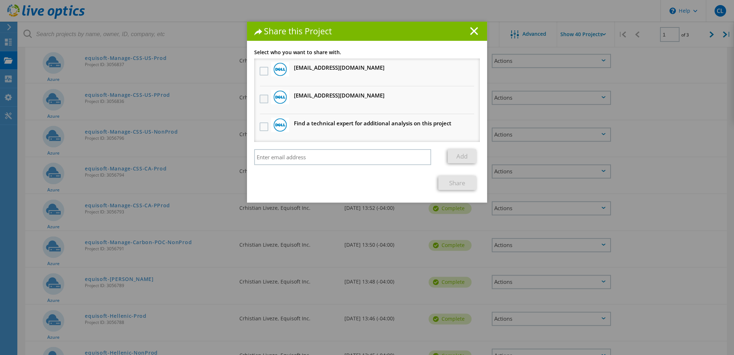
click at [261, 98] on label at bounding box center [265, 99] width 10 height 9
click at [0, 0] on input "checkbox" at bounding box center [0, 0] width 0 height 0
click at [264, 72] on label at bounding box center [265, 71] width 10 height 9
click at [0, 0] on input "checkbox" at bounding box center [0, 0] width 0 height 0
click at [465, 183] on link "Share" at bounding box center [457, 183] width 38 height 14
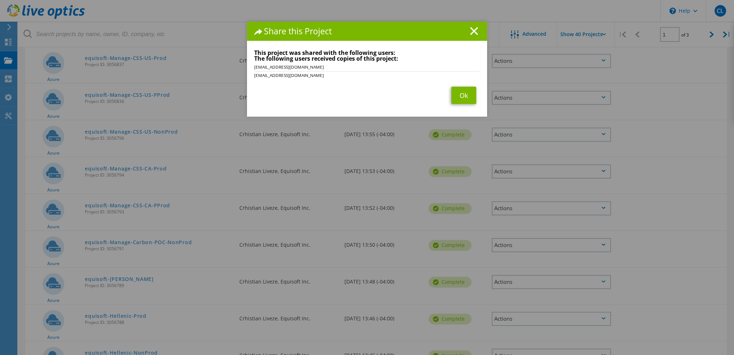
click at [551, 199] on div "Share this Project Link other users to this project Changes can be overwritten …" at bounding box center [367, 188] width 734 height 333
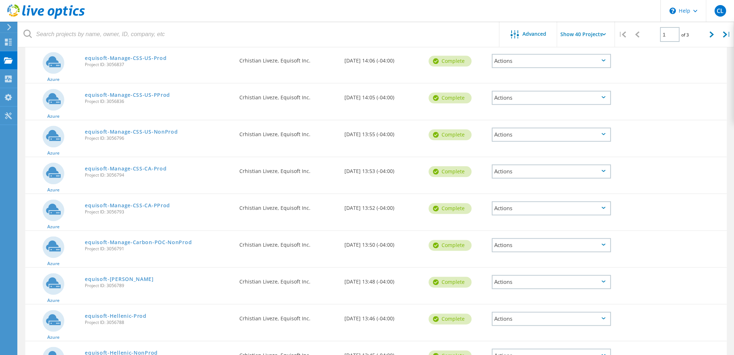
click at [551, 201] on div "Actions" at bounding box center [551, 208] width 119 height 14
click at [529, 208] on div "Share" at bounding box center [552, 213] width 118 height 11
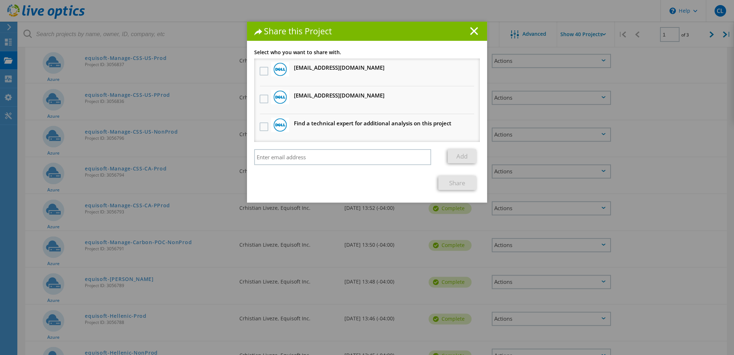
click at [258, 94] on div at bounding box center [264, 99] width 12 height 15
click at [260, 98] on label at bounding box center [265, 99] width 10 height 9
click at [0, 0] on input "checkbox" at bounding box center [0, 0] width 0 height 0
click at [260, 71] on label at bounding box center [265, 71] width 10 height 9
click at [0, 0] on input "checkbox" at bounding box center [0, 0] width 0 height 0
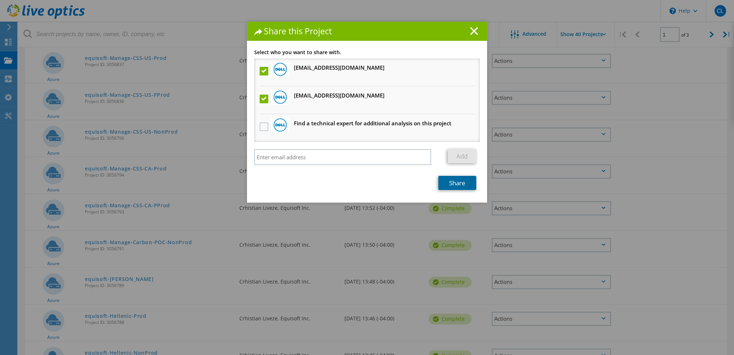
click at [463, 182] on link "Share" at bounding box center [457, 183] width 38 height 14
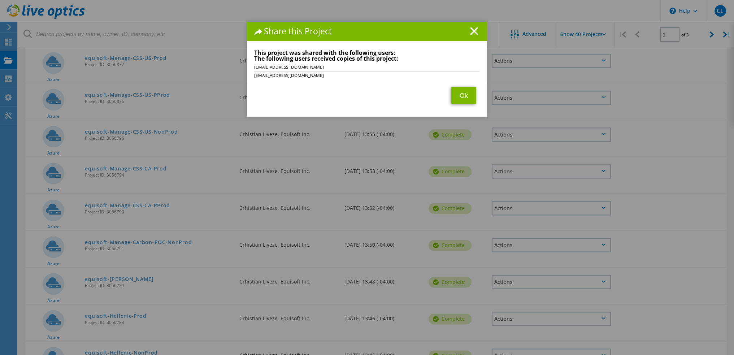
click at [516, 241] on div "Share this Project Link other users to this project Changes can be overwritten …" at bounding box center [367, 188] width 734 height 333
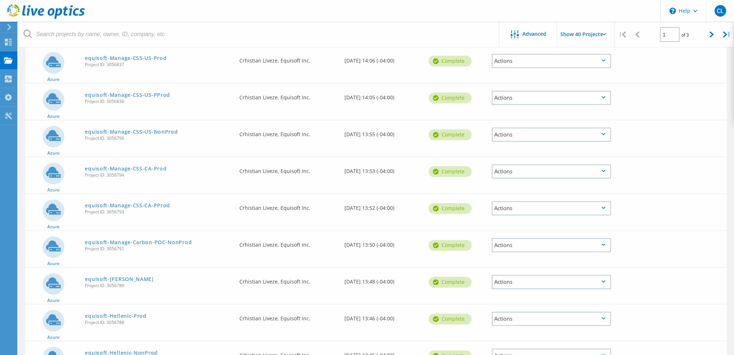
click at [516, 241] on div "Actions" at bounding box center [551, 245] width 119 height 14
click at [516, 245] on div "Share" at bounding box center [552, 250] width 118 height 11
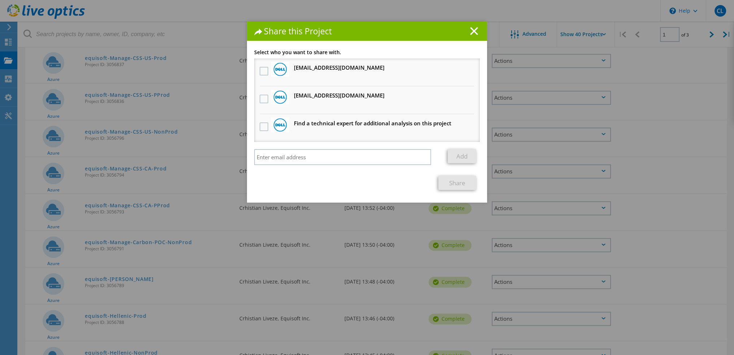
click at [262, 103] on div at bounding box center [264, 99] width 12 height 15
click at [260, 97] on label at bounding box center [265, 99] width 10 height 9
click at [0, 0] on input "checkbox" at bounding box center [0, 0] width 0 height 0
click at [263, 72] on label at bounding box center [265, 71] width 10 height 9
click at [0, 0] on input "checkbox" at bounding box center [0, 0] width 0 height 0
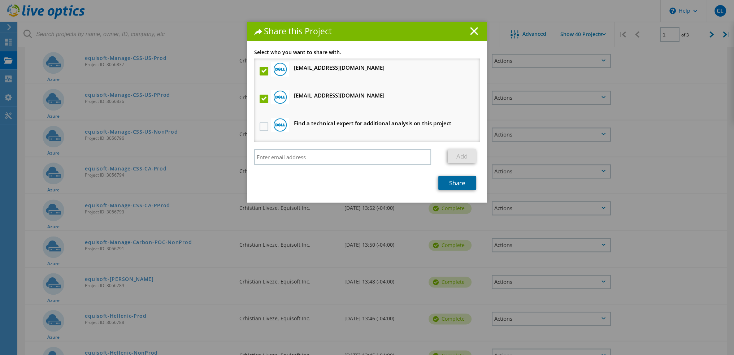
click at [461, 177] on link "Share" at bounding box center [457, 183] width 38 height 14
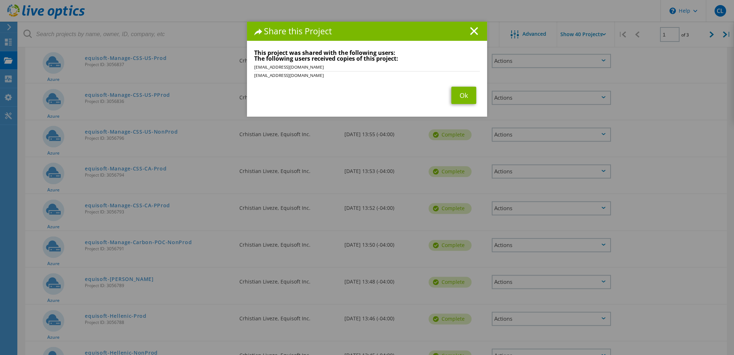
click at [540, 271] on div "Share this Project Link other users to this project Changes can be overwritten …" at bounding box center [367, 188] width 734 height 333
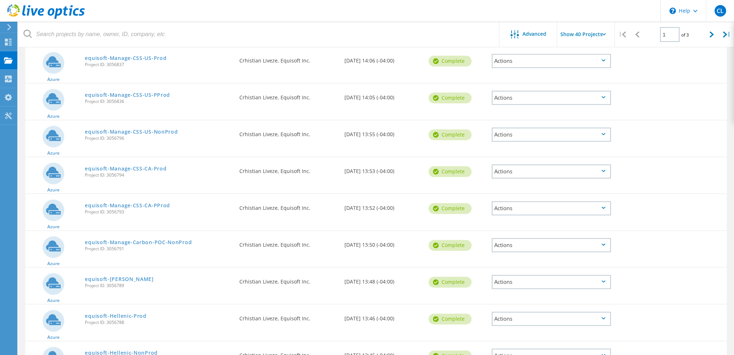
click at [545, 275] on div "Actions" at bounding box center [551, 282] width 119 height 14
click at [545, 282] on div "Share" at bounding box center [552, 287] width 118 height 11
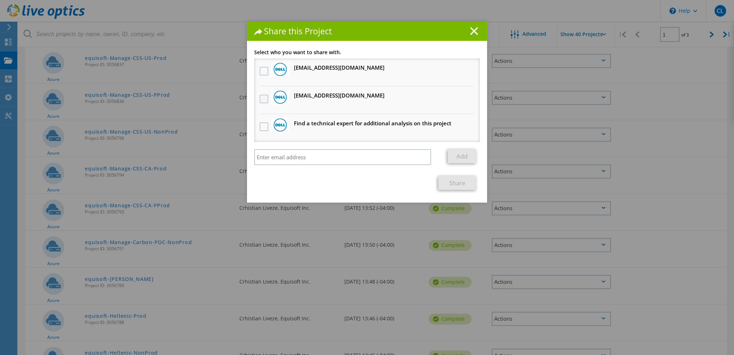
click at [261, 96] on label at bounding box center [265, 99] width 10 height 9
click at [0, 0] on input "checkbox" at bounding box center [0, 0] width 0 height 0
click at [263, 72] on label at bounding box center [265, 71] width 10 height 9
click at [0, 0] on input "checkbox" at bounding box center [0, 0] width 0 height 0
click at [462, 182] on link "Share" at bounding box center [457, 183] width 38 height 14
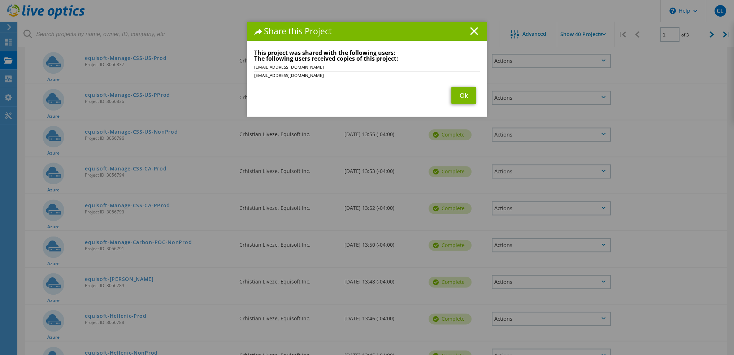
click at [522, 275] on div "Share this Project Link other users to this project Changes can be overwritten …" at bounding box center [367, 188] width 734 height 333
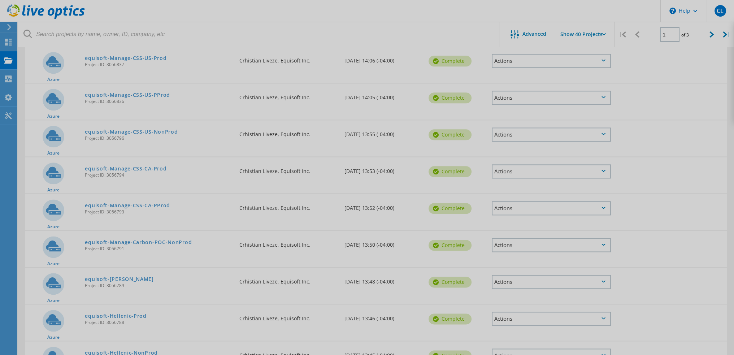
click at [522, 275] on div at bounding box center [367, 177] width 734 height 355
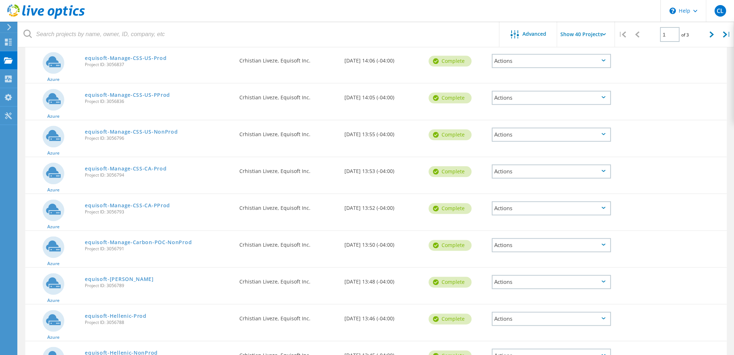
click at [536, 286] on div "Actions" at bounding box center [551, 282] width 126 height 29
click at [537, 281] on div "Actions" at bounding box center [551, 282] width 119 height 14
click at [533, 282] on div "Share" at bounding box center [552, 287] width 118 height 11
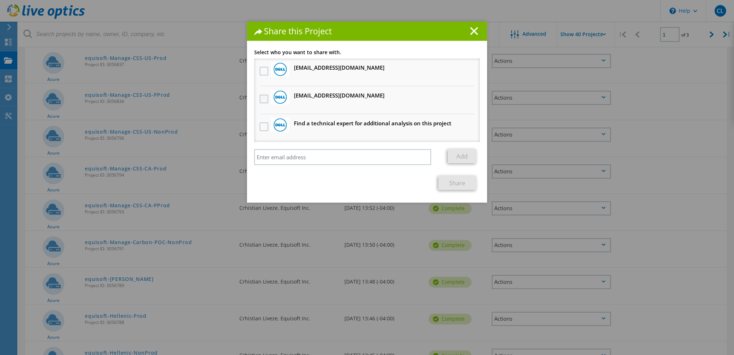
click at [263, 96] on label at bounding box center [265, 99] width 10 height 9
click at [0, 0] on input "checkbox" at bounding box center [0, 0] width 0 height 0
click at [260, 71] on label at bounding box center [265, 71] width 10 height 9
click at [0, 0] on input "checkbox" at bounding box center [0, 0] width 0 height 0
click at [468, 181] on link "Share" at bounding box center [457, 183] width 38 height 14
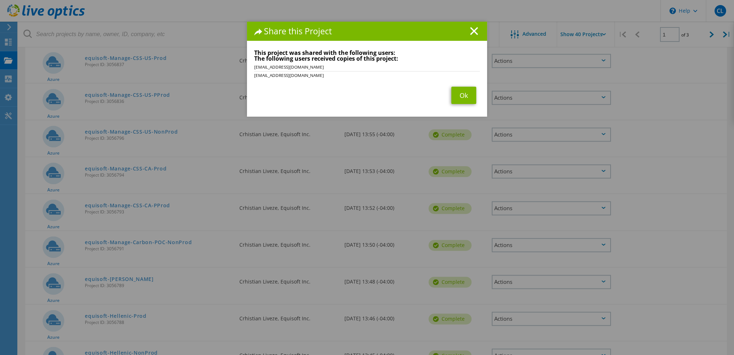
click at [571, 243] on div "Share this Project Link other users to this project Changes can be overwritten …" at bounding box center [367, 188] width 734 height 333
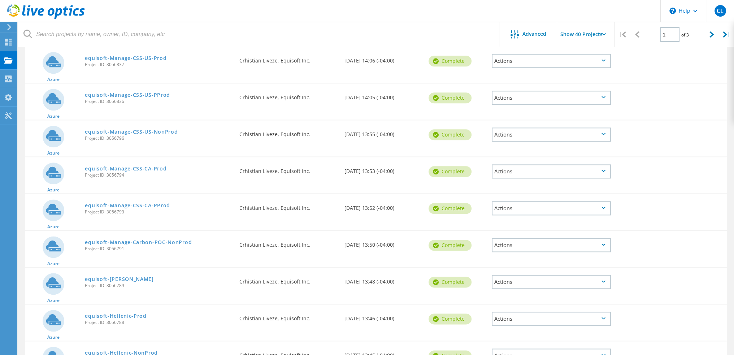
click at [570, 243] on div "Actions" at bounding box center [551, 245] width 119 height 14
click at [537, 246] on div "Share" at bounding box center [552, 250] width 118 height 11
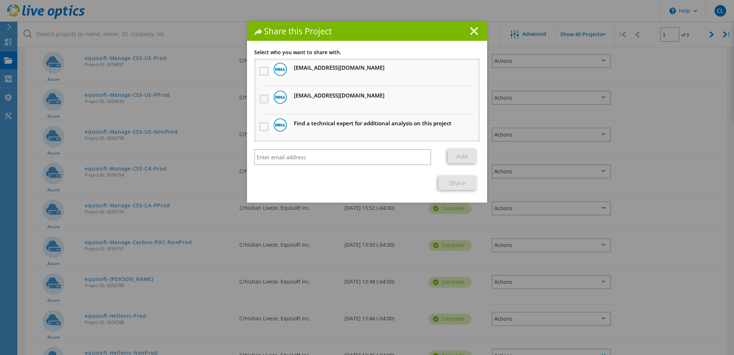
click at [261, 98] on label at bounding box center [265, 99] width 10 height 9
click at [0, 0] on input "checkbox" at bounding box center [0, 0] width 0 height 0
click at [260, 70] on label at bounding box center [265, 71] width 10 height 9
click at [0, 0] on input "checkbox" at bounding box center [0, 0] width 0 height 0
click at [455, 181] on link "Share" at bounding box center [457, 183] width 38 height 14
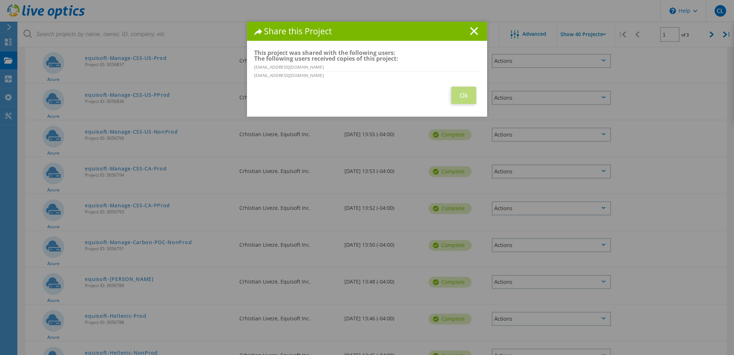
click at [558, 277] on div "Share this Project Link other users to this project Changes can be overwritten …" at bounding box center [367, 188] width 734 height 333
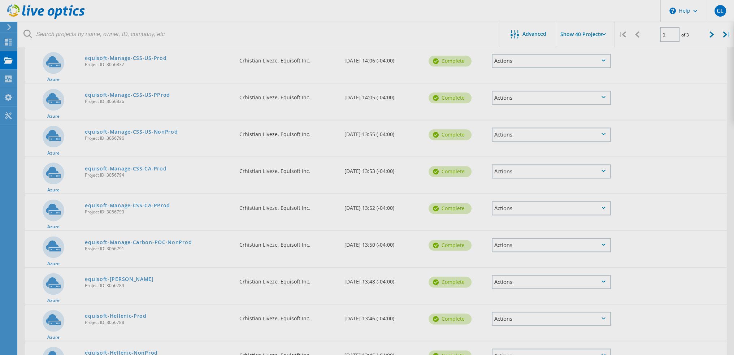
click at [558, 277] on div at bounding box center [367, 177] width 734 height 355
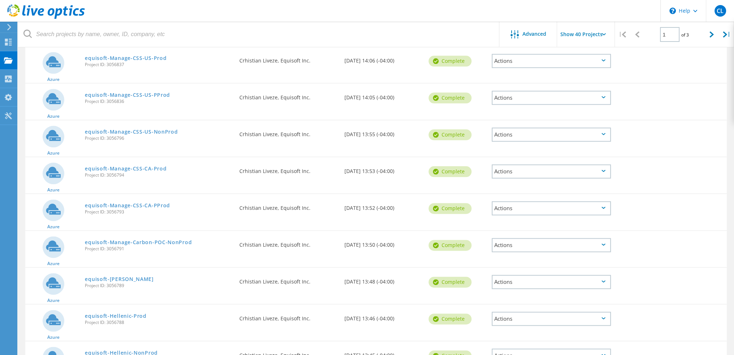
click at [558, 277] on div "Actions" at bounding box center [551, 282] width 119 height 14
click at [550, 282] on div "Share" at bounding box center [552, 287] width 118 height 11
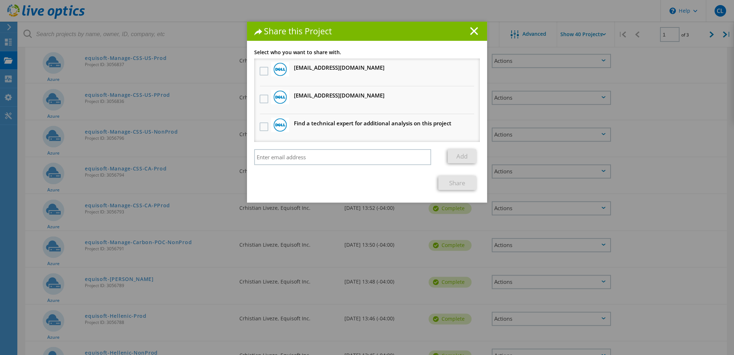
click at [254, 99] on li "[EMAIL_ADDRESS][DOMAIN_NAME] Will receive an anonymous copy" at bounding box center [367, 100] width 226 height 28
click at [260, 98] on label at bounding box center [265, 99] width 10 height 9
click at [0, 0] on input "checkbox" at bounding box center [0, 0] width 0 height 0
click at [261, 71] on label at bounding box center [265, 71] width 10 height 9
click at [0, 0] on input "checkbox" at bounding box center [0, 0] width 0 height 0
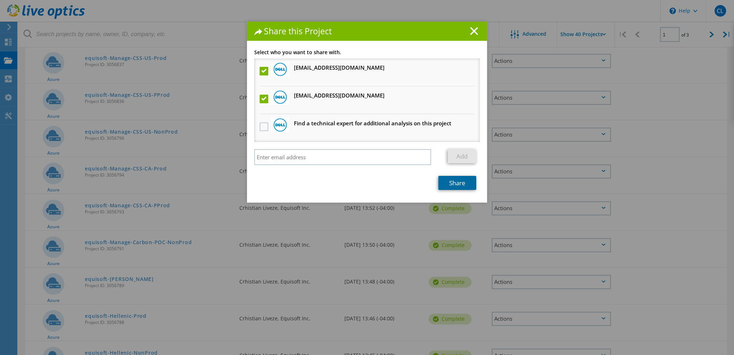
click at [461, 182] on link "Share" at bounding box center [457, 183] width 38 height 14
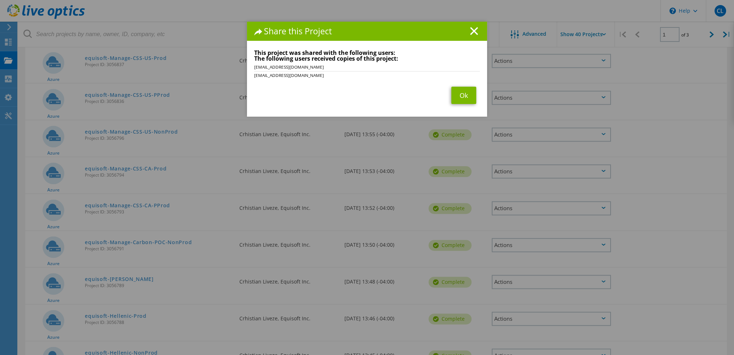
click at [561, 309] on div "Share this Project Link other users to this project Changes can be overwritten …" at bounding box center [367, 188] width 734 height 333
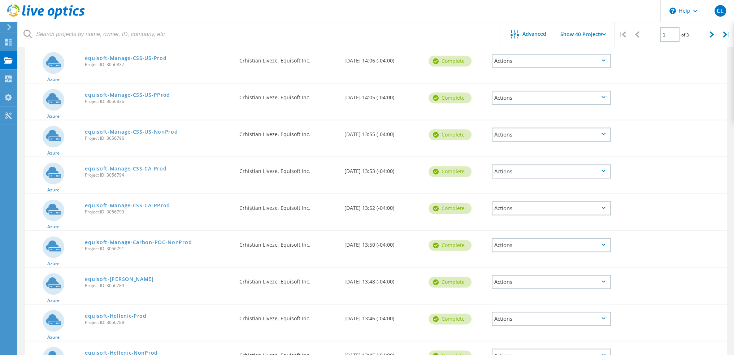
click at [563, 314] on div "Actions" at bounding box center [551, 319] width 119 height 14
click at [551, 319] on div "Share" at bounding box center [552, 324] width 118 height 11
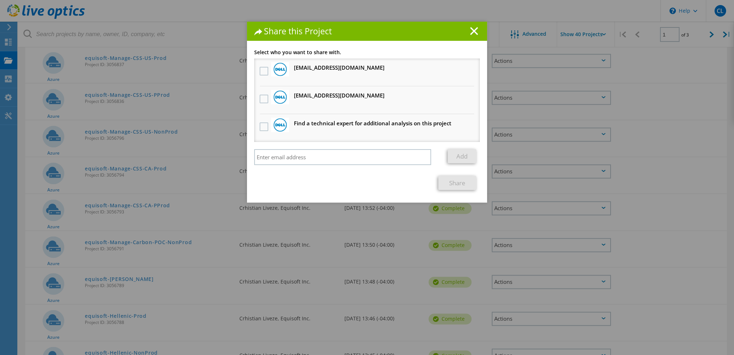
drag, startPoint x: 264, startPoint y: 97, endPoint x: 262, endPoint y: 87, distance: 10.6
click at [263, 97] on label at bounding box center [265, 99] width 10 height 9
click at [0, 0] on input "checkbox" at bounding box center [0, 0] width 0 height 0
click at [262, 70] on label at bounding box center [265, 71] width 10 height 9
click at [0, 0] on input "checkbox" at bounding box center [0, 0] width 0 height 0
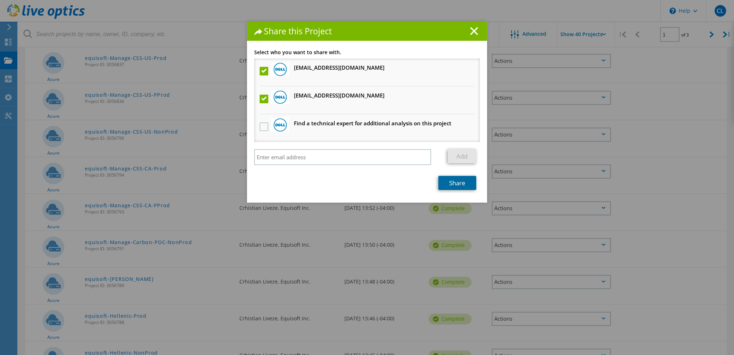
click at [456, 181] on link "Share" at bounding box center [457, 183] width 38 height 14
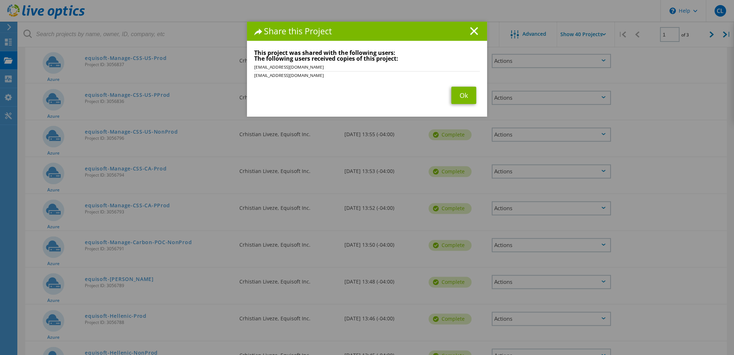
click at [534, 345] on div "Share this Project Link other users to this project Changes can be overwritten …" at bounding box center [367, 188] width 734 height 333
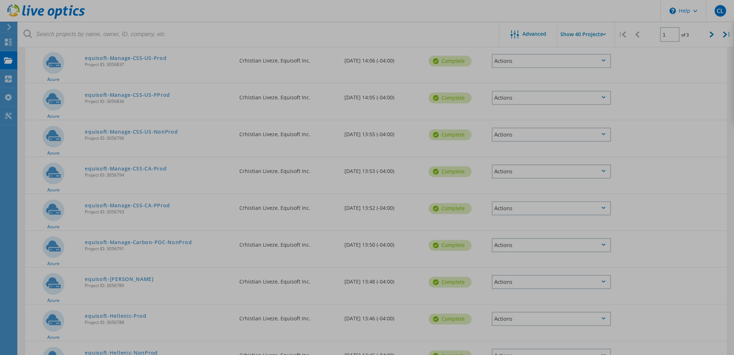
click at [539, 349] on div at bounding box center [367, 177] width 734 height 355
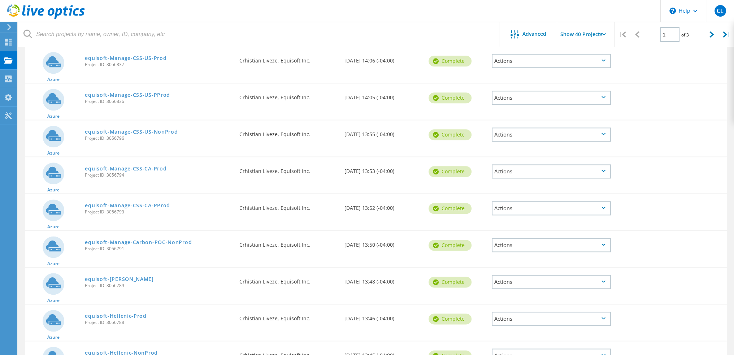
click at [539, 349] on div "Actions" at bounding box center [551, 355] width 119 height 14
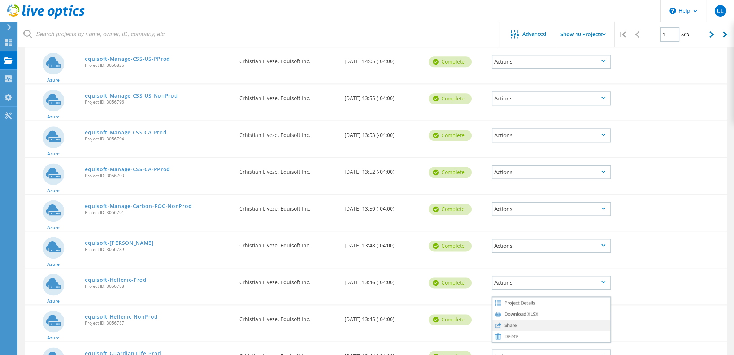
click at [510, 320] on div "Share" at bounding box center [552, 325] width 118 height 11
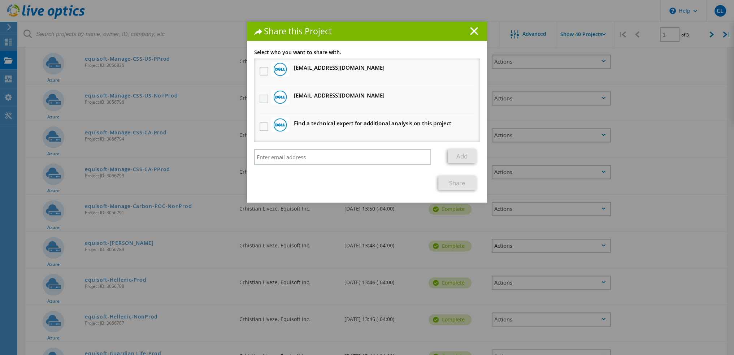
click at [260, 95] on label at bounding box center [265, 99] width 10 height 9
click at [0, 0] on input "checkbox" at bounding box center [0, 0] width 0 height 0
click at [261, 72] on label at bounding box center [265, 71] width 10 height 9
click at [0, 0] on input "checkbox" at bounding box center [0, 0] width 0 height 0
click at [445, 183] on link "Share" at bounding box center [457, 183] width 38 height 14
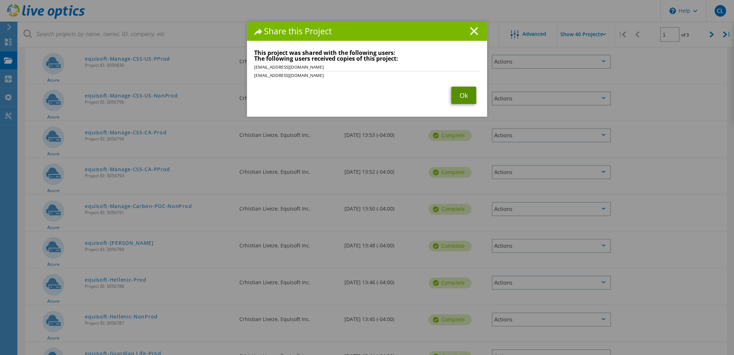
click at [473, 97] on link "Ok" at bounding box center [463, 95] width 25 height 17
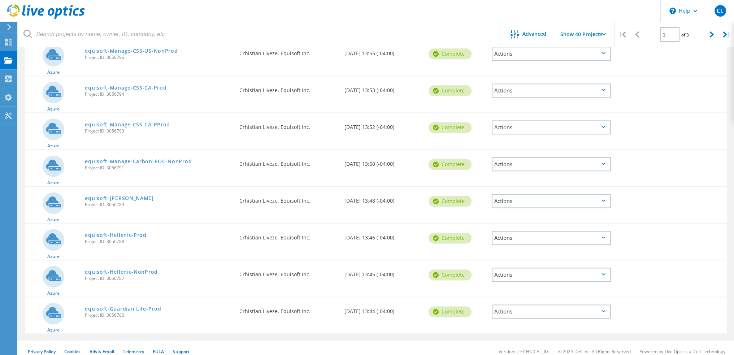
scroll to position [1274, 0]
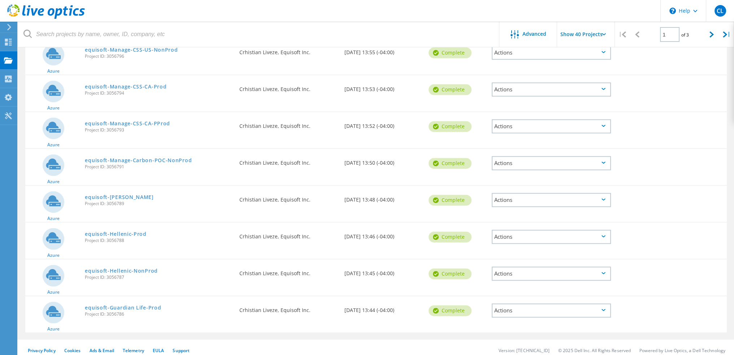
click at [571, 306] on div "Actions" at bounding box center [551, 310] width 119 height 14
click at [528, 311] on div "Share" at bounding box center [552, 316] width 118 height 11
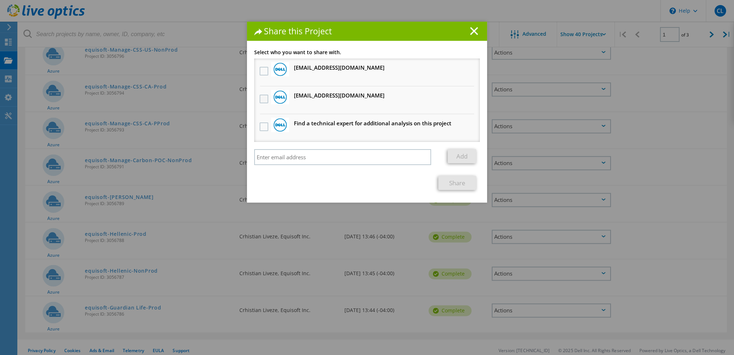
click at [264, 100] on label at bounding box center [265, 99] width 10 height 9
click at [0, 0] on input "checkbox" at bounding box center [0, 0] width 0 height 0
click at [260, 70] on label at bounding box center [265, 71] width 10 height 9
click at [0, 0] on input "checkbox" at bounding box center [0, 0] width 0 height 0
click at [453, 183] on link "Share" at bounding box center [457, 183] width 38 height 14
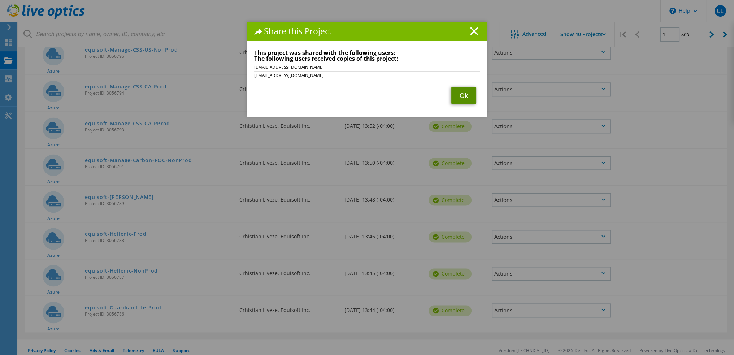
click at [466, 94] on link "Ok" at bounding box center [463, 95] width 25 height 17
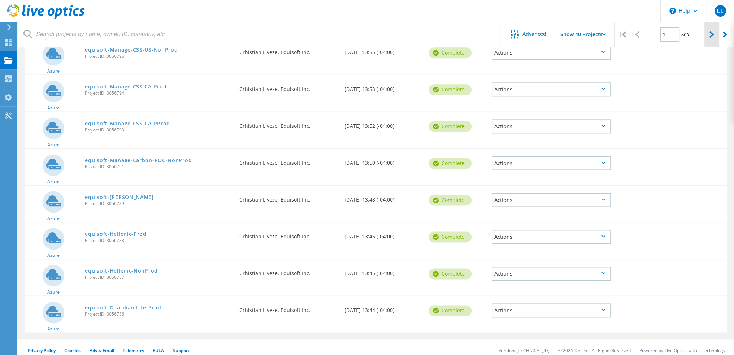
click at [711, 33] on icon at bounding box center [712, 34] width 4 height 6
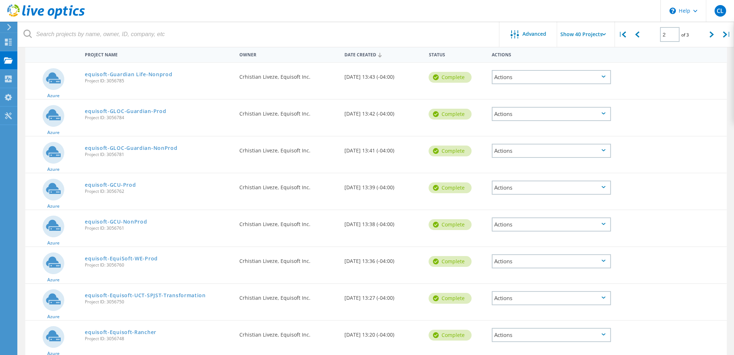
scroll to position [0, 0]
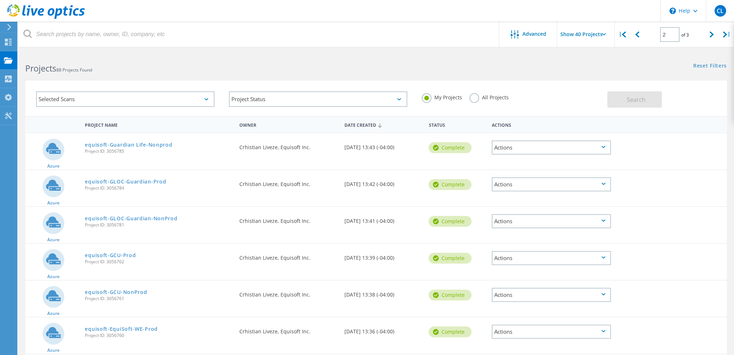
click at [602, 143] on div "Actions" at bounding box center [551, 147] width 119 height 14
click at [533, 153] on div "Share" at bounding box center [552, 153] width 118 height 11
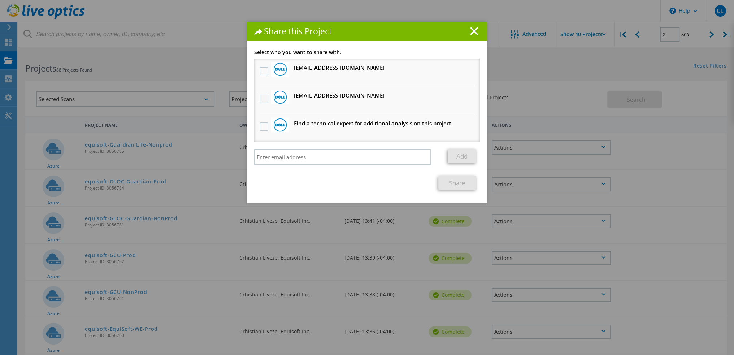
click at [258, 98] on div at bounding box center [264, 99] width 12 height 15
click at [263, 99] on label at bounding box center [265, 99] width 10 height 9
click at [0, 0] on input "checkbox" at bounding box center [0, 0] width 0 height 0
click at [264, 69] on label at bounding box center [265, 71] width 10 height 9
click at [0, 0] on input "checkbox" at bounding box center [0, 0] width 0 height 0
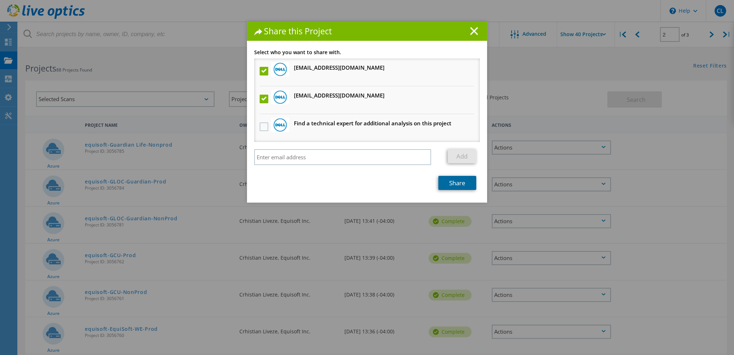
click at [456, 182] on link "Share" at bounding box center [457, 183] width 38 height 14
click at [602, 190] on div "Share this Project Link other users to this project Changes can be overwritten …" at bounding box center [367, 188] width 734 height 333
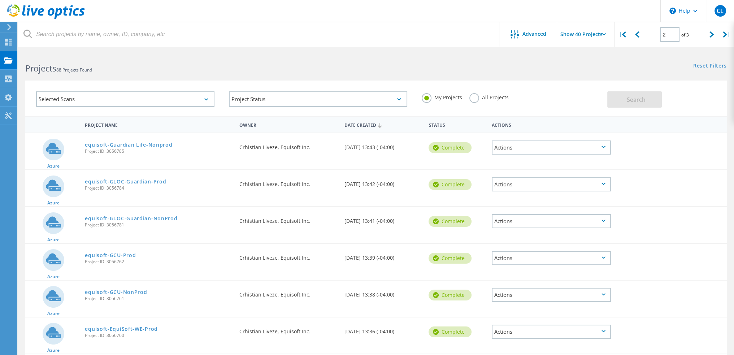
click at [503, 154] on div "Actions" at bounding box center [551, 147] width 126 height 29
click at [506, 151] on div "Actions" at bounding box center [551, 147] width 119 height 14
click at [504, 156] on div "Share" at bounding box center [552, 153] width 118 height 11
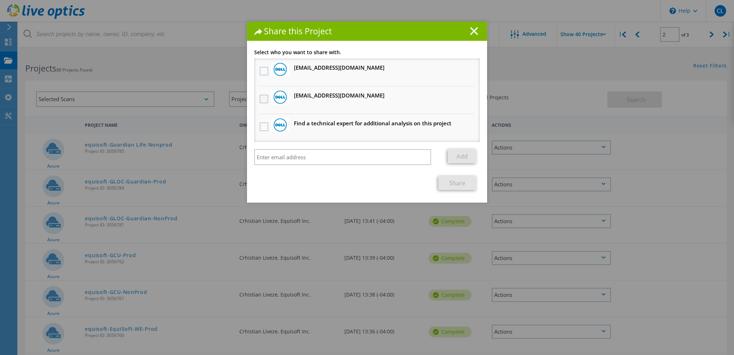
drag, startPoint x: 261, startPoint y: 102, endPoint x: 261, endPoint y: 96, distance: 5.8
click at [261, 101] on label at bounding box center [265, 99] width 10 height 9
click at [0, 0] on input "checkbox" at bounding box center [0, 0] width 0 height 0
drag, startPoint x: 263, startPoint y: 72, endPoint x: 269, endPoint y: 72, distance: 6.1
click at [263, 72] on label at bounding box center [265, 71] width 10 height 9
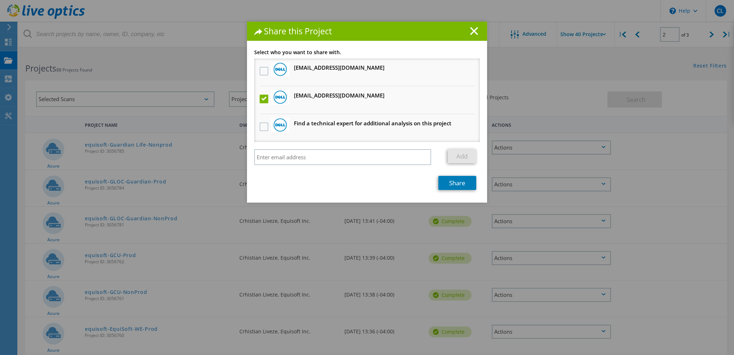
click at [0, 0] on input "checkbox" at bounding box center [0, 0] width 0 height 0
click at [459, 185] on link "Share" at bounding box center [457, 183] width 38 height 14
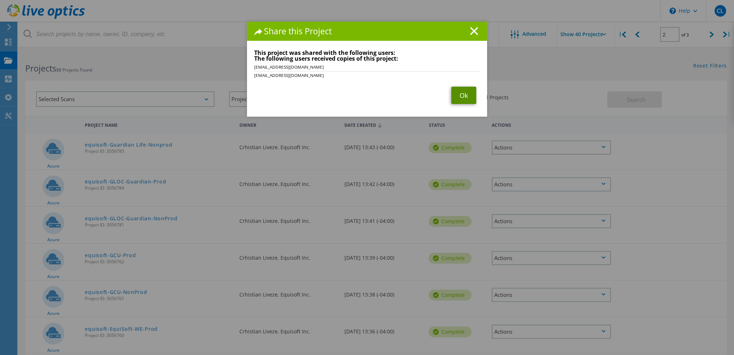
click at [463, 100] on link "Ok" at bounding box center [463, 95] width 25 height 17
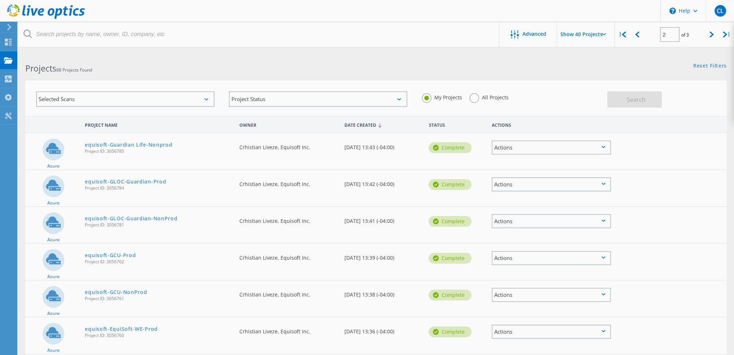
click at [525, 186] on div "Actions" at bounding box center [551, 184] width 119 height 14
click at [521, 190] on div "Share" at bounding box center [552, 190] width 118 height 11
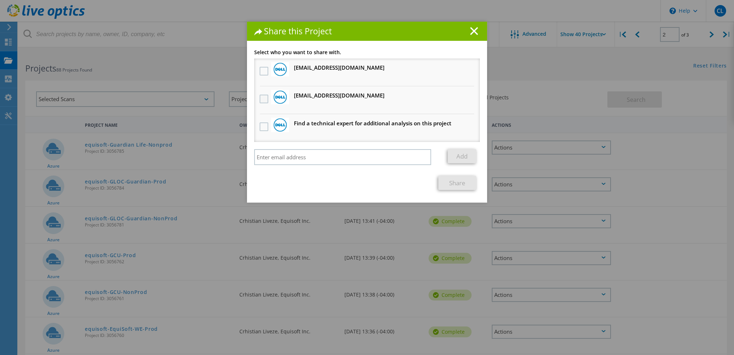
click at [263, 99] on label at bounding box center [265, 99] width 10 height 9
click at [0, 0] on input "checkbox" at bounding box center [0, 0] width 0 height 0
click at [260, 68] on label at bounding box center [265, 71] width 10 height 9
click at [0, 0] on input "checkbox" at bounding box center [0, 0] width 0 height 0
click at [454, 176] on link "Share" at bounding box center [457, 183] width 38 height 14
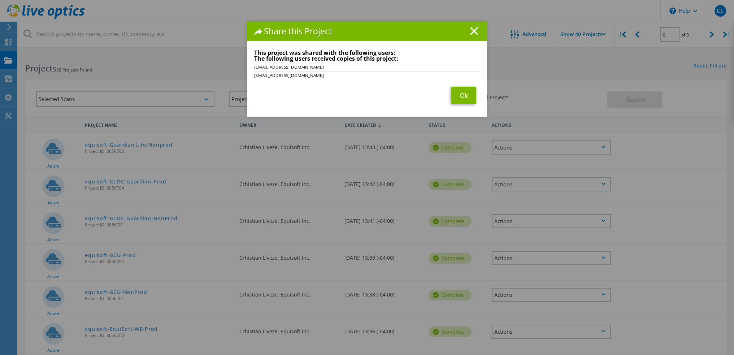
click at [516, 221] on div "Share this Project Link other users to this project Changes can be overwritten …" at bounding box center [367, 188] width 734 height 333
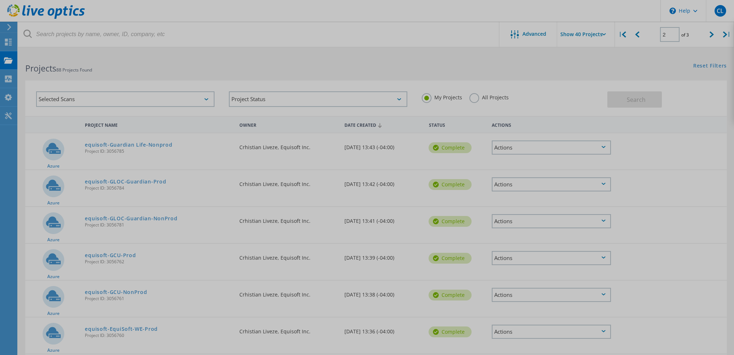
click at [522, 220] on div at bounding box center [367, 177] width 734 height 355
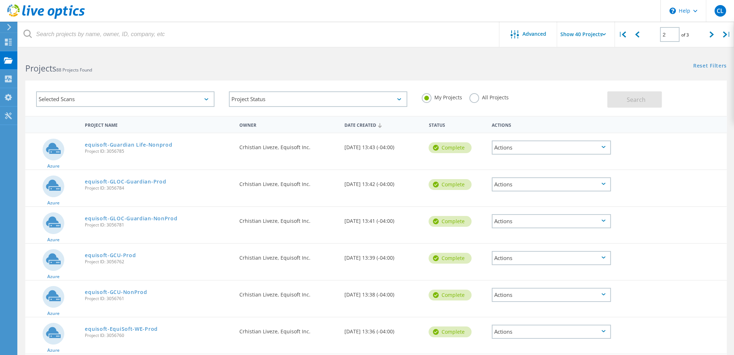
click at [522, 220] on div "Actions" at bounding box center [551, 221] width 119 height 14
click at [521, 220] on div "Download XLSX" at bounding box center [552, 215] width 118 height 11
click at [519, 221] on div "Actions" at bounding box center [551, 221] width 119 height 14
click at [519, 221] on div "Share" at bounding box center [552, 226] width 118 height 11
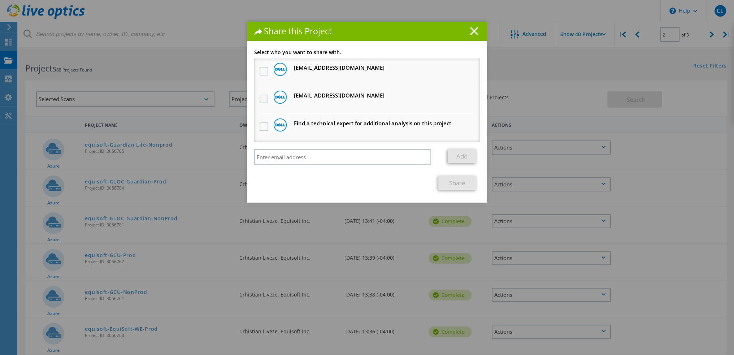
click at [266, 97] on label at bounding box center [265, 99] width 10 height 9
click at [0, 0] on input "checkbox" at bounding box center [0, 0] width 0 height 0
click at [261, 70] on label at bounding box center [265, 71] width 10 height 9
click at [0, 0] on input "checkbox" at bounding box center [0, 0] width 0 height 0
click at [478, 185] on div "Link other users to this project Changes can be overwritten by users with acces…" at bounding box center [367, 126] width 240 height 153
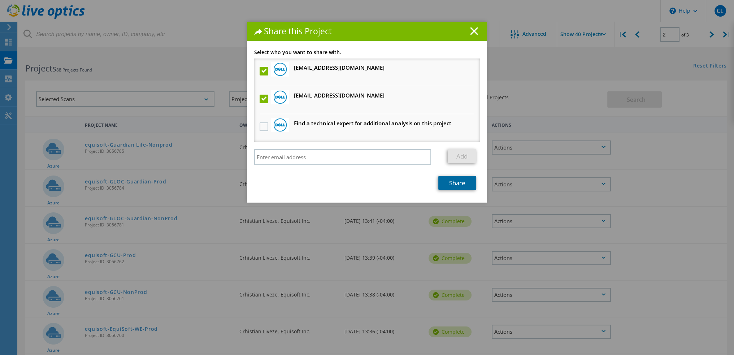
click at [466, 184] on link "Share" at bounding box center [457, 183] width 38 height 14
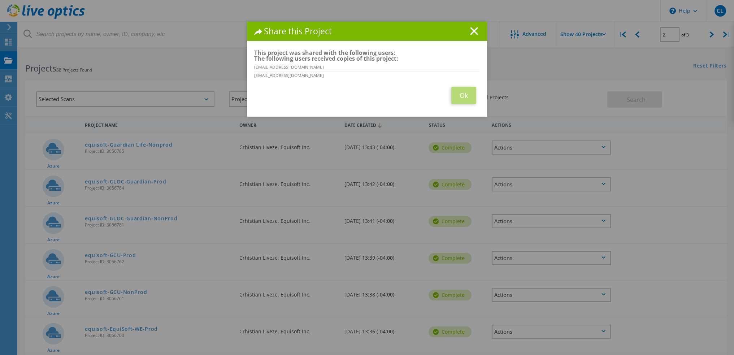
click at [517, 258] on div "Share this Project Link other users to this project Changes can be overwritten …" at bounding box center [367, 188] width 734 height 333
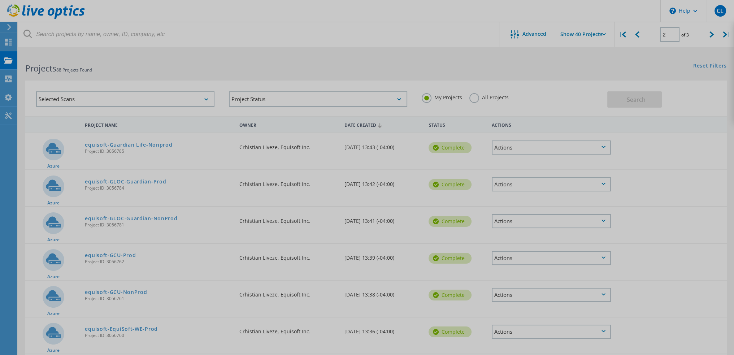
click at [517, 258] on div at bounding box center [367, 177] width 734 height 355
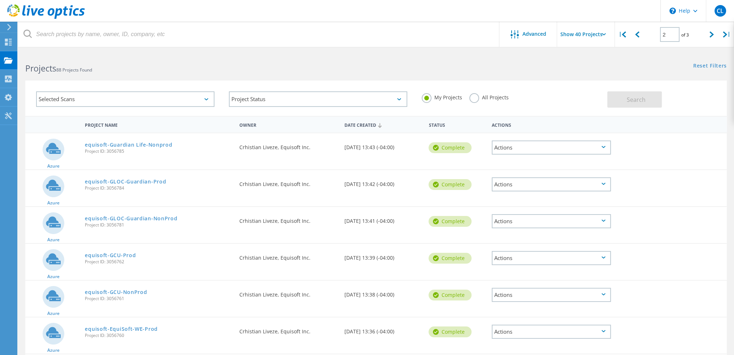
click at [517, 258] on div "Actions" at bounding box center [551, 258] width 119 height 14
click at [517, 258] on div "Share" at bounding box center [552, 263] width 118 height 11
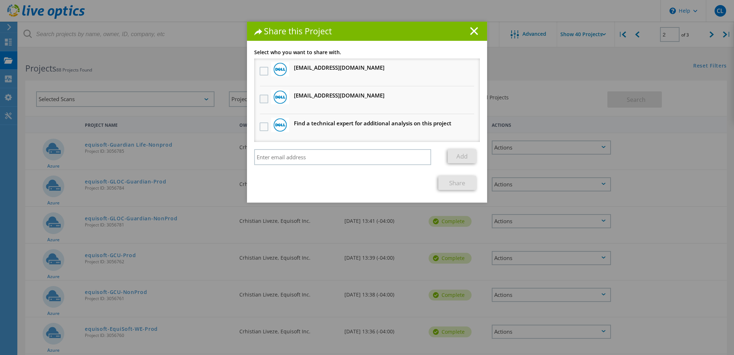
click at [261, 98] on label at bounding box center [265, 99] width 10 height 9
click at [0, 0] on input "checkbox" at bounding box center [0, 0] width 0 height 0
click at [260, 73] on label at bounding box center [265, 71] width 10 height 9
click at [0, 0] on input "checkbox" at bounding box center [0, 0] width 0 height 0
click at [456, 180] on link "Share" at bounding box center [457, 183] width 38 height 14
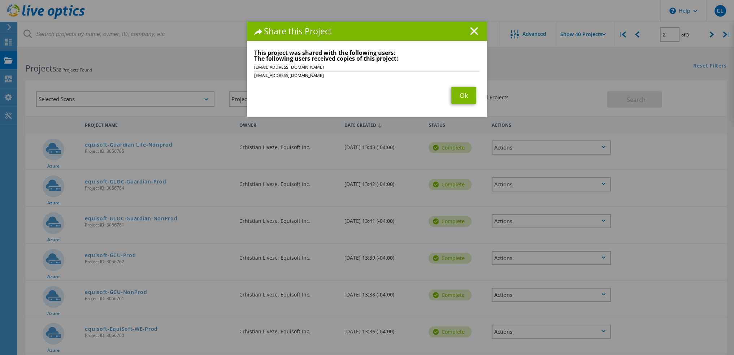
click at [543, 295] on div "Share this Project Link other users to this project Changes can be overwritten …" at bounding box center [367, 188] width 734 height 333
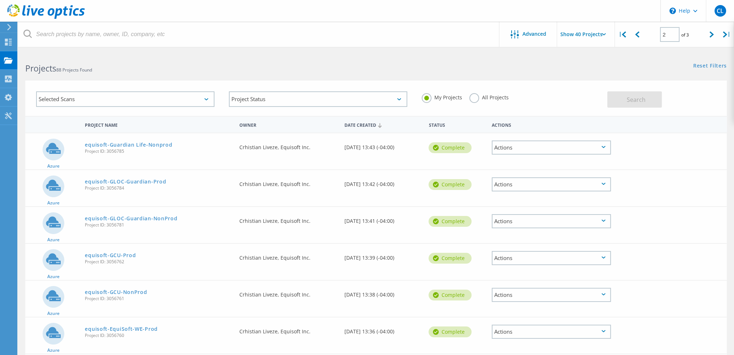
click at [543, 295] on div "Actions" at bounding box center [551, 295] width 119 height 14
click at [543, 295] on div "Share" at bounding box center [552, 300] width 118 height 11
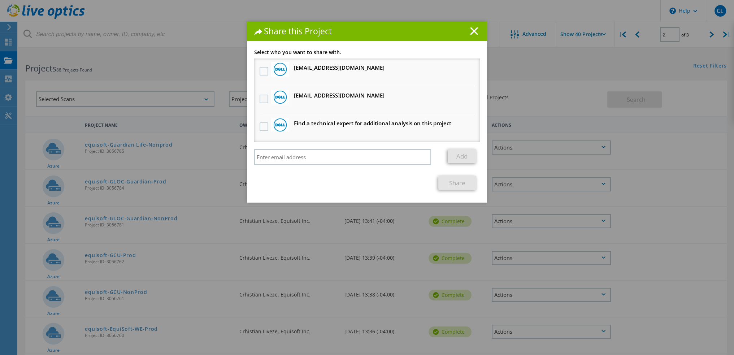
drag, startPoint x: 267, startPoint y: 99, endPoint x: 264, endPoint y: 98, distance: 3.8
click at [266, 99] on li "[EMAIL_ADDRESS][DOMAIN_NAME] Will receive an anonymous copy" at bounding box center [367, 100] width 226 height 28
click at [263, 98] on label at bounding box center [265, 99] width 10 height 9
click at [0, 0] on input "checkbox" at bounding box center [0, 0] width 0 height 0
click at [263, 72] on label at bounding box center [265, 71] width 10 height 9
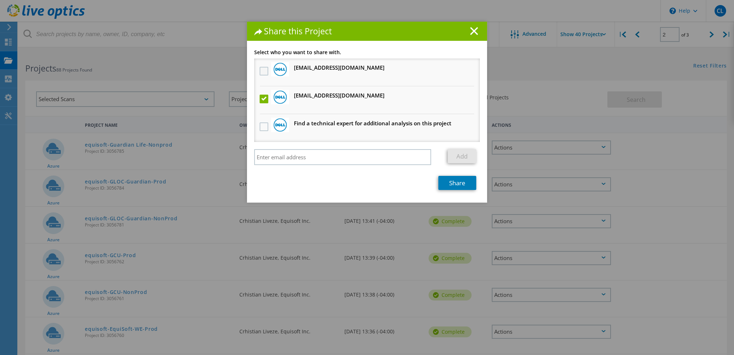
click at [0, 0] on input "checkbox" at bounding box center [0, 0] width 0 height 0
click at [459, 181] on link "Share" at bounding box center [457, 183] width 38 height 14
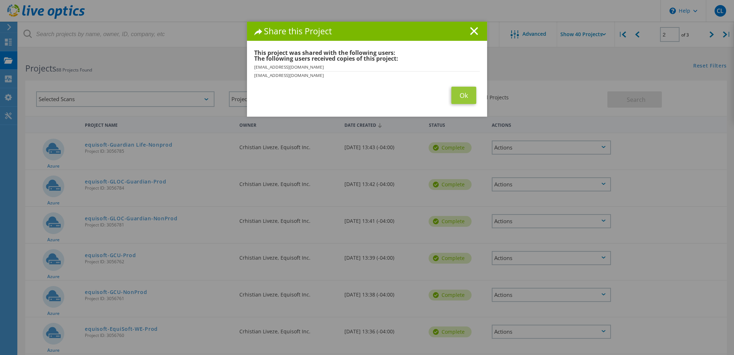
click at [558, 329] on div "Share this Project Link other users to this project Changes can be overwritten …" at bounding box center [367, 188] width 734 height 333
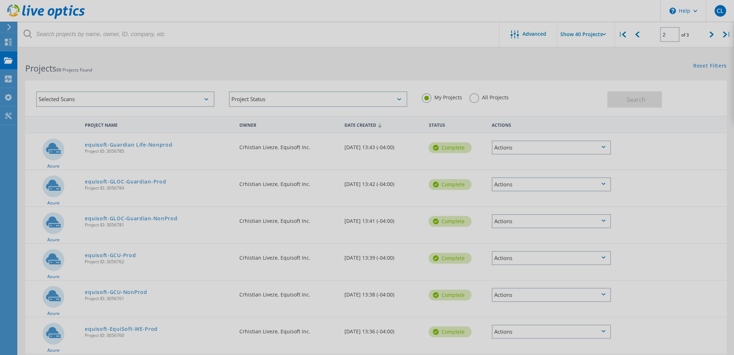
click at [558, 329] on div at bounding box center [367, 177] width 734 height 355
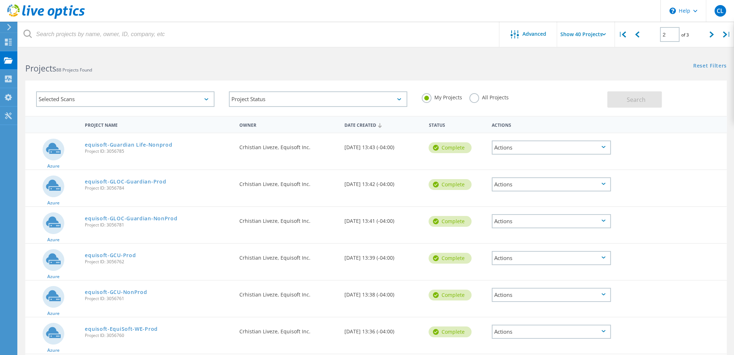
click at [558, 329] on div "Actions" at bounding box center [551, 332] width 119 height 14
click at [556, 336] on div "Share" at bounding box center [552, 337] width 118 height 11
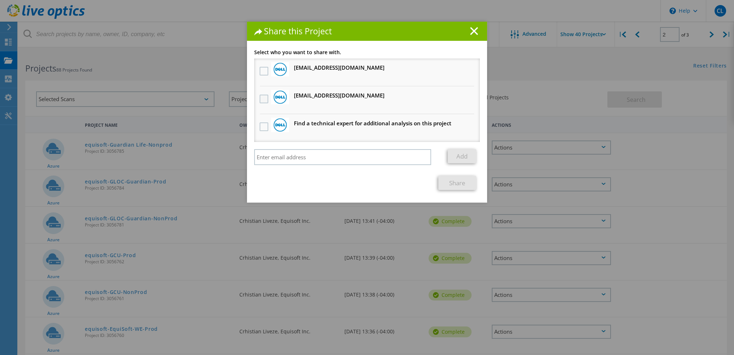
click at [261, 96] on label at bounding box center [265, 99] width 10 height 9
click at [0, 0] on input "checkbox" at bounding box center [0, 0] width 0 height 0
click at [258, 68] on div at bounding box center [264, 71] width 12 height 15
click at [260, 70] on label at bounding box center [265, 71] width 10 height 9
click at [0, 0] on input "checkbox" at bounding box center [0, 0] width 0 height 0
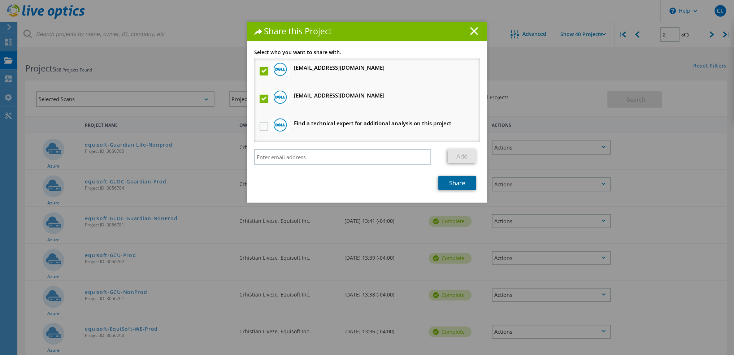
click at [452, 180] on link "Share" at bounding box center [457, 183] width 38 height 14
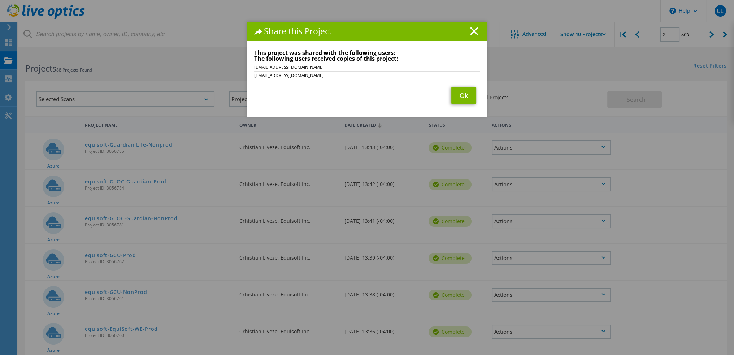
click at [532, 294] on div "Share this Project Link other users to this project Changes can be overwritten …" at bounding box center [367, 188] width 734 height 333
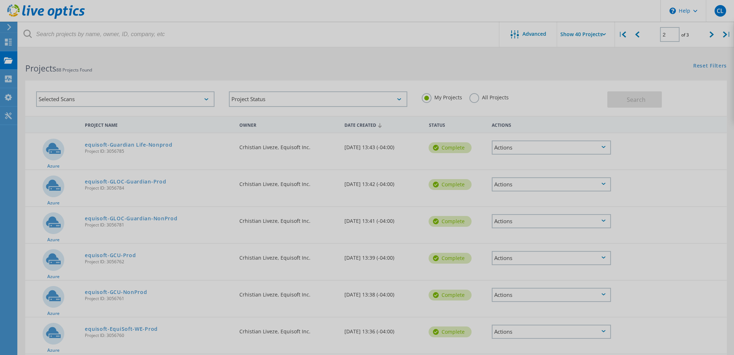
click at [532, 294] on div at bounding box center [367, 177] width 734 height 355
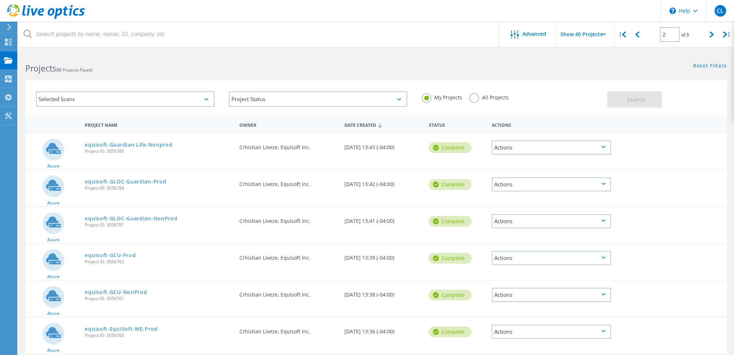
click at [532, 294] on div "Actions" at bounding box center [551, 295] width 119 height 14
click at [517, 302] on div "Share" at bounding box center [552, 300] width 118 height 11
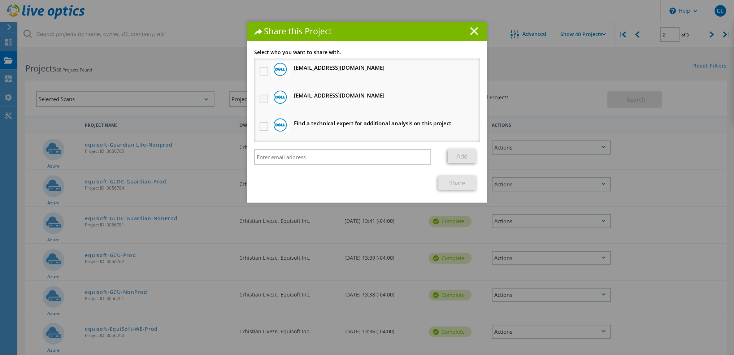
click at [263, 97] on label at bounding box center [265, 99] width 10 height 9
click at [0, 0] on input "checkbox" at bounding box center [0, 0] width 0 height 0
click at [261, 69] on label at bounding box center [265, 71] width 10 height 9
click at [0, 0] on input "checkbox" at bounding box center [0, 0] width 0 height 0
click at [451, 180] on link "Share" at bounding box center [457, 183] width 38 height 14
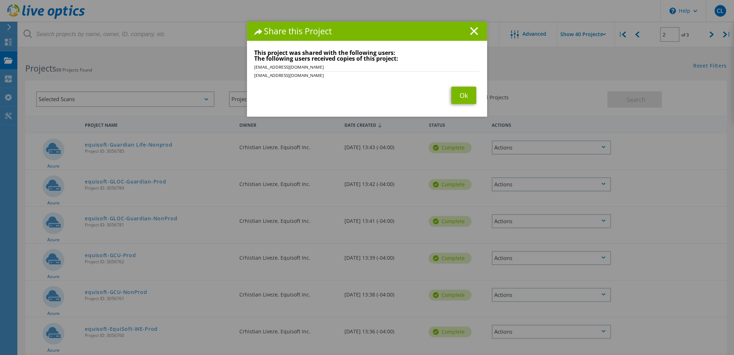
click at [550, 333] on div "Share this Project Link other users to this project Changes can be overwritten …" at bounding box center [367, 188] width 734 height 333
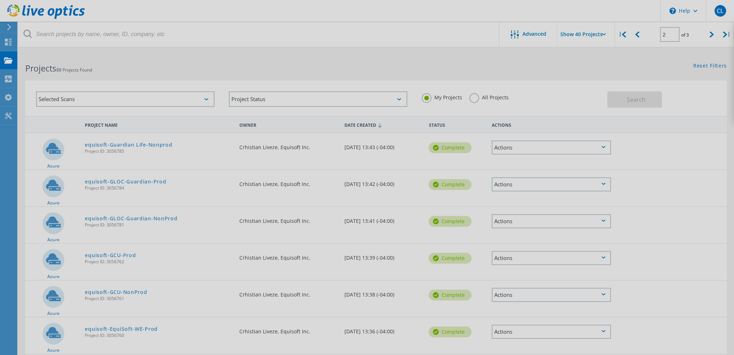
click at [558, 333] on div at bounding box center [367, 177] width 734 height 355
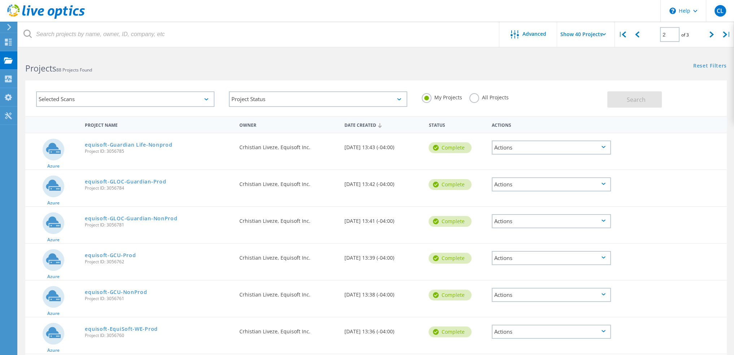
click at [559, 333] on div "Actions" at bounding box center [551, 332] width 119 height 14
click at [532, 332] on div "Share" at bounding box center [552, 337] width 118 height 11
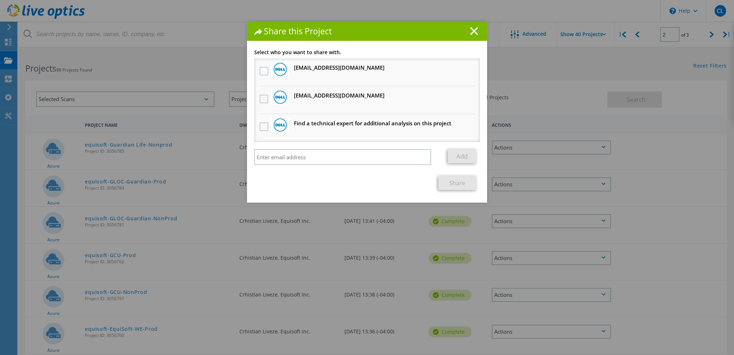
click at [262, 101] on label at bounding box center [265, 99] width 10 height 9
click at [0, 0] on input "checkbox" at bounding box center [0, 0] width 0 height 0
click at [260, 69] on label at bounding box center [265, 71] width 10 height 9
click at [0, 0] on input "checkbox" at bounding box center [0, 0] width 0 height 0
click at [451, 182] on link "Share" at bounding box center [457, 183] width 38 height 14
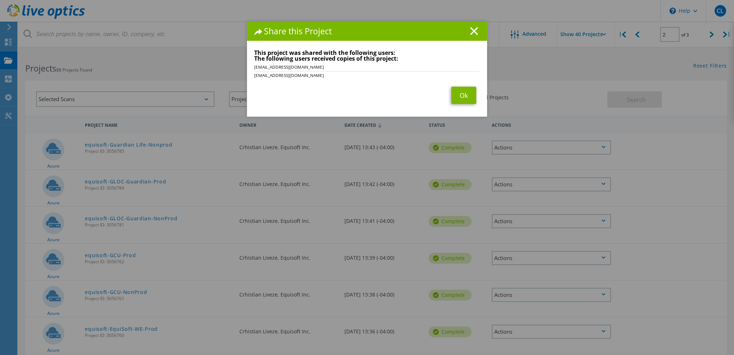
click at [533, 254] on div "Share this Project Link other users to this project Changes can be overwritten …" at bounding box center [367, 188] width 734 height 333
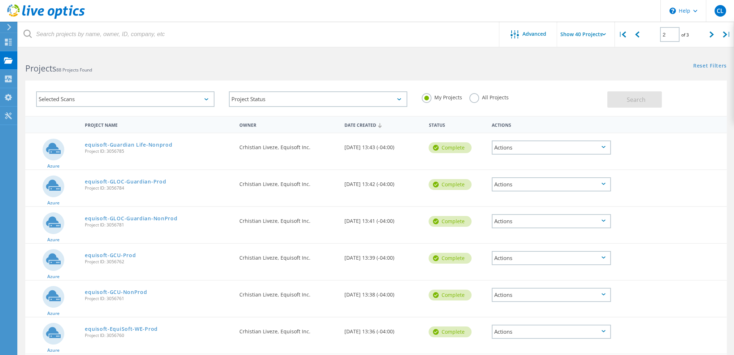
click at [533, 255] on div "Actions" at bounding box center [551, 258] width 119 height 14
click at [514, 261] on div "Share" at bounding box center [552, 263] width 118 height 11
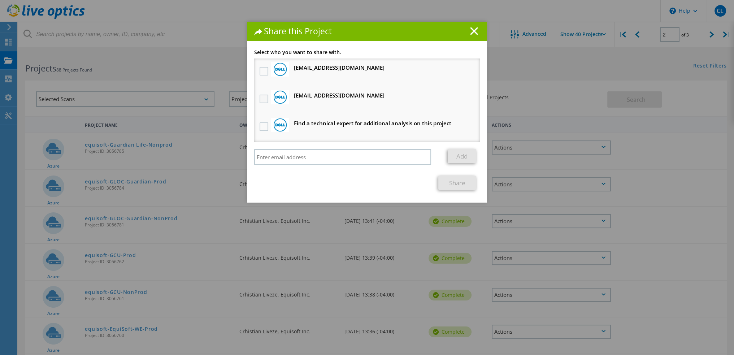
click at [262, 100] on label at bounding box center [265, 99] width 10 height 9
click at [0, 0] on input "checkbox" at bounding box center [0, 0] width 0 height 0
click at [260, 71] on label at bounding box center [265, 71] width 10 height 9
click at [0, 0] on input "checkbox" at bounding box center [0, 0] width 0 height 0
click at [451, 182] on link "Share" at bounding box center [457, 183] width 38 height 14
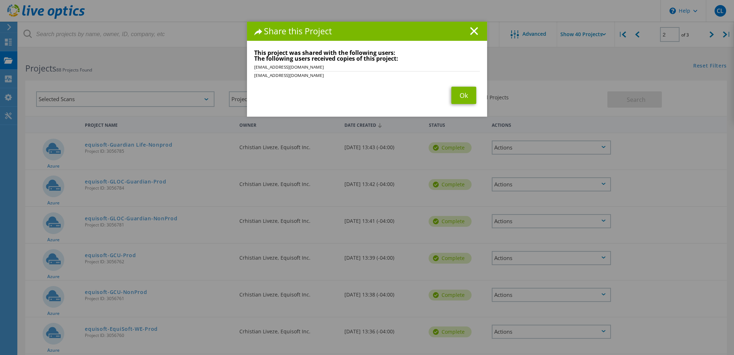
click at [363, 324] on div "Share this Project Link other users to this project Changes can be overwritten …" at bounding box center [367, 188] width 734 height 333
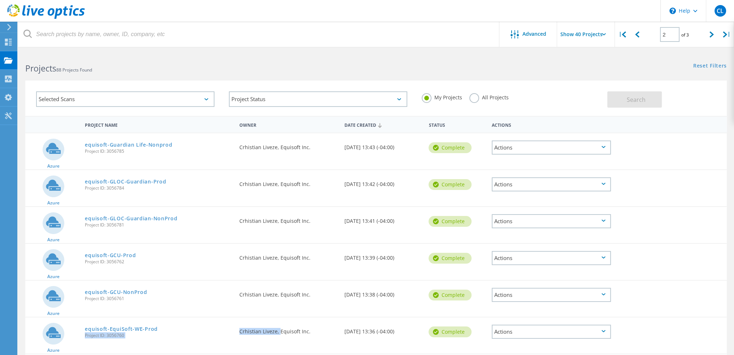
drag, startPoint x: 230, startPoint y: 326, endPoint x: 282, endPoint y: 333, distance: 52.5
click at [282, 333] on div "Azure equisoft-EquiSoft-WE-Prod Project ID: 3056760 Requested By Crhistian Live…" at bounding box center [376, 335] width 702 height 36
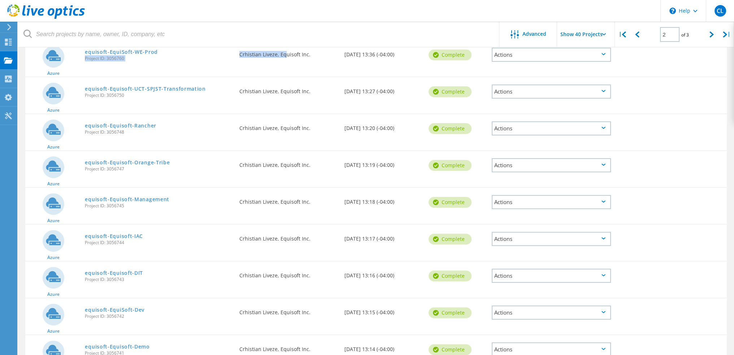
scroll to position [289, 0]
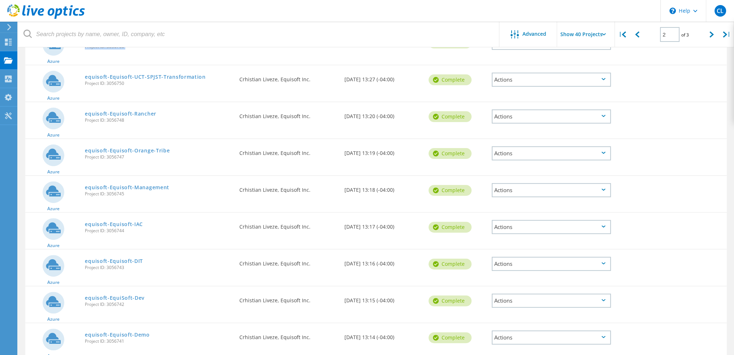
click at [536, 80] on div "Actions" at bounding box center [551, 80] width 119 height 14
click at [533, 89] on div "Share" at bounding box center [552, 85] width 118 height 11
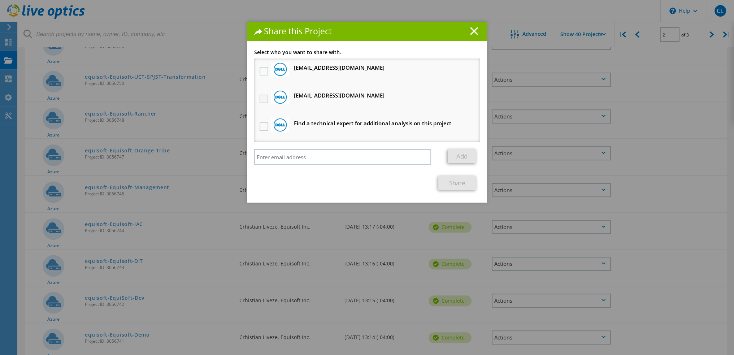
click at [265, 96] on label at bounding box center [265, 99] width 10 height 9
click at [0, 0] on input "checkbox" at bounding box center [0, 0] width 0 height 0
click at [260, 70] on label at bounding box center [265, 71] width 10 height 9
click at [0, 0] on input "checkbox" at bounding box center [0, 0] width 0 height 0
click at [451, 182] on link "Share" at bounding box center [457, 183] width 38 height 14
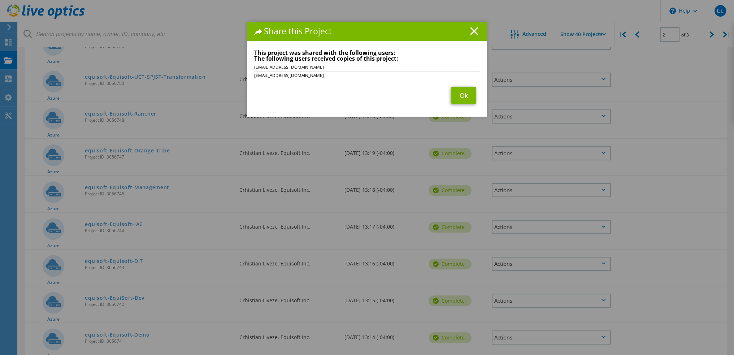
click at [520, 116] on div "Share this Project Link other users to this project Changes can be overwritten …" at bounding box center [367, 188] width 734 height 333
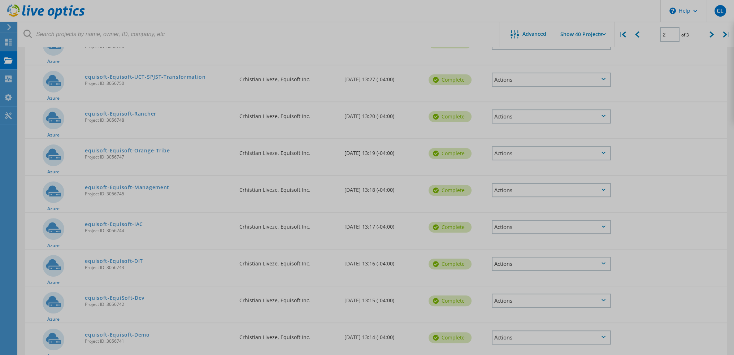
click at [520, 116] on div at bounding box center [367, 177] width 734 height 355
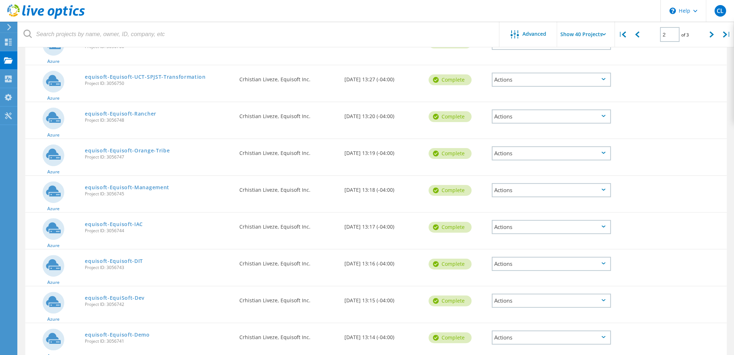
click at [520, 116] on div "Actions" at bounding box center [551, 116] width 119 height 14
click at [515, 123] on div "Share" at bounding box center [552, 122] width 118 height 11
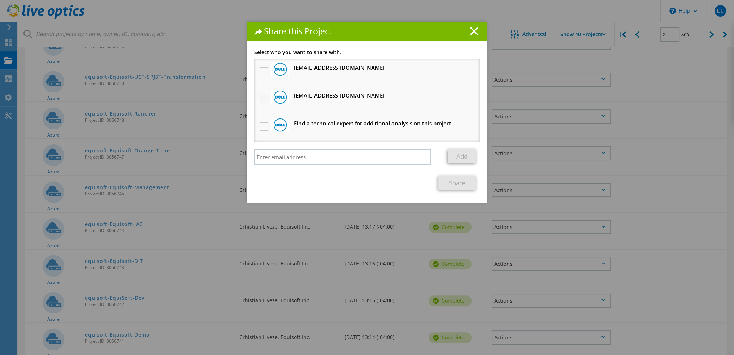
click at [260, 95] on label at bounding box center [265, 99] width 10 height 9
click at [0, 0] on input "checkbox" at bounding box center [0, 0] width 0 height 0
click at [263, 69] on label at bounding box center [265, 71] width 10 height 9
click at [0, 0] on input "checkbox" at bounding box center [0, 0] width 0 height 0
click at [440, 184] on link "Share" at bounding box center [457, 183] width 38 height 14
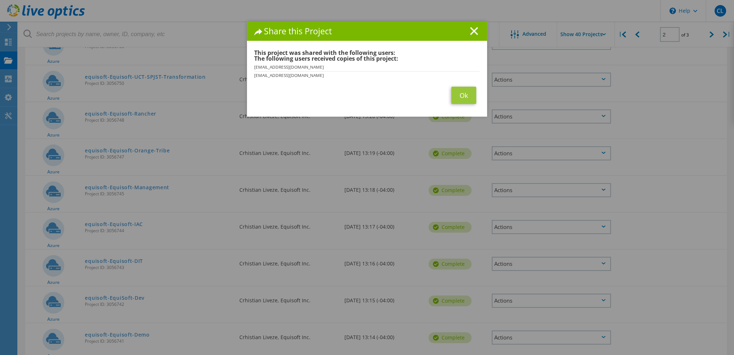
click at [532, 152] on div "Share this Project Link other users to this project Changes can be overwritten …" at bounding box center [367, 188] width 734 height 333
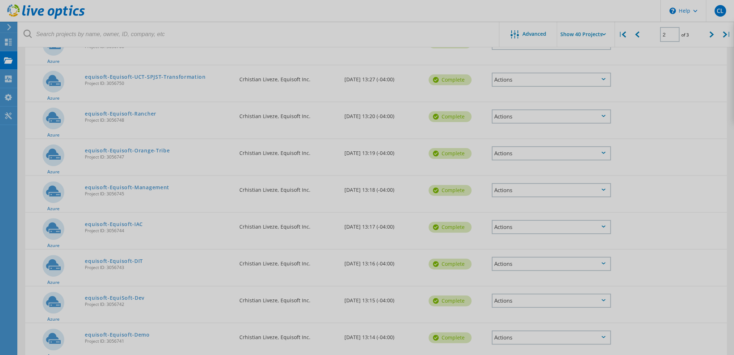
click at [534, 149] on div at bounding box center [367, 177] width 734 height 355
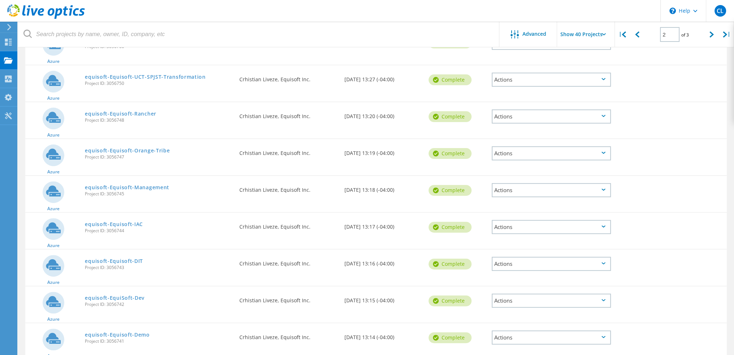
click at [534, 149] on div "Actions" at bounding box center [551, 153] width 119 height 14
click at [506, 160] on div "Share" at bounding box center [552, 158] width 118 height 11
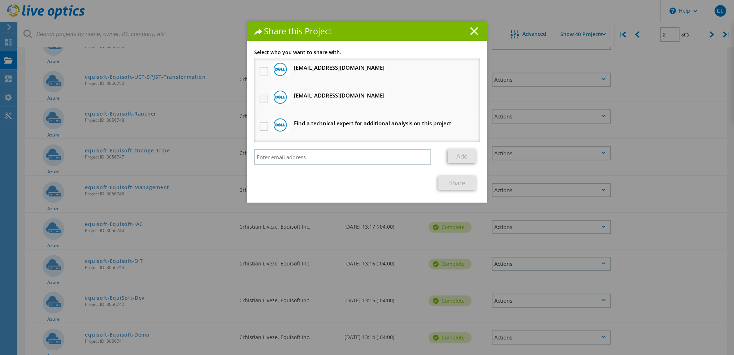
click at [263, 96] on label at bounding box center [265, 99] width 10 height 9
click at [0, 0] on input "checkbox" at bounding box center [0, 0] width 0 height 0
click at [264, 68] on label at bounding box center [265, 71] width 10 height 9
click at [0, 0] on input "checkbox" at bounding box center [0, 0] width 0 height 0
click at [445, 181] on link "Share" at bounding box center [457, 183] width 38 height 14
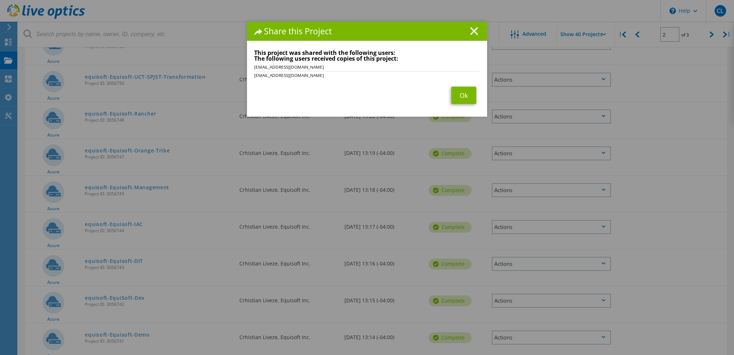
click at [523, 189] on div "Share this Project Link other users to this project Changes can be overwritten …" at bounding box center [367, 188] width 734 height 333
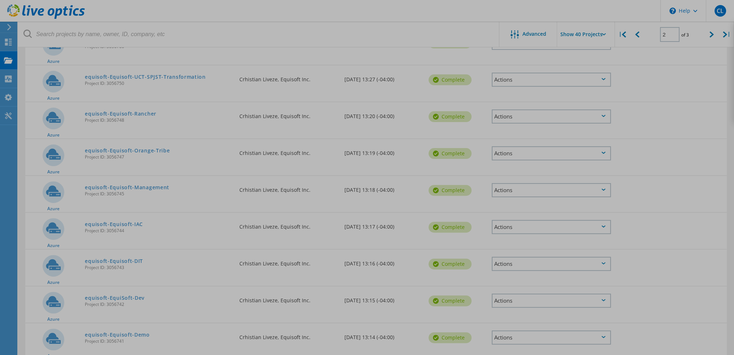
click at [523, 189] on div at bounding box center [367, 177] width 734 height 355
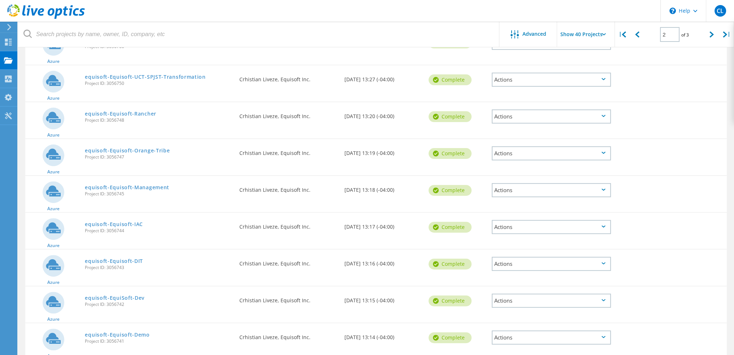
click at [523, 189] on div "Actions" at bounding box center [551, 190] width 119 height 14
click at [501, 190] on div "Share" at bounding box center [552, 195] width 118 height 11
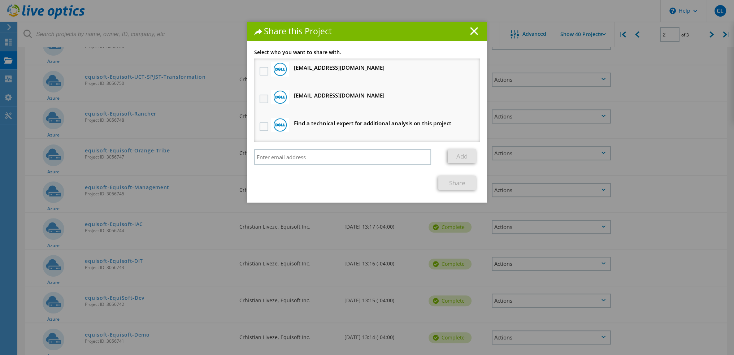
click at [260, 100] on label at bounding box center [265, 99] width 10 height 9
click at [0, 0] on input "checkbox" at bounding box center [0, 0] width 0 height 0
click at [262, 72] on label at bounding box center [265, 71] width 10 height 9
click at [0, 0] on input "checkbox" at bounding box center [0, 0] width 0 height 0
click at [443, 187] on link "Share" at bounding box center [457, 183] width 38 height 14
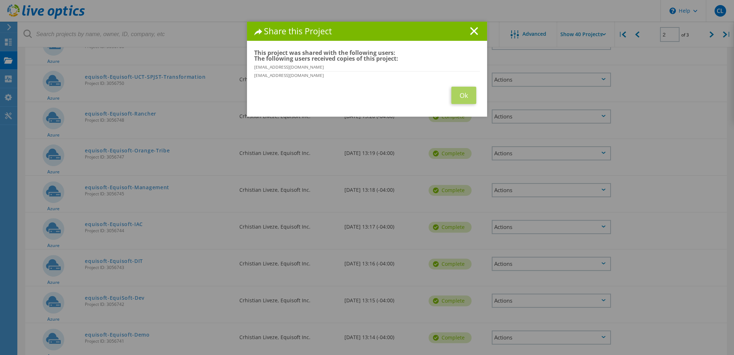
click at [513, 226] on div "Share this Project Link other users to this project Changes can be overwritten …" at bounding box center [367, 188] width 734 height 333
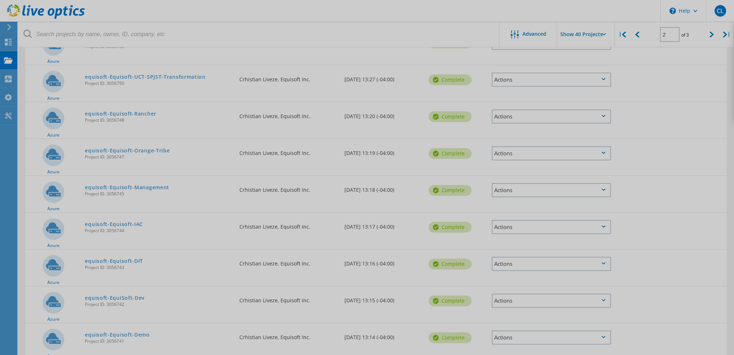
click at [513, 226] on div at bounding box center [367, 177] width 734 height 355
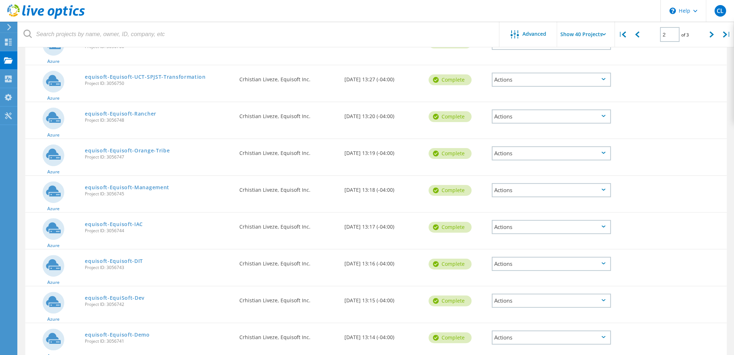
click at [513, 226] on div "Actions" at bounding box center [551, 227] width 119 height 14
click at [500, 230] on icon at bounding box center [498, 233] width 6 height 6
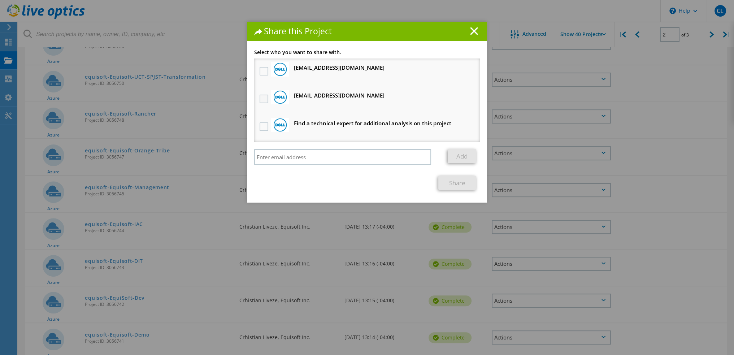
click at [261, 99] on label at bounding box center [265, 99] width 10 height 9
click at [0, 0] on input "checkbox" at bounding box center [0, 0] width 0 height 0
click at [261, 69] on label at bounding box center [265, 71] width 10 height 9
click at [0, 0] on input "checkbox" at bounding box center [0, 0] width 0 height 0
click at [452, 178] on link "Share" at bounding box center [457, 183] width 38 height 14
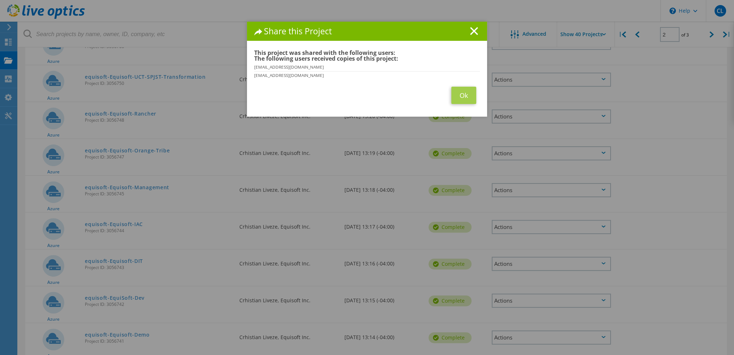
click at [545, 266] on div "Share this Project Link other users to this project Changes can be overwritten …" at bounding box center [367, 188] width 734 height 333
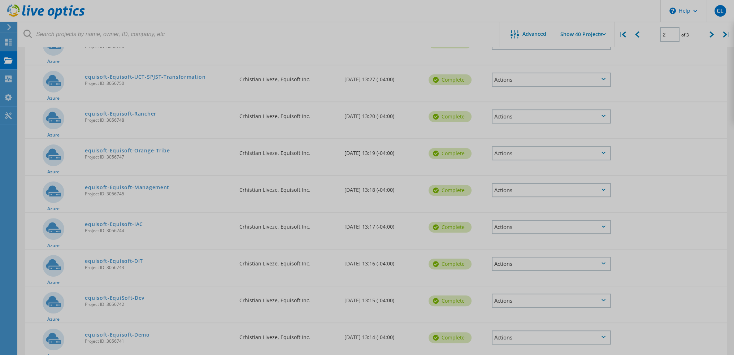
click at [542, 259] on div at bounding box center [367, 177] width 734 height 355
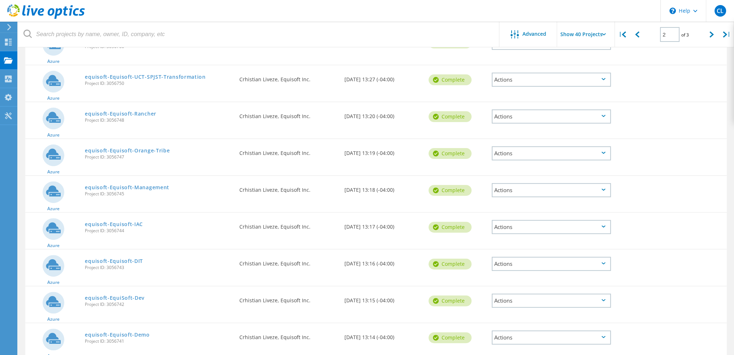
click at [542, 259] on div "Actions" at bounding box center [551, 264] width 119 height 14
click at [501, 267] on use at bounding box center [498, 269] width 6 height 5
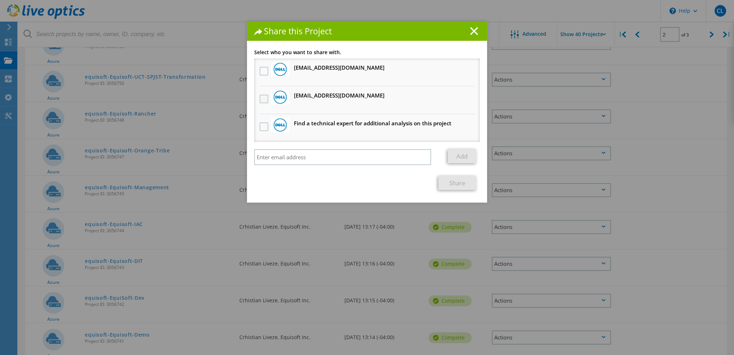
click at [266, 99] on label at bounding box center [265, 99] width 10 height 9
click at [0, 0] on input "checkbox" at bounding box center [0, 0] width 0 height 0
click at [263, 72] on label at bounding box center [265, 71] width 10 height 9
click at [0, 0] on input "checkbox" at bounding box center [0, 0] width 0 height 0
click at [474, 186] on span "Share" at bounding box center [457, 183] width 45 height 14
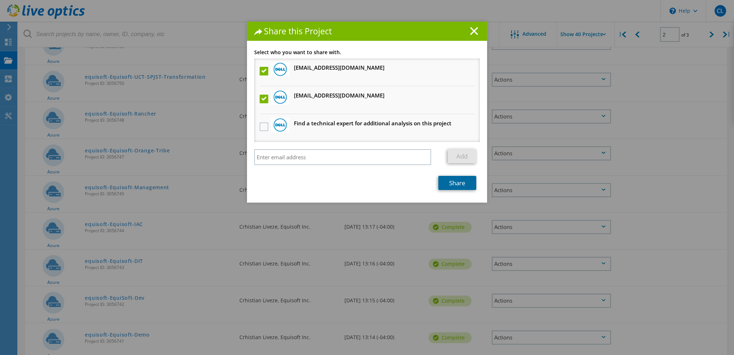
click at [459, 184] on link "Share" at bounding box center [457, 183] width 38 height 14
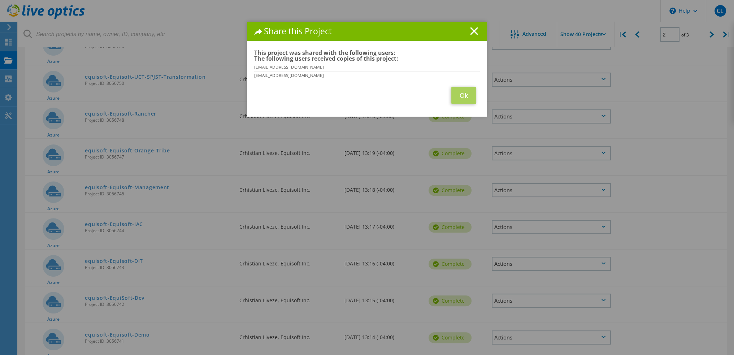
click at [527, 297] on div "Share this Project Link other users to this project Changes can be overwritten …" at bounding box center [367, 188] width 734 height 333
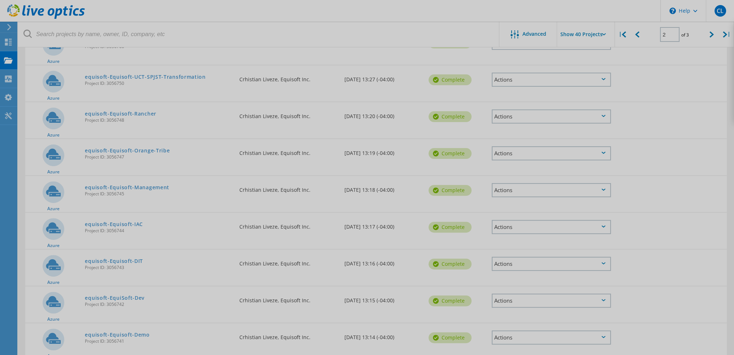
click at [527, 297] on div at bounding box center [367, 177] width 734 height 355
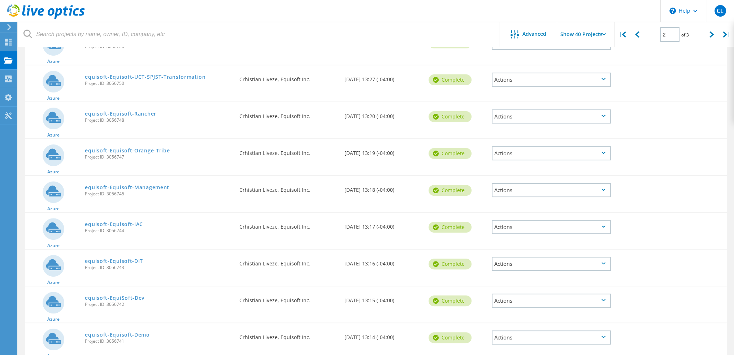
click at [527, 297] on div "Actions" at bounding box center [551, 301] width 119 height 14
click at [523, 302] on div "Share" at bounding box center [552, 306] width 118 height 11
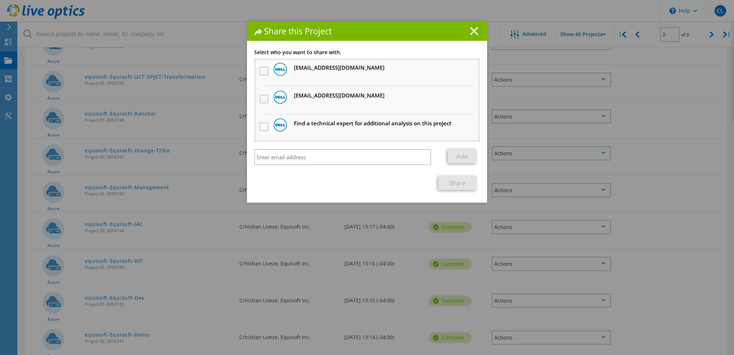
click at [260, 100] on label at bounding box center [265, 99] width 10 height 9
click at [0, 0] on input "checkbox" at bounding box center [0, 0] width 0 height 0
click at [263, 73] on label at bounding box center [265, 71] width 10 height 9
click at [0, 0] on input "checkbox" at bounding box center [0, 0] width 0 height 0
click at [447, 177] on link "Share" at bounding box center [457, 183] width 38 height 14
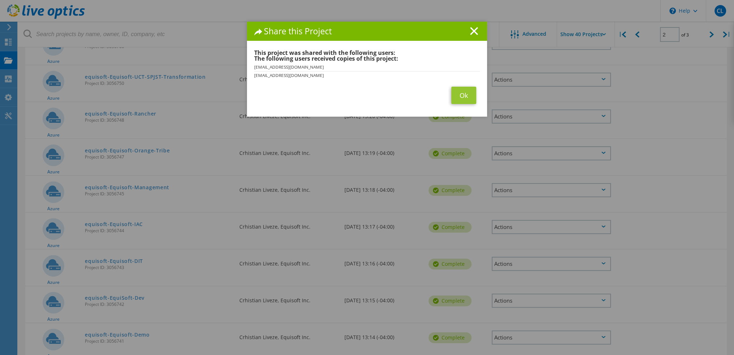
click at [536, 335] on div "Share this Project Link other users to this project Changes can be overwritten …" at bounding box center [367, 188] width 734 height 333
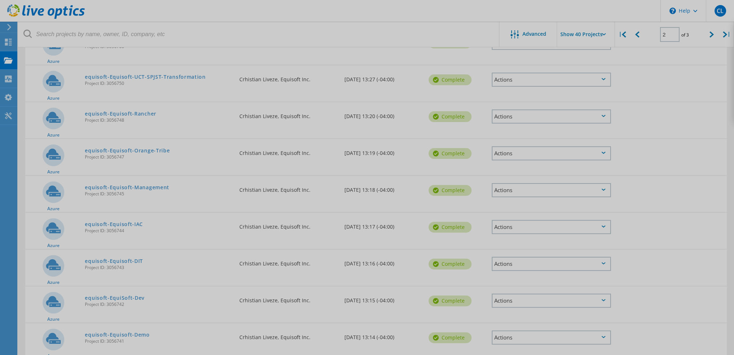
click at [536, 335] on div at bounding box center [367, 177] width 734 height 355
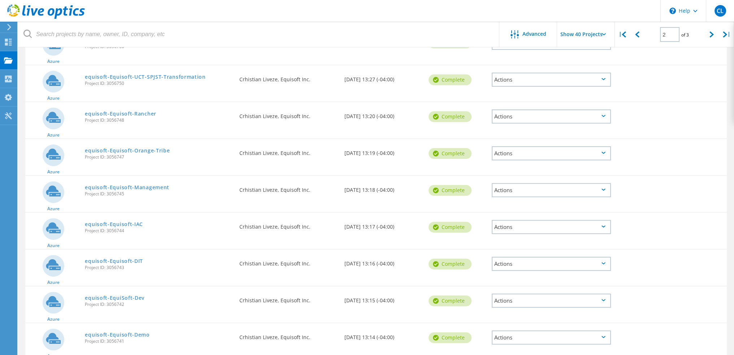
click at [536, 335] on div "Actions" at bounding box center [551, 337] width 119 height 14
click at [530, 338] on div "Share" at bounding box center [552, 343] width 118 height 11
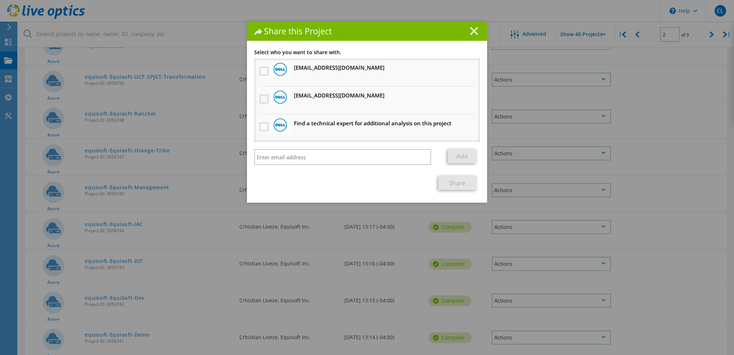
click at [260, 97] on label at bounding box center [265, 99] width 10 height 9
click at [0, 0] on input "checkbox" at bounding box center [0, 0] width 0 height 0
click at [260, 64] on div at bounding box center [264, 71] width 12 height 15
drag, startPoint x: 261, startPoint y: 68, endPoint x: 262, endPoint y: 71, distance: 3.7
click at [262, 71] on label at bounding box center [265, 71] width 10 height 9
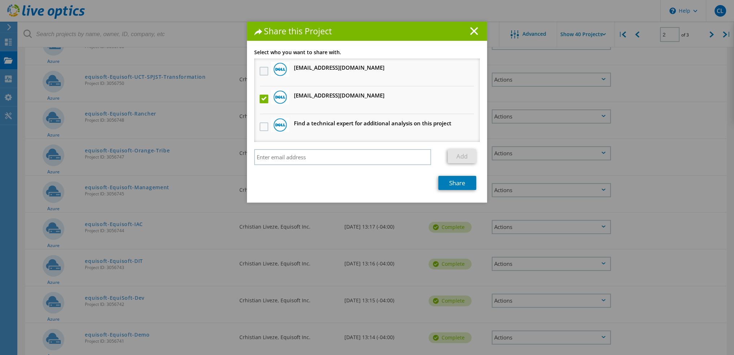
click at [0, 0] on input "checkbox" at bounding box center [0, 0] width 0 height 0
click at [442, 184] on link "Share" at bounding box center [457, 183] width 38 height 14
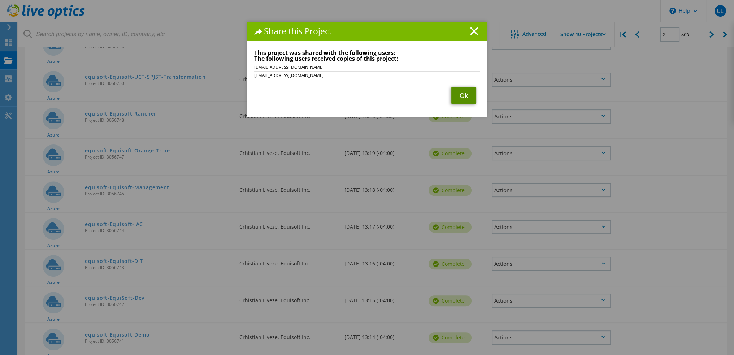
click at [458, 99] on link "Ok" at bounding box center [463, 95] width 25 height 17
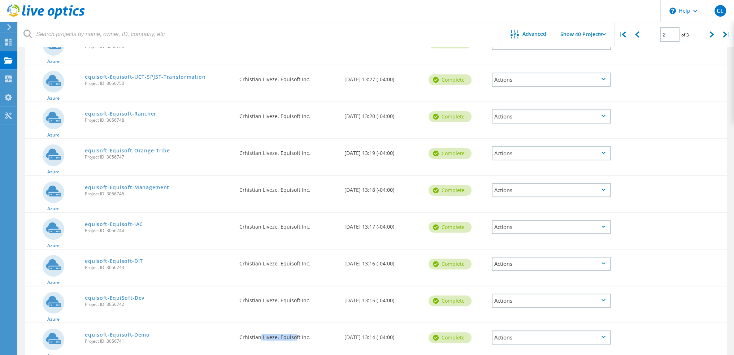
drag, startPoint x: 258, startPoint y: 332, endPoint x: 290, endPoint y: 336, distance: 32.4
click at [290, 336] on div "Requested By Crhistian Liveze, Equisoft Inc." at bounding box center [288, 335] width 105 height 24
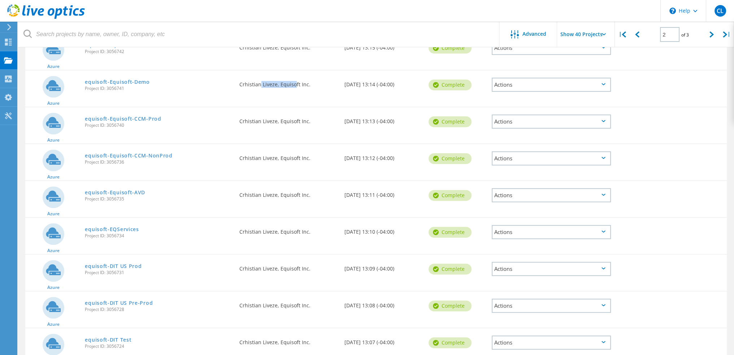
scroll to position [578, 0]
click at [553, 80] on div "Actions" at bounding box center [551, 85] width 119 height 14
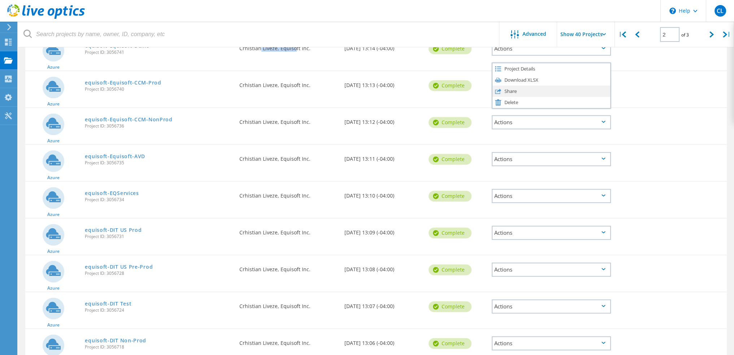
click at [543, 93] on div "Share" at bounding box center [552, 91] width 118 height 11
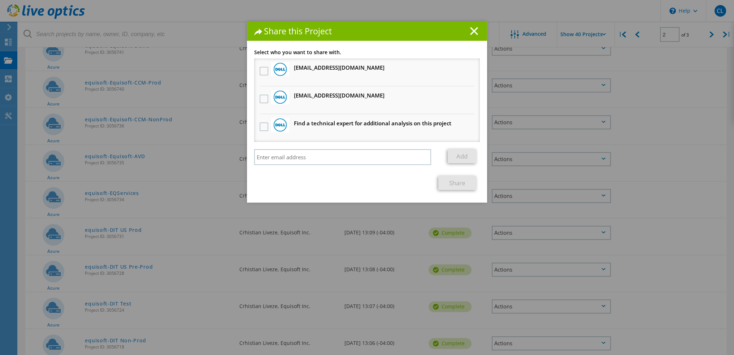
click at [315, 93] on h3 "[EMAIL_ADDRESS][DOMAIN_NAME] Will receive an anonymous copy" at bounding box center [339, 95] width 91 height 9
click at [262, 95] on label at bounding box center [265, 99] width 10 height 9
click at [0, 0] on input "checkbox" at bounding box center [0, 0] width 0 height 0
click at [260, 69] on label at bounding box center [265, 71] width 10 height 9
click at [0, 0] on input "checkbox" at bounding box center [0, 0] width 0 height 0
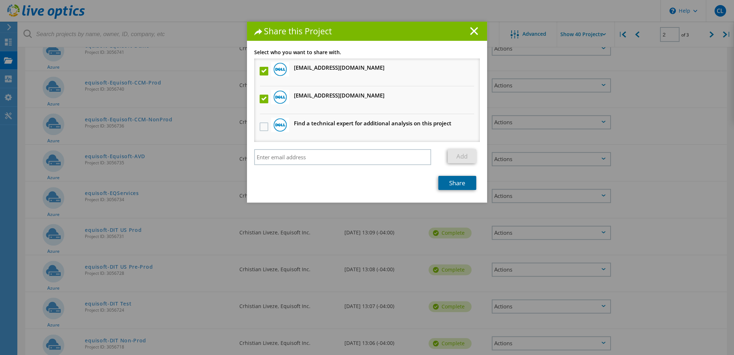
click at [453, 183] on link "Share" at bounding box center [457, 183] width 38 height 14
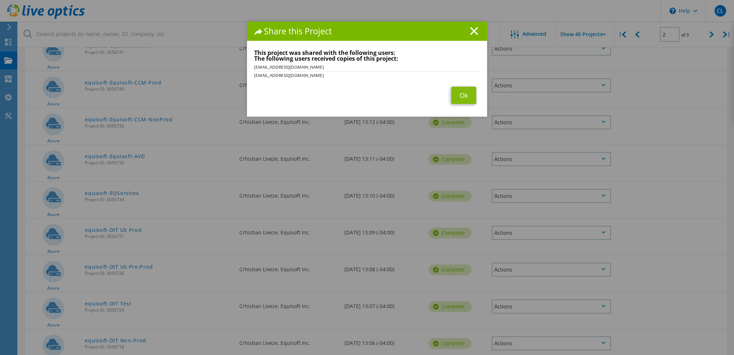
click at [536, 121] on div "Share this Project Link other users to this project Changes can be overwritten …" at bounding box center [367, 188] width 734 height 333
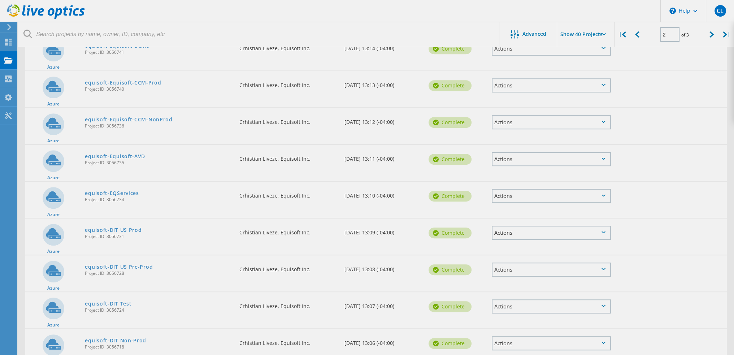
click at [536, 121] on div at bounding box center [367, 177] width 734 height 355
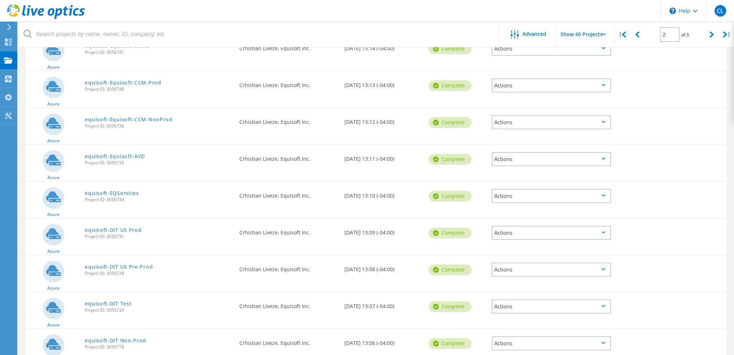
click at [536, 121] on div "Actions" at bounding box center [551, 122] width 119 height 14
click at [513, 128] on div "Share" at bounding box center [552, 127] width 118 height 11
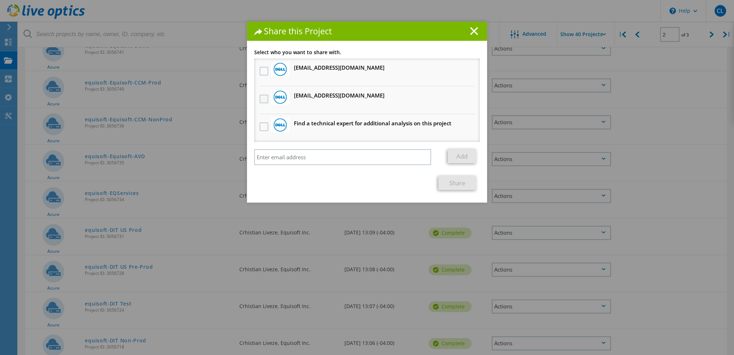
click at [260, 98] on label at bounding box center [265, 99] width 10 height 9
click at [0, 0] on input "checkbox" at bounding box center [0, 0] width 0 height 0
click at [260, 73] on label at bounding box center [265, 71] width 10 height 9
click at [0, 0] on input "checkbox" at bounding box center [0, 0] width 0 height 0
click at [458, 179] on link "Share" at bounding box center [457, 183] width 38 height 14
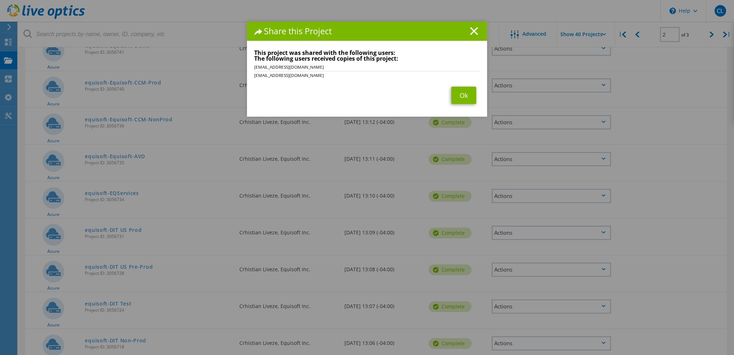
click at [521, 156] on div "Share this Project Link other users to this project Changes can be overwritten …" at bounding box center [367, 188] width 734 height 333
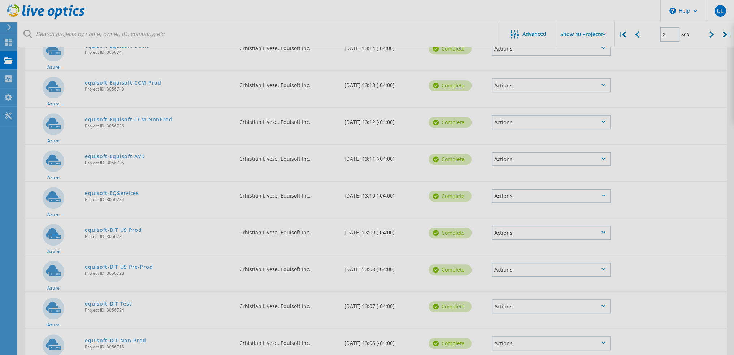
click at [521, 156] on div at bounding box center [367, 177] width 734 height 355
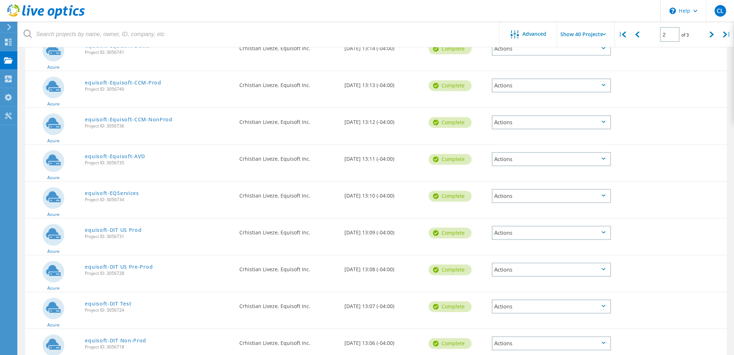
click at [521, 156] on div "Actions" at bounding box center [551, 159] width 119 height 14
click at [507, 162] on div "Share" at bounding box center [552, 164] width 118 height 11
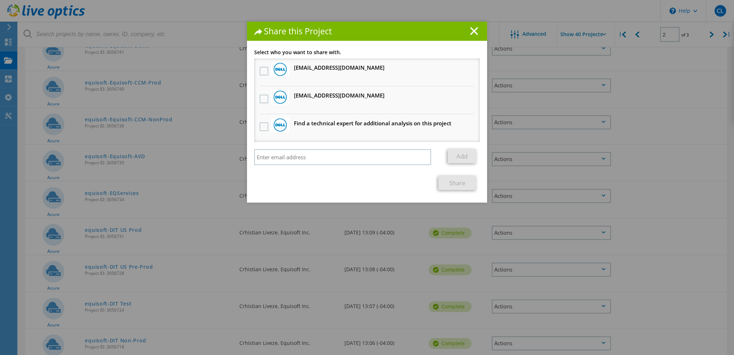
click at [263, 104] on div at bounding box center [264, 99] width 12 height 15
click at [260, 96] on label at bounding box center [265, 99] width 10 height 9
click at [0, 0] on input "checkbox" at bounding box center [0, 0] width 0 height 0
click at [260, 73] on label at bounding box center [265, 71] width 10 height 9
click at [0, 0] on input "checkbox" at bounding box center [0, 0] width 0 height 0
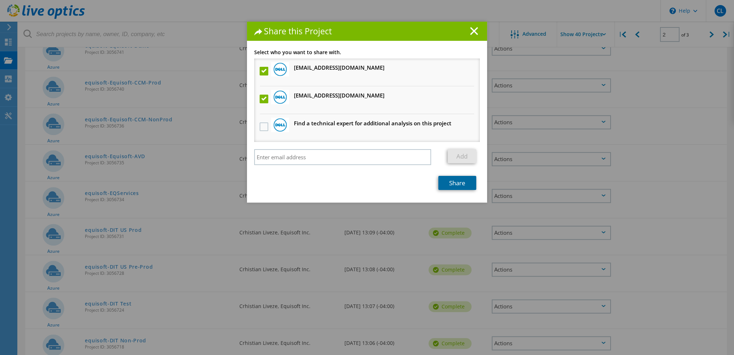
click at [448, 184] on link "Share" at bounding box center [457, 183] width 38 height 14
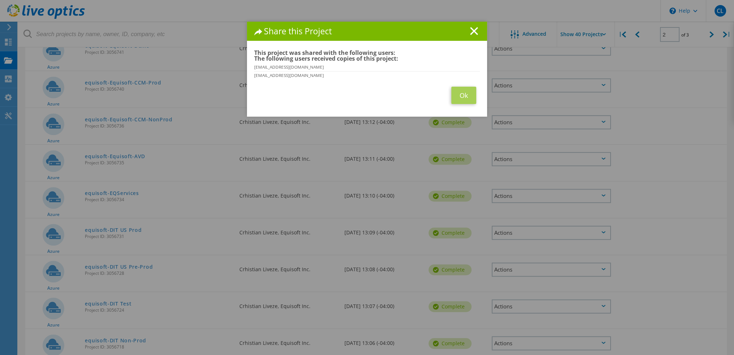
click at [517, 190] on div "Share this Project Link other users to this project Changes can be overwritten …" at bounding box center [367, 188] width 734 height 333
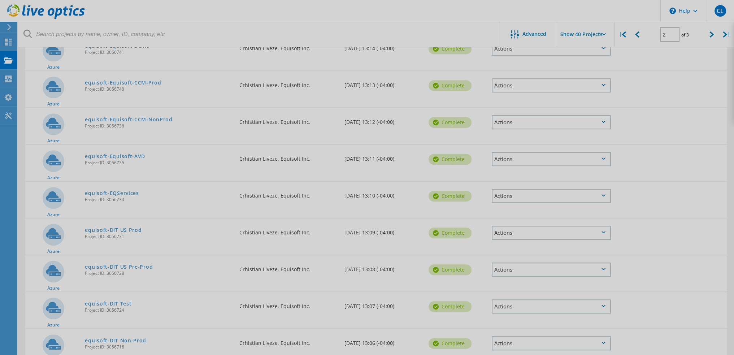
click at [517, 190] on div at bounding box center [367, 177] width 734 height 355
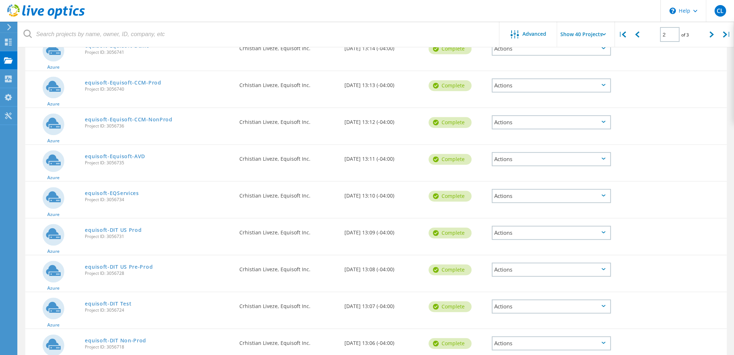
click at [517, 190] on div "Actions" at bounding box center [551, 196] width 119 height 14
click at [515, 196] on div "Share" at bounding box center [552, 201] width 118 height 11
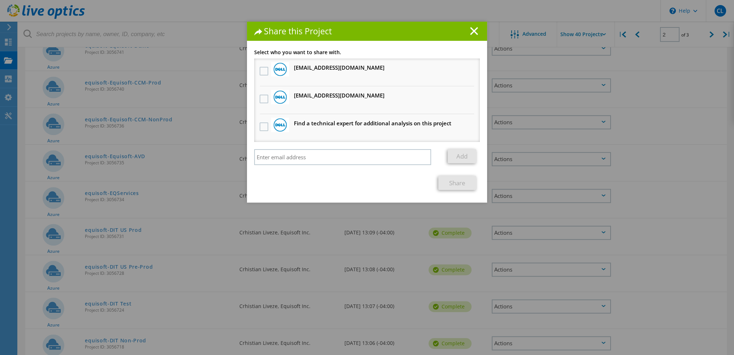
drag, startPoint x: 263, startPoint y: 102, endPoint x: 259, endPoint y: 89, distance: 13.4
click at [263, 101] on label at bounding box center [265, 99] width 10 height 9
click at [0, 0] on input "checkbox" at bounding box center [0, 0] width 0 height 0
click at [263, 68] on label at bounding box center [265, 71] width 10 height 9
click at [0, 0] on input "checkbox" at bounding box center [0, 0] width 0 height 0
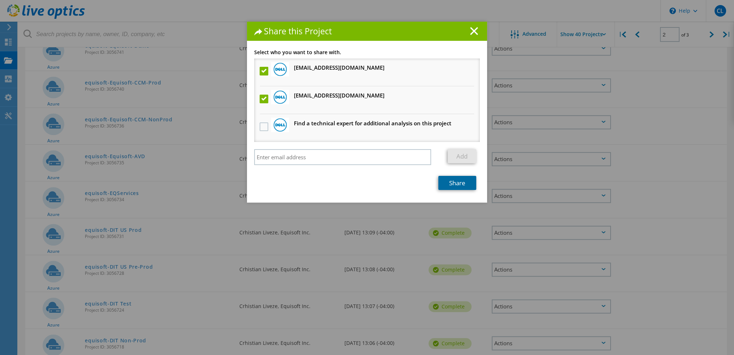
click at [447, 183] on link "Share" at bounding box center [457, 183] width 38 height 14
click at [506, 226] on div "Share this Project Link other users to this project Changes can be overwritten …" at bounding box center [367, 188] width 734 height 333
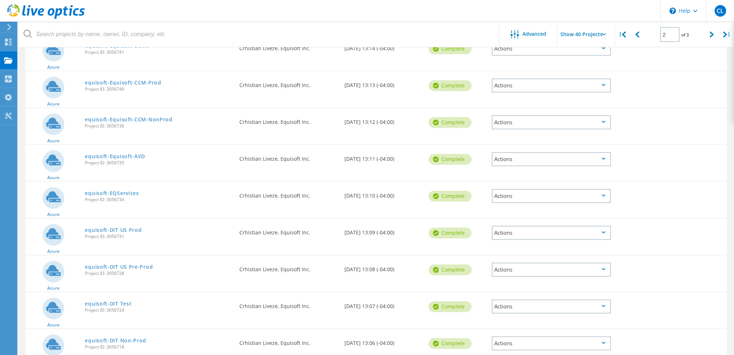
click at [503, 183] on div "Actions" at bounding box center [551, 196] width 126 height 29
click at [506, 195] on div "Actions" at bounding box center [551, 196] width 119 height 14
click at [498, 199] on icon at bounding box center [498, 202] width 6 height 6
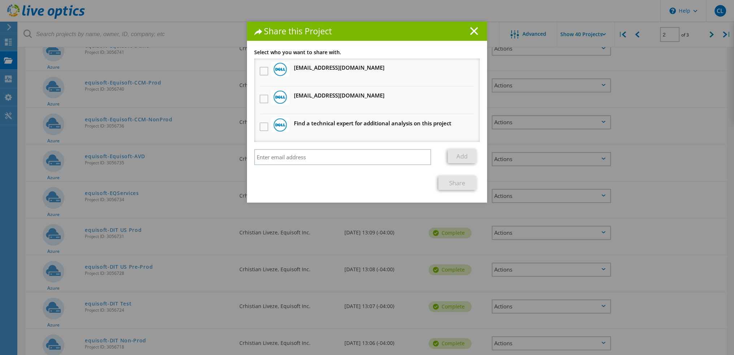
drag, startPoint x: 261, startPoint y: 94, endPoint x: 261, endPoint y: 89, distance: 5.1
click at [261, 95] on label at bounding box center [265, 99] width 10 height 9
click at [0, 0] on input "checkbox" at bounding box center [0, 0] width 0 height 0
click at [266, 72] on label at bounding box center [265, 71] width 10 height 9
click at [0, 0] on input "checkbox" at bounding box center [0, 0] width 0 height 0
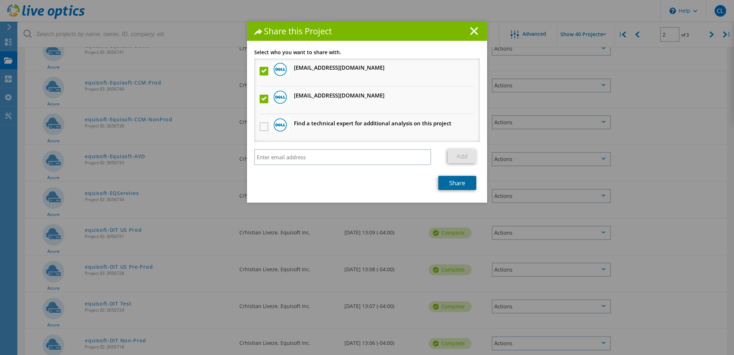
click at [455, 179] on link "Share" at bounding box center [457, 183] width 38 height 14
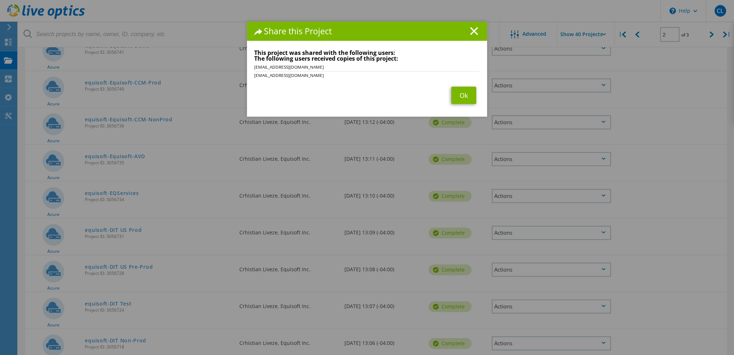
click at [524, 227] on div "Share this Project Link other users to this project Changes can be overwritten …" at bounding box center [367, 188] width 734 height 333
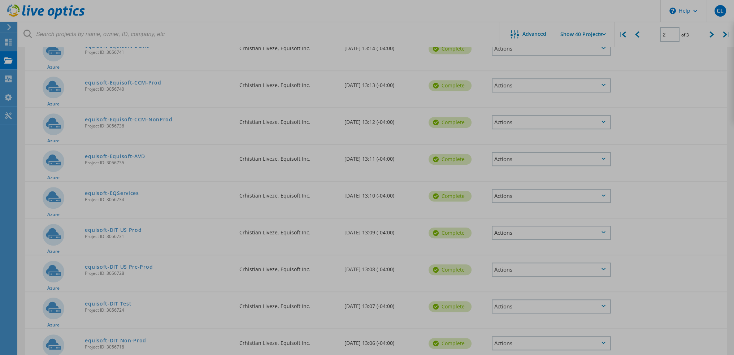
click at [526, 229] on div at bounding box center [367, 177] width 734 height 355
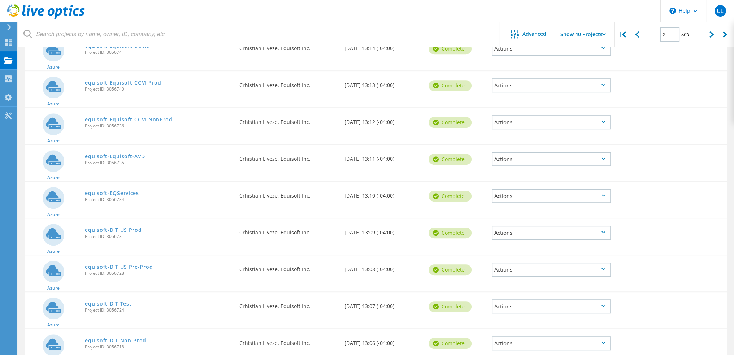
click at [526, 229] on div "Actions" at bounding box center [551, 233] width 119 height 14
drag, startPoint x: 526, startPoint y: 229, endPoint x: 526, endPoint y: 234, distance: 5.1
click at [526, 234] on div "Project Details Download XLSX Share Delete" at bounding box center [551, 233] width 119 height 46
click at [506, 233] on div "Share" at bounding box center [552, 238] width 118 height 11
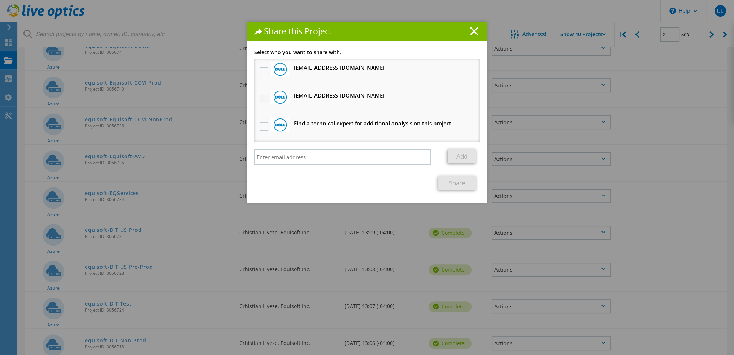
click at [261, 99] on label at bounding box center [265, 99] width 10 height 9
click at [0, 0] on input "checkbox" at bounding box center [0, 0] width 0 height 0
click at [261, 73] on label at bounding box center [265, 71] width 10 height 9
click at [0, 0] on input "checkbox" at bounding box center [0, 0] width 0 height 0
click at [465, 180] on link "Share" at bounding box center [457, 183] width 38 height 14
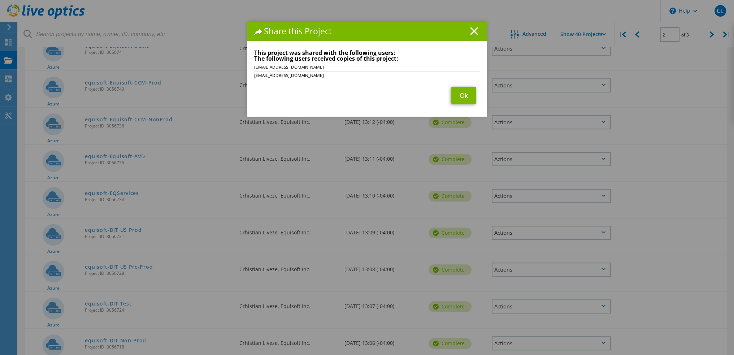
click at [532, 270] on div "Share this Project Link other users to this project Changes can be overwritten …" at bounding box center [367, 188] width 734 height 333
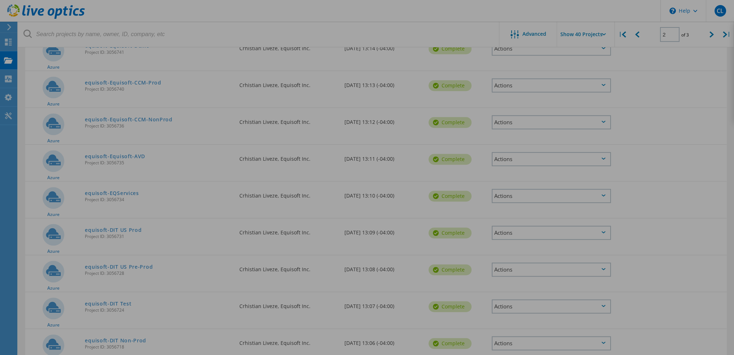
click at [532, 270] on div at bounding box center [367, 177] width 734 height 355
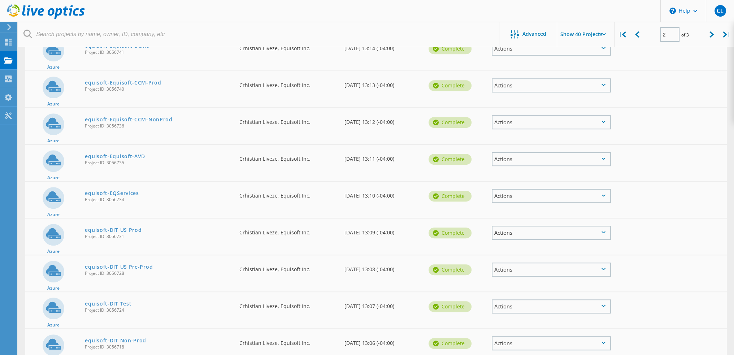
click at [533, 267] on div at bounding box center [367, 177] width 734 height 355
click at [533, 267] on div "Actions" at bounding box center [551, 270] width 119 height 14
click at [511, 270] on div "Share" at bounding box center [552, 275] width 118 height 11
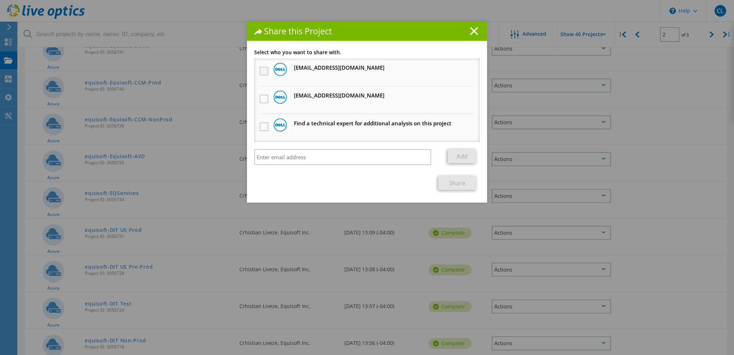
drag, startPoint x: 262, startPoint y: 97, endPoint x: 260, endPoint y: 73, distance: 24.3
click at [261, 95] on label at bounding box center [265, 99] width 10 height 9
click at [0, 0] on input "checkbox" at bounding box center [0, 0] width 0 height 0
click at [260, 70] on label at bounding box center [265, 71] width 10 height 9
click at [0, 0] on input "checkbox" at bounding box center [0, 0] width 0 height 0
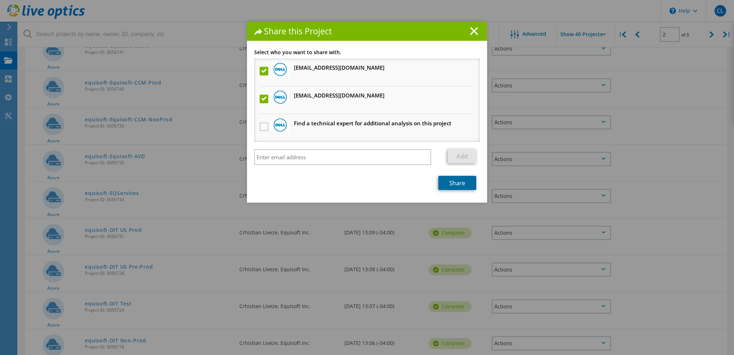
click at [458, 179] on link "Share" at bounding box center [457, 183] width 38 height 14
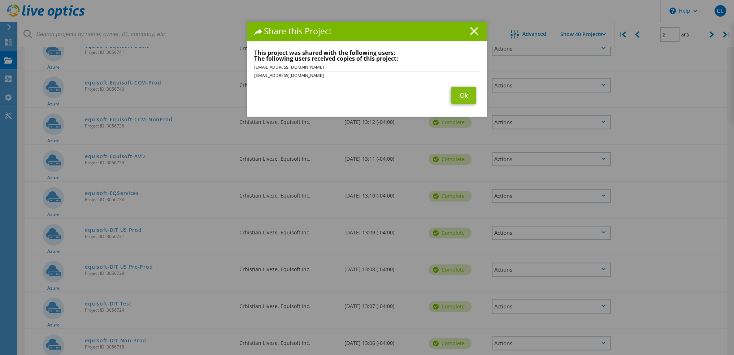
click at [531, 305] on div "Share this Project Link other users to this project Changes can be overwritten …" at bounding box center [367, 188] width 734 height 333
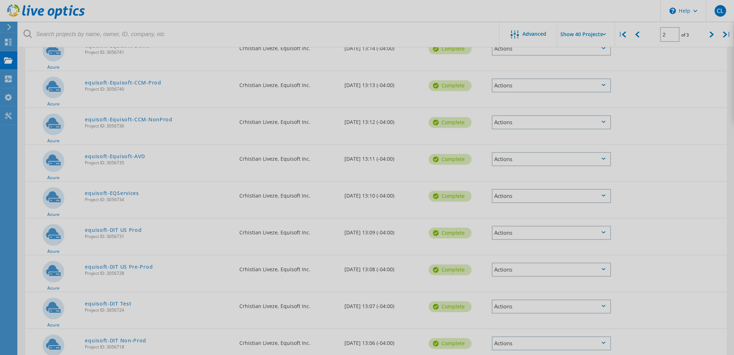
click at [532, 304] on div at bounding box center [367, 177] width 734 height 355
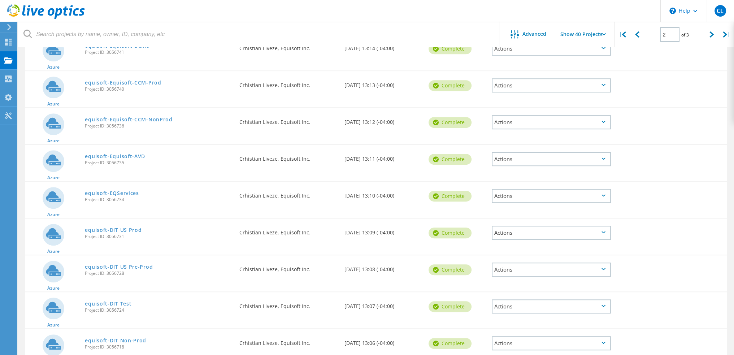
click at [532, 304] on div "Actions" at bounding box center [551, 306] width 119 height 14
click at [499, 311] on use at bounding box center [498, 311] width 6 height 5
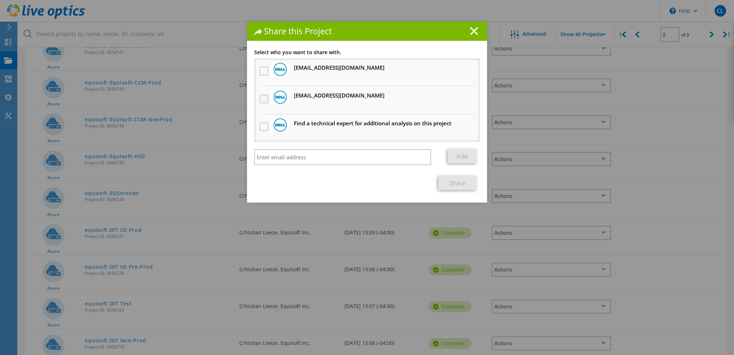
click at [264, 100] on label at bounding box center [265, 99] width 10 height 9
click at [0, 0] on input "checkbox" at bounding box center [0, 0] width 0 height 0
click at [271, 71] on div at bounding box center [280, 69] width 18 height 14
click at [263, 69] on label at bounding box center [265, 71] width 10 height 9
click at [0, 0] on input "checkbox" at bounding box center [0, 0] width 0 height 0
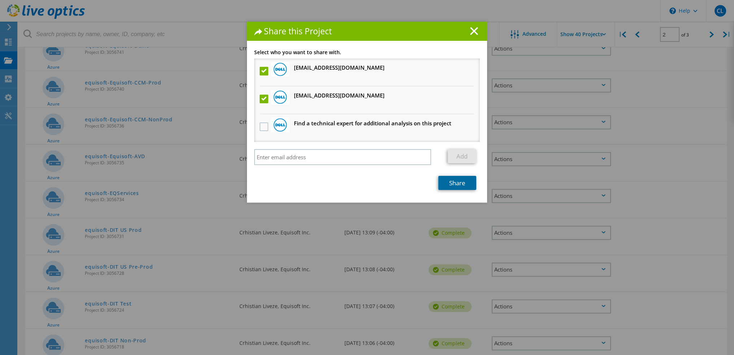
click at [454, 185] on link "Share" at bounding box center [457, 183] width 38 height 14
click at [527, 301] on div "Share this Project Link other users to this project Changes can be overwritten …" at bounding box center [367, 188] width 734 height 333
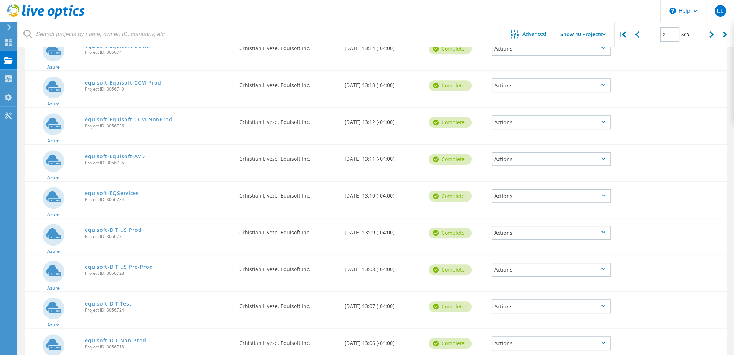
click at [530, 267] on div "Actions" at bounding box center [551, 270] width 119 height 14
click at [502, 275] on div "Share" at bounding box center [552, 275] width 118 height 11
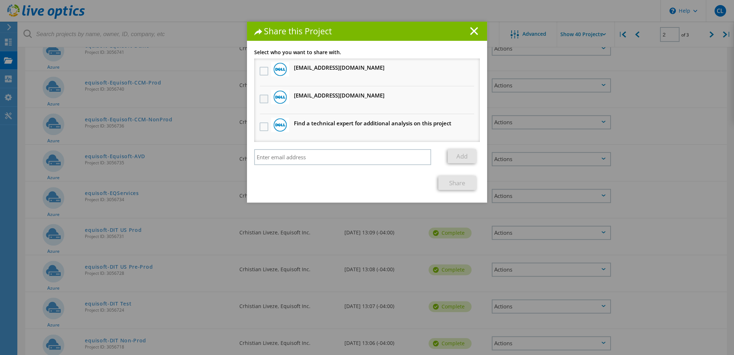
click at [265, 99] on label at bounding box center [265, 99] width 10 height 9
click at [0, 0] on input "checkbox" at bounding box center [0, 0] width 0 height 0
click at [263, 70] on label at bounding box center [265, 71] width 10 height 9
click at [0, 0] on input "checkbox" at bounding box center [0, 0] width 0 height 0
click at [446, 185] on link "Share" at bounding box center [457, 183] width 38 height 14
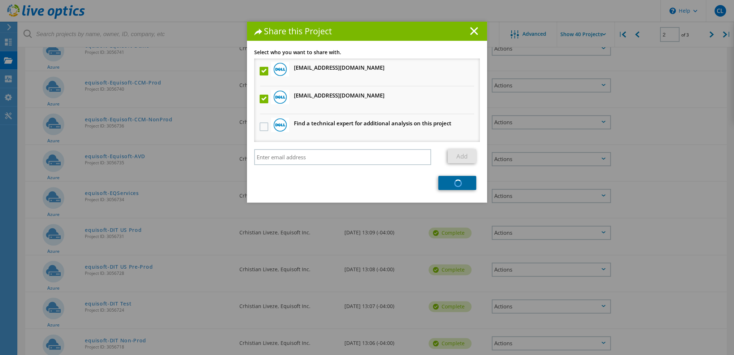
click at [455, 180] on link "Share" at bounding box center [457, 183] width 38 height 14
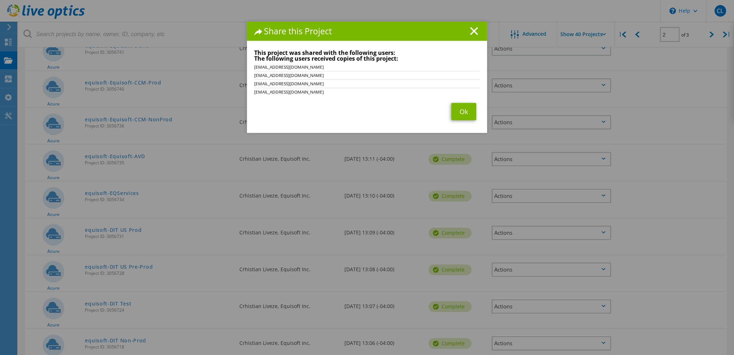
click at [507, 268] on div "Share this Project Link other users to this project Changes can be overwritten …" at bounding box center [367, 188] width 734 height 333
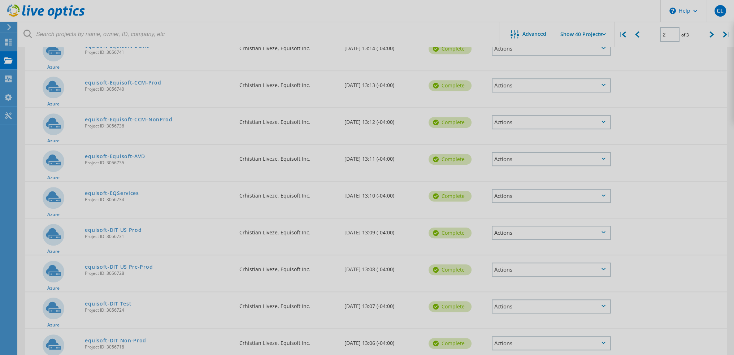
click at [507, 268] on div at bounding box center [367, 177] width 734 height 355
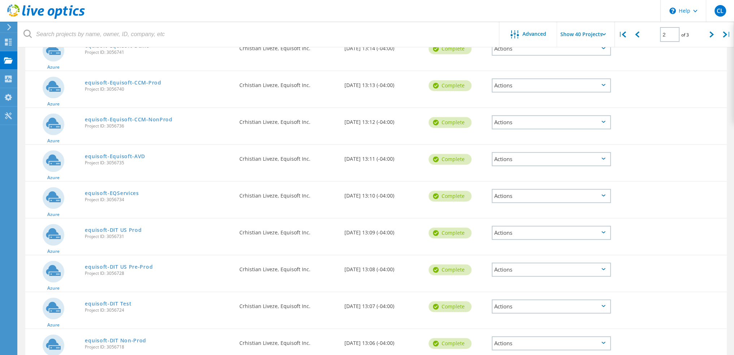
click at [507, 302] on div "Actions" at bounding box center [551, 306] width 119 height 14
drag, startPoint x: 507, startPoint y: 302, endPoint x: 507, endPoint y: 306, distance: 3.6
click at [507, 306] on div "Project Details Download XLSX Share Delete" at bounding box center [551, 306] width 119 height 46
click at [508, 307] on div "Share" at bounding box center [552, 312] width 118 height 11
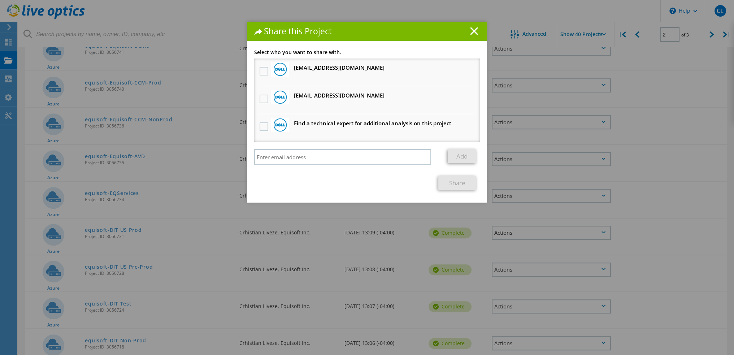
click at [263, 94] on div at bounding box center [264, 99] width 12 height 15
click at [261, 99] on label at bounding box center [265, 99] width 10 height 9
click at [0, 0] on input "checkbox" at bounding box center [0, 0] width 0 height 0
click at [264, 66] on div at bounding box center [264, 71] width 12 height 15
click at [263, 76] on div at bounding box center [264, 71] width 12 height 15
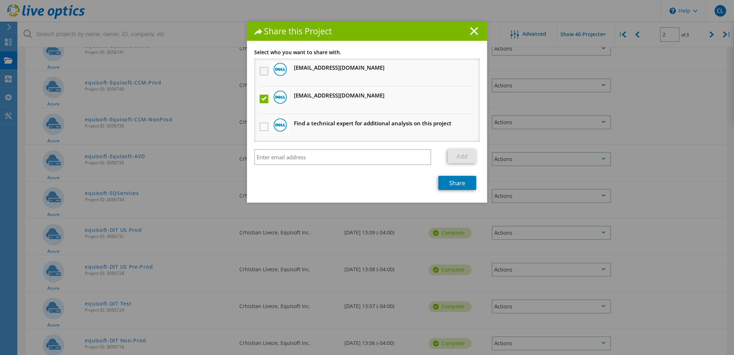
click at [261, 71] on label at bounding box center [265, 71] width 10 height 9
click at [0, 0] on input "checkbox" at bounding box center [0, 0] width 0 height 0
click at [441, 176] on link "Share" at bounding box center [457, 183] width 38 height 14
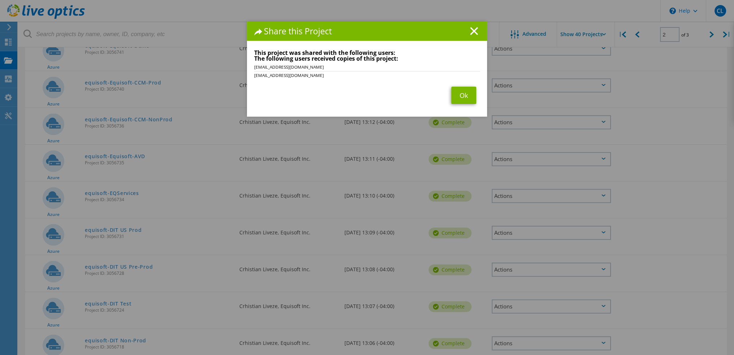
click at [521, 263] on div "Share this Project Link other users to this project Changes can be overwritten …" at bounding box center [367, 188] width 734 height 333
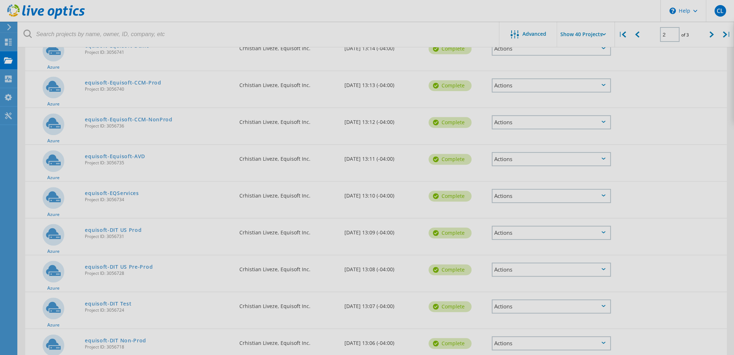
click at [524, 265] on div at bounding box center [367, 177] width 734 height 355
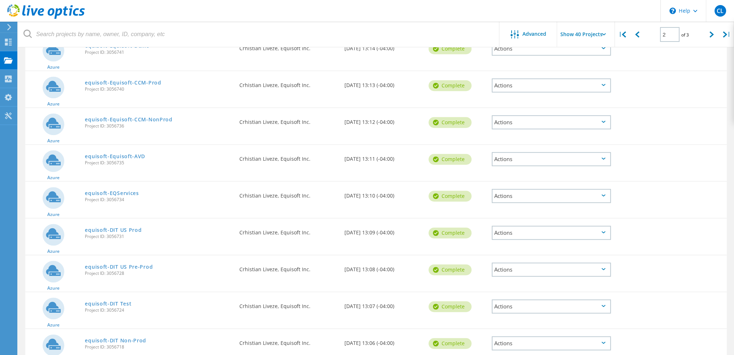
click at [524, 265] on div "Actions" at bounding box center [551, 270] width 119 height 14
click at [524, 270] on div "Share" at bounding box center [552, 275] width 118 height 11
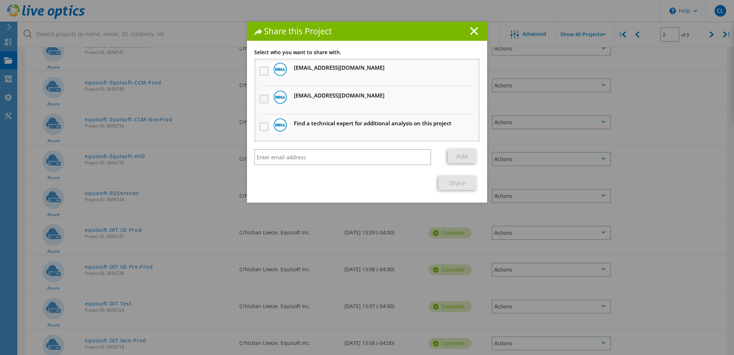
click at [258, 99] on div at bounding box center [264, 99] width 12 height 15
drag, startPoint x: 258, startPoint y: 99, endPoint x: 262, endPoint y: 77, distance: 22.3
click at [260, 98] on label at bounding box center [265, 99] width 10 height 9
click at [0, 0] on input "checkbox" at bounding box center [0, 0] width 0 height 0
click at [264, 66] on div at bounding box center [264, 71] width 12 height 15
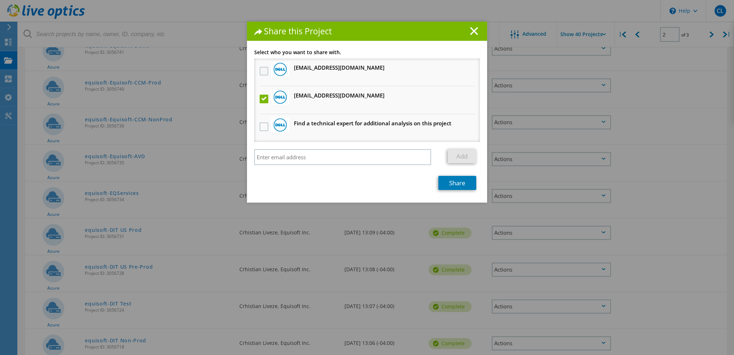
drag, startPoint x: 263, startPoint y: 68, endPoint x: 263, endPoint y: 75, distance: 7.3
click at [262, 70] on label at bounding box center [265, 71] width 10 height 9
click at [0, 0] on input "checkbox" at bounding box center [0, 0] width 0 height 0
click at [454, 179] on link "Share" at bounding box center [457, 183] width 38 height 14
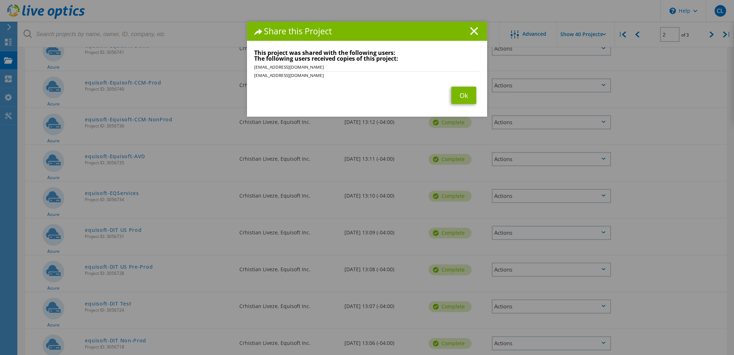
click at [532, 338] on div "Share this Project Link other users to this project Changes can be overwritten …" at bounding box center [367, 188] width 734 height 333
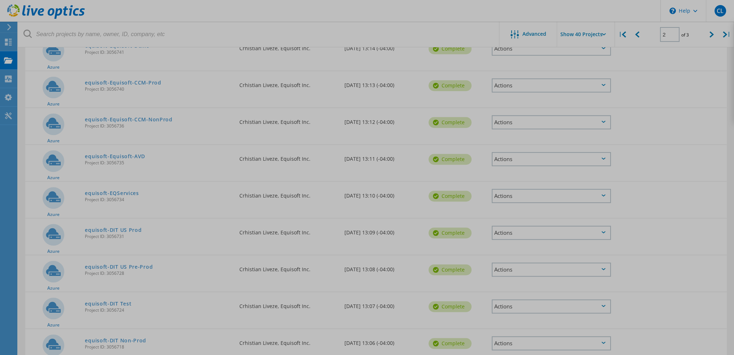
click at [532, 338] on div at bounding box center [367, 177] width 734 height 355
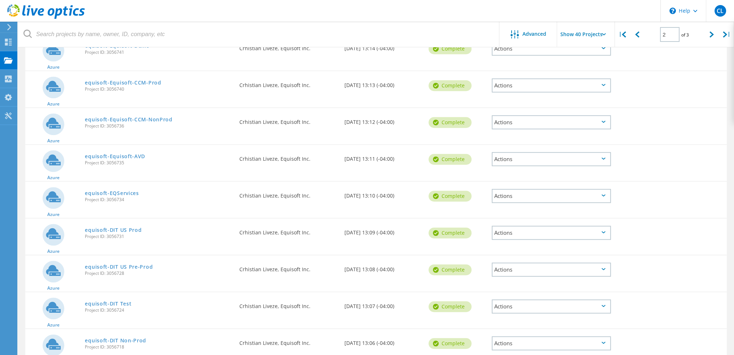
click at [532, 338] on div "Actions" at bounding box center [551, 343] width 119 height 14
click at [530, 343] on div "Share" at bounding box center [552, 348] width 118 height 11
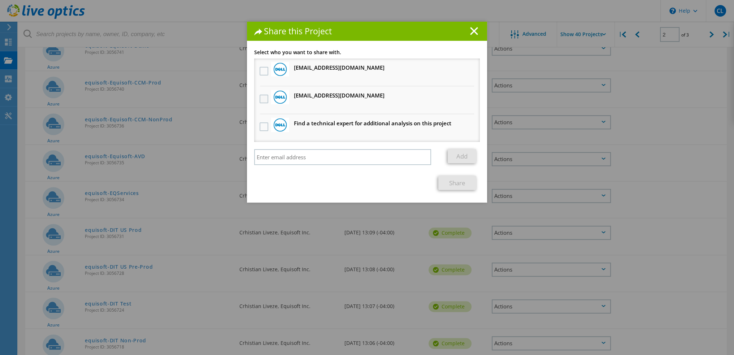
click at [260, 100] on label at bounding box center [265, 99] width 10 height 9
click at [0, 0] on input "checkbox" at bounding box center [0, 0] width 0 height 0
click at [264, 62] on li "[EMAIL_ADDRESS][DOMAIN_NAME] Will receive an anonymous copy" at bounding box center [367, 72] width 226 height 28
click at [260, 70] on label at bounding box center [265, 71] width 10 height 9
click at [0, 0] on input "checkbox" at bounding box center [0, 0] width 0 height 0
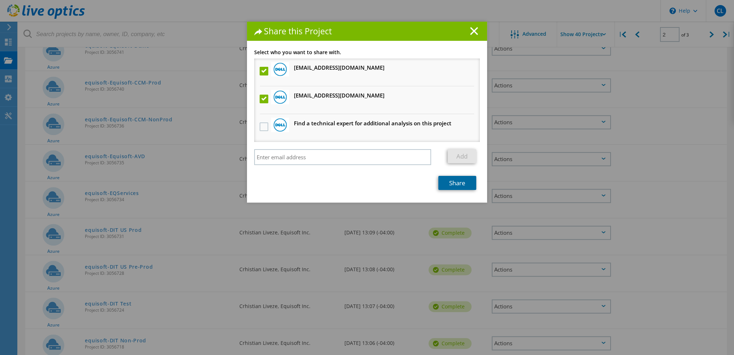
click at [453, 185] on link "Share" at bounding box center [457, 183] width 38 height 14
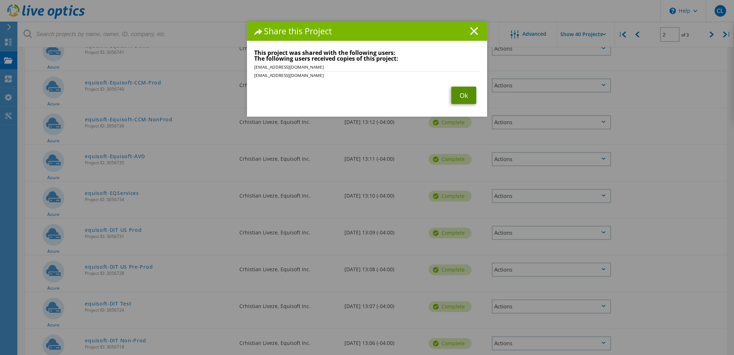
click at [461, 100] on link "Ok" at bounding box center [463, 95] width 25 height 17
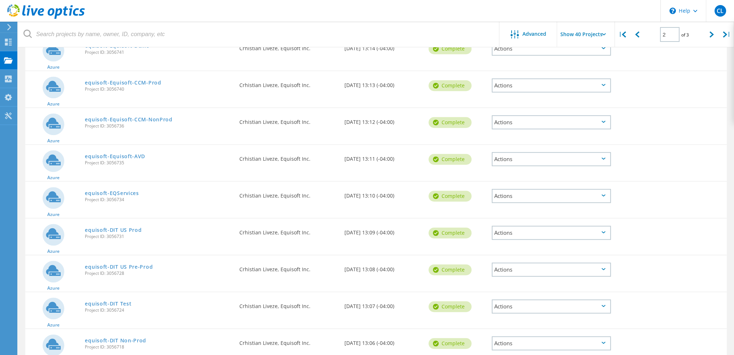
drag, startPoint x: 260, startPoint y: 340, endPoint x: 308, endPoint y: 338, distance: 47.3
click at [308, 338] on div "Requested By Crhistian Liveze, Equisoft Inc." at bounding box center [288, 341] width 105 height 24
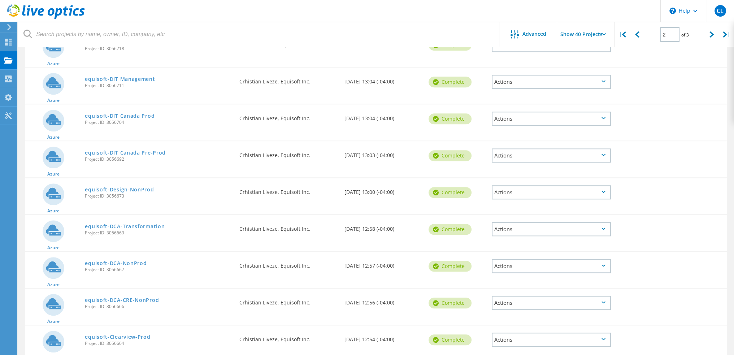
scroll to position [867, 0]
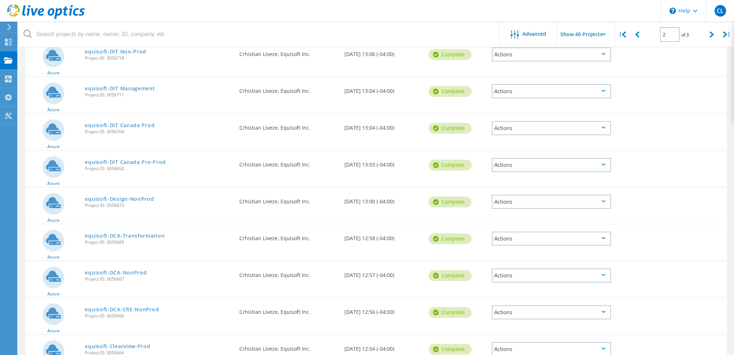
click at [519, 85] on div "Actions" at bounding box center [551, 91] width 119 height 14
click at [517, 92] on div "Share" at bounding box center [552, 96] width 118 height 11
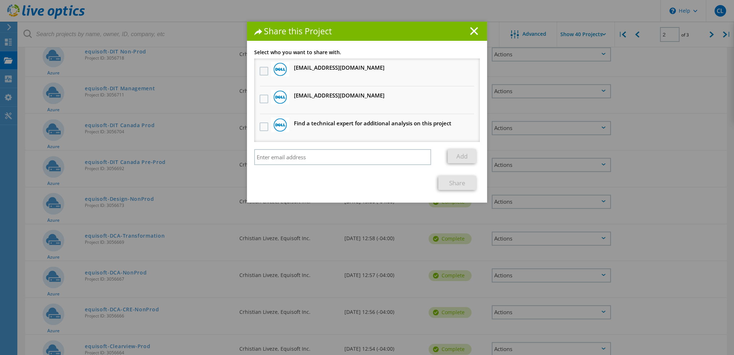
click at [263, 70] on label at bounding box center [265, 71] width 10 height 9
click at [0, 0] on input "checkbox" at bounding box center [0, 0] width 0 height 0
click at [267, 99] on li "[EMAIL_ADDRESS][DOMAIN_NAME] Will receive an anonymous copy" at bounding box center [367, 100] width 226 height 28
click at [263, 97] on label at bounding box center [265, 99] width 10 height 9
click at [0, 0] on input "checkbox" at bounding box center [0, 0] width 0 height 0
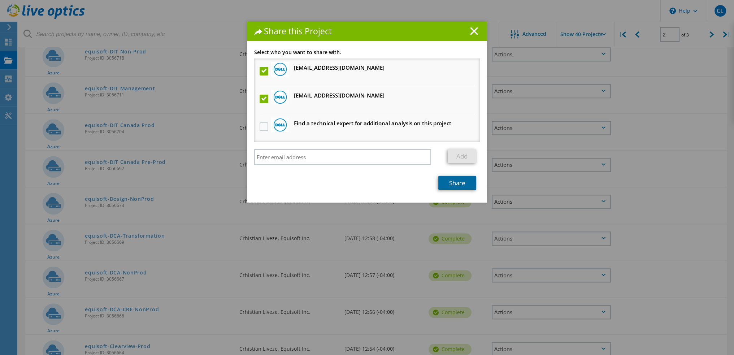
click at [446, 177] on link "Share" at bounding box center [457, 183] width 38 height 14
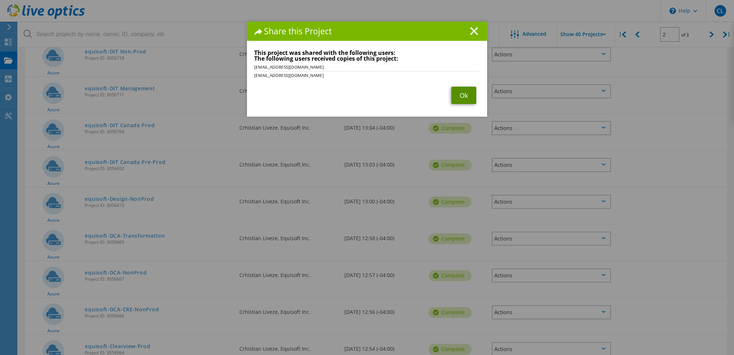
click at [463, 94] on link "Ok" at bounding box center [463, 95] width 25 height 17
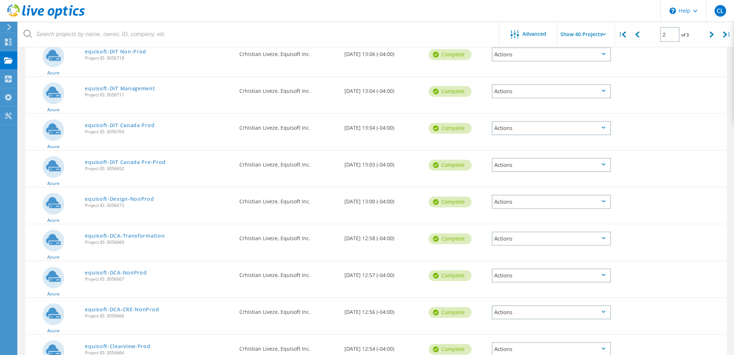
click at [524, 121] on div "Actions" at bounding box center [551, 128] width 119 height 14
click at [524, 128] on div "Share" at bounding box center [552, 133] width 118 height 11
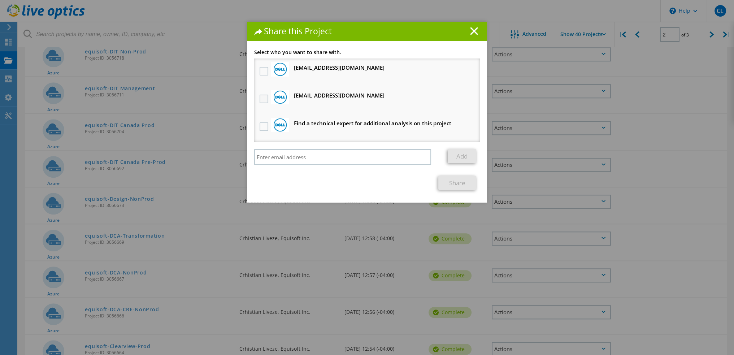
click at [265, 99] on label at bounding box center [265, 99] width 10 height 9
click at [0, 0] on input "checkbox" at bounding box center [0, 0] width 0 height 0
click at [261, 69] on label at bounding box center [265, 71] width 10 height 9
click at [0, 0] on input "checkbox" at bounding box center [0, 0] width 0 height 0
click at [458, 174] on section "Select who you want to share with. [PERSON_NAME][EMAIL_ADDRESS][DOMAIN_NAME] Wi…" at bounding box center [367, 120] width 226 height 140
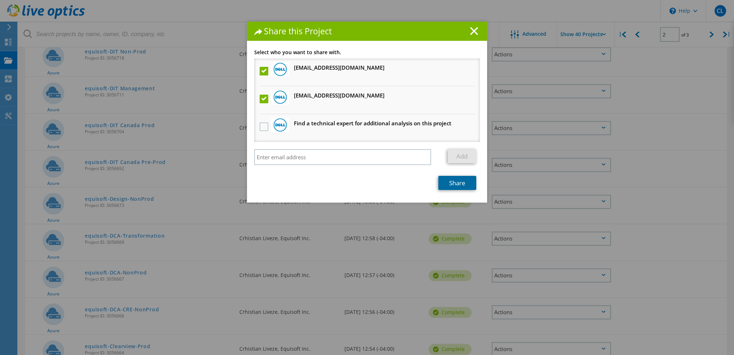
click at [464, 181] on link "Share" at bounding box center [457, 183] width 38 height 14
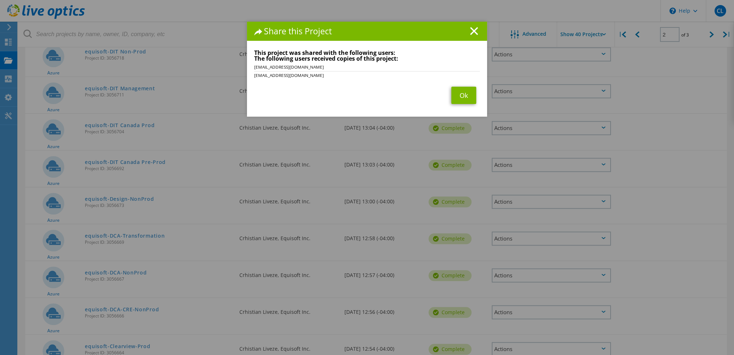
click at [539, 161] on div "Share this Project Link other users to this project Changes can be overwritten …" at bounding box center [367, 188] width 734 height 333
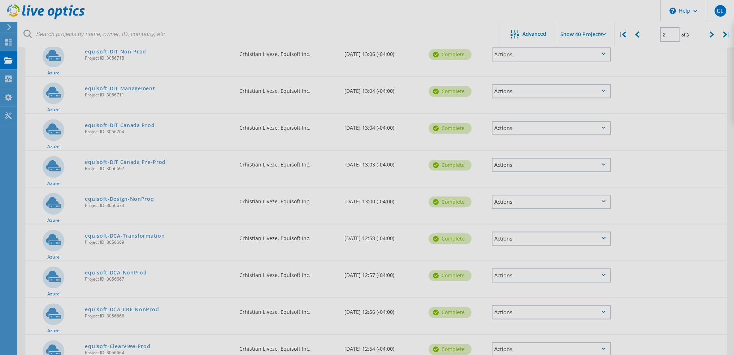
click at [545, 162] on div at bounding box center [367, 177] width 734 height 355
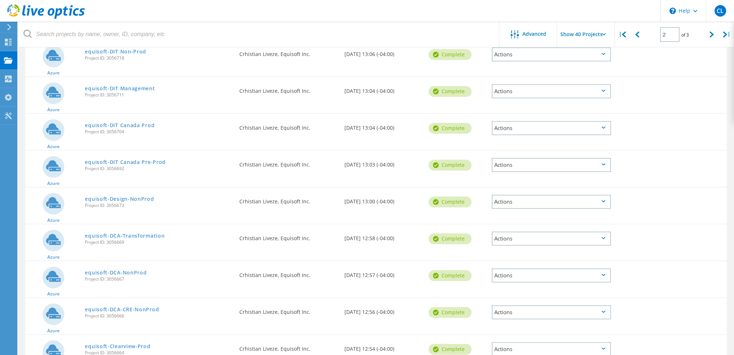
click at [545, 162] on div "Actions" at bounding box center [551, 165] width 119 height 14
click at [504, 170] on div "Share" at bounding box center [552, 170] width 118 height 11
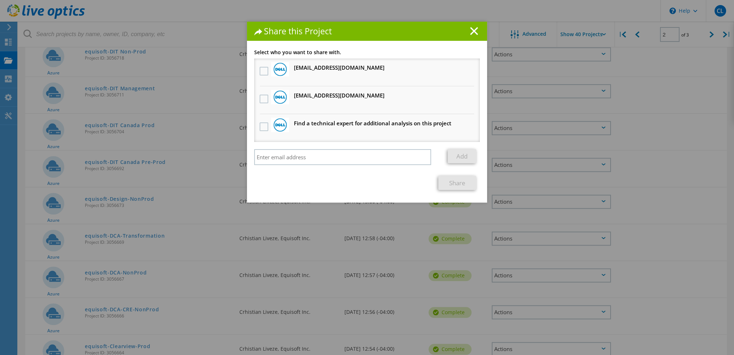
drag, startPoint x: 266, startPoint y: 101, endPoint x: 258, endPoint y: 84, distance: 18.4
click at [266, 101] on label at bounding box center [265, 99] width 10 height 9
click at [0, 0] on input "checkbox" at bounding box center [0, 0] width 0 height 0
click at [260, 73] on label at bounding box center [265, 71] width 10 height 9
click at [0, 0] on input "checkbox" at bounding box center [0, 0] width 0 height 0
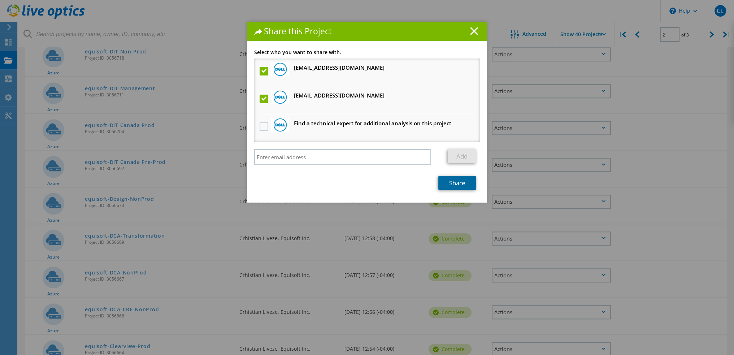
click at [450, 185] on link "Share" at bounding box center [457, 183] width 38 height 14
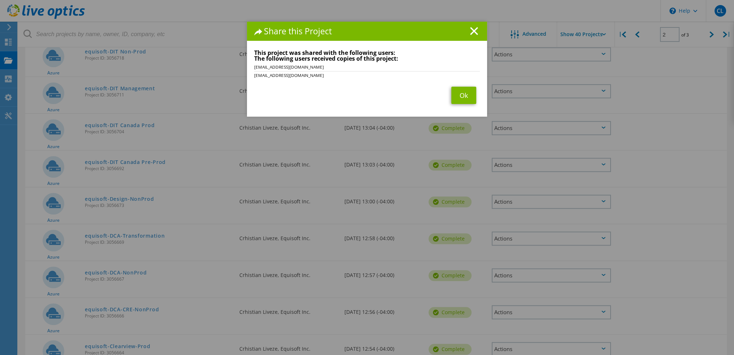
click at [527, 195] on div "Share this Project Link other users to this project Changes can be overwritten …" at bounding box center [367, 188] width 734 height 333
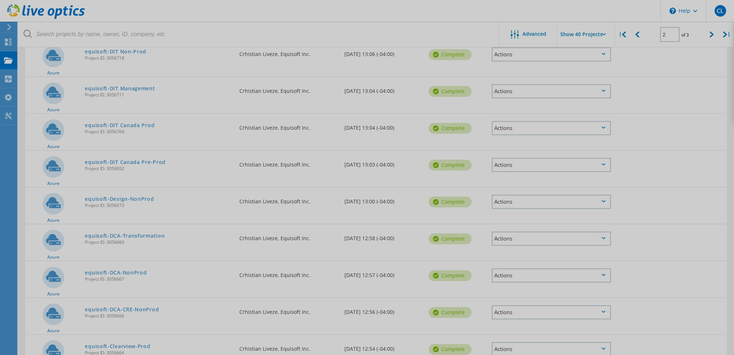
click at [527, 195] on div at bounding box center [367, 177] width 734 height 355
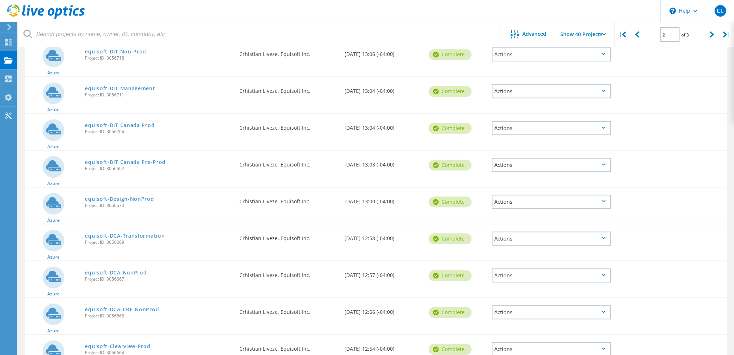
click at [530, 196] on div "Actions" at bounding box center [551, 202] width 119 height 14
click
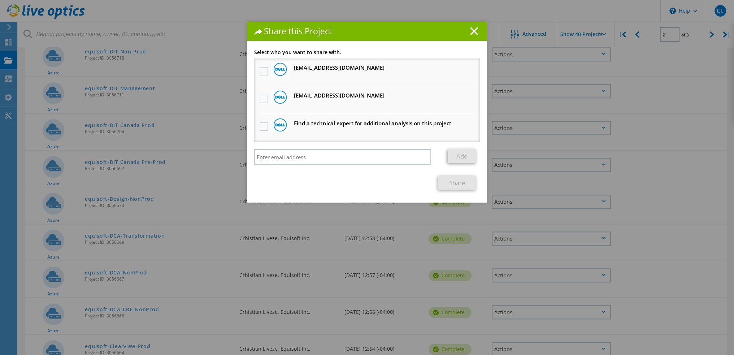
drag, startPoint x: 266, startPoint y: 100, endPoint x: 261, endPoint y: 91, distance: 10.0
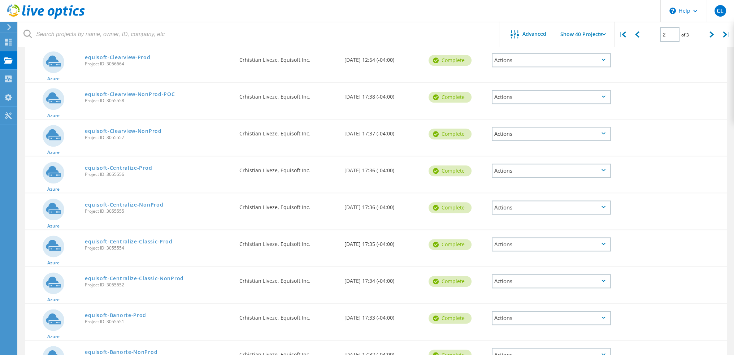
scroll to position [1192, 0]
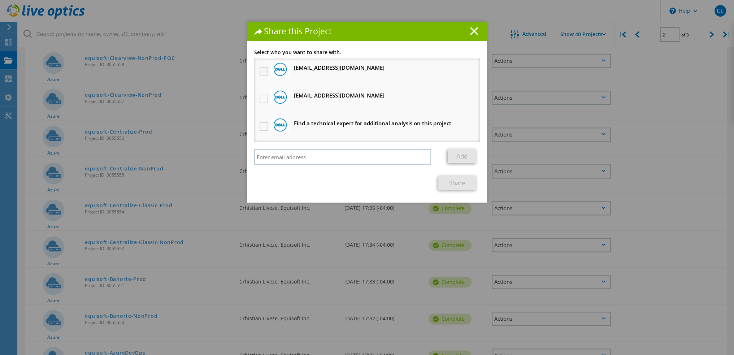
drag, startPoint x: 267, startPoint y: 68, endPoint x: 264, endPoint y: 73, distance: 6.1
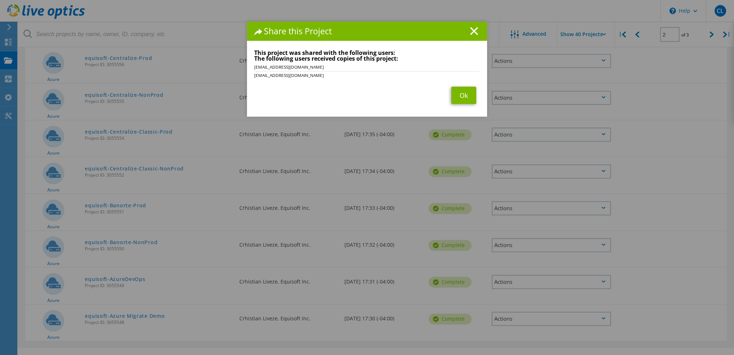
scroll to position [1274, 0]
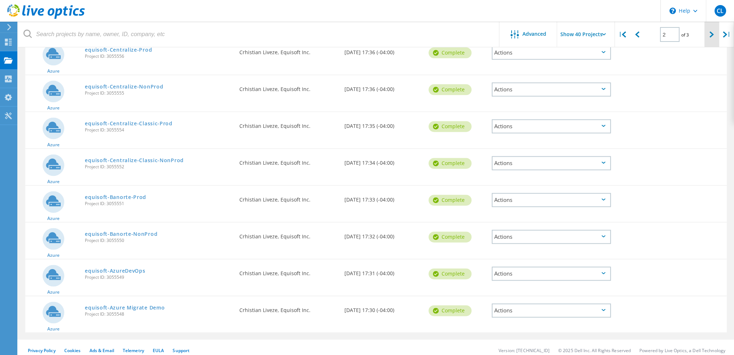
type input "3"
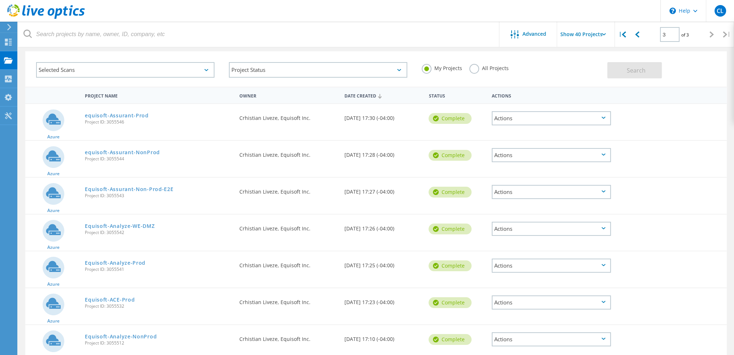
scroll to position [0, 0]
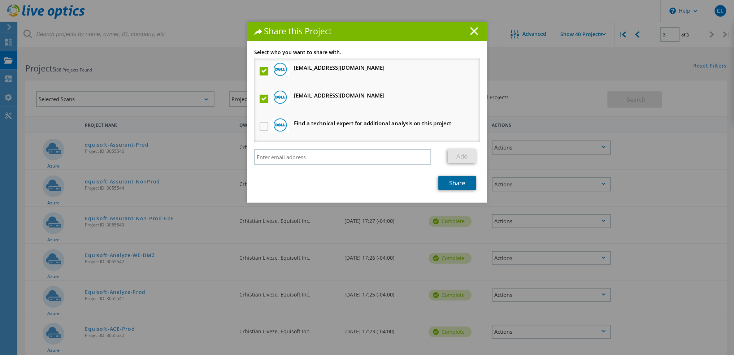
drag, startPoint x: 454, startPoint y: 183, endPoint x: 498, endPoint y: 227, distance: 63.1
drag, startPoint x: 264, startPoint y: 101, endPoint x: 259, endPoint y: 79, distance: 22.2
drag, startPoint x: 263, startPoint y: 67, endPoint x: 313, endPoint y: 101, distance: 60.7
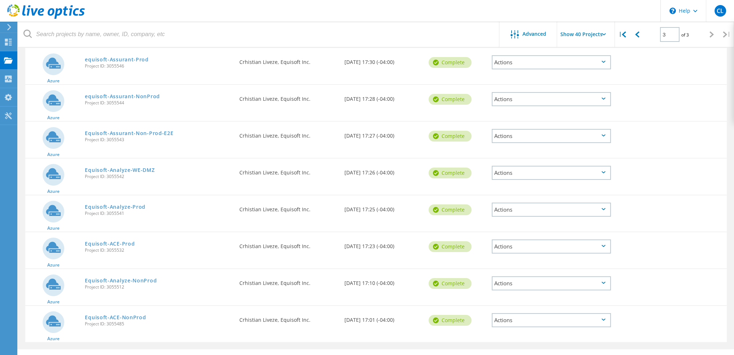
scroll to position [100, 0]
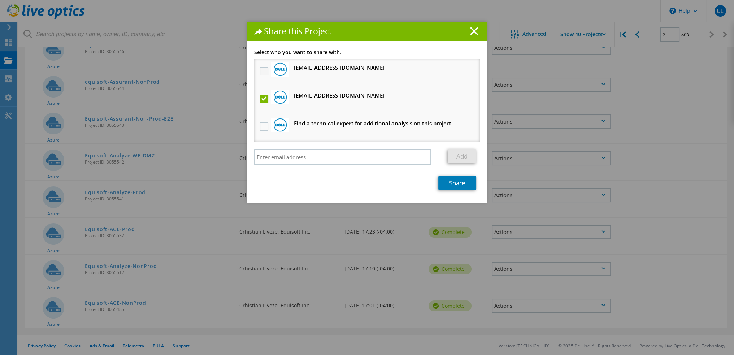
drag, startPoint x: 255, startPoint y: 68, endPoint x: 261, endPoint y: 70, distance: 6.5
drag, startPoint x: 261, startPoint y: 70, endPoint x: 272, endPoint y: 76, distance: 12.3
drag, startPoint x: 261, startPoint y: 71, endPoint x: 270, endPoint y: 72, distance: 9.8
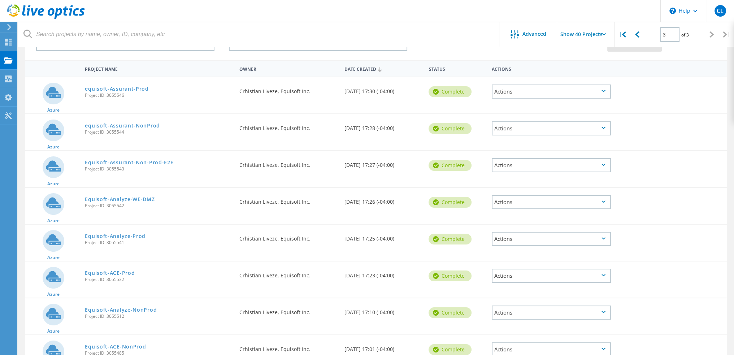
scroll to position [0, 0]
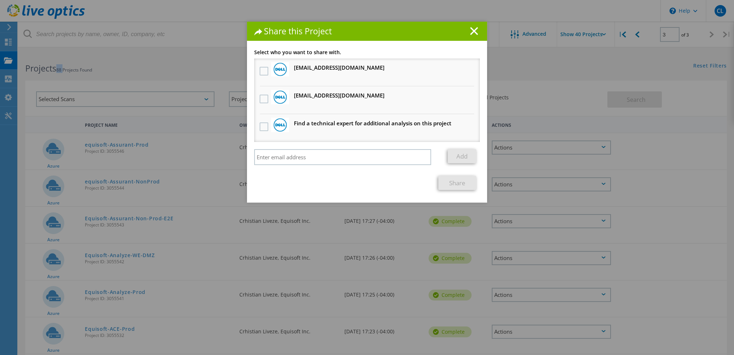
drag, startPoint x: 358, startPoint y: 70, endPoint x: 292, endPoint y: 70, distance: 66.1
copy h3 "[EMAIL_ADDRESS][DOMAIN_NAME]"
